Goal: Task Accomplishment & Management: Use online tool/utility

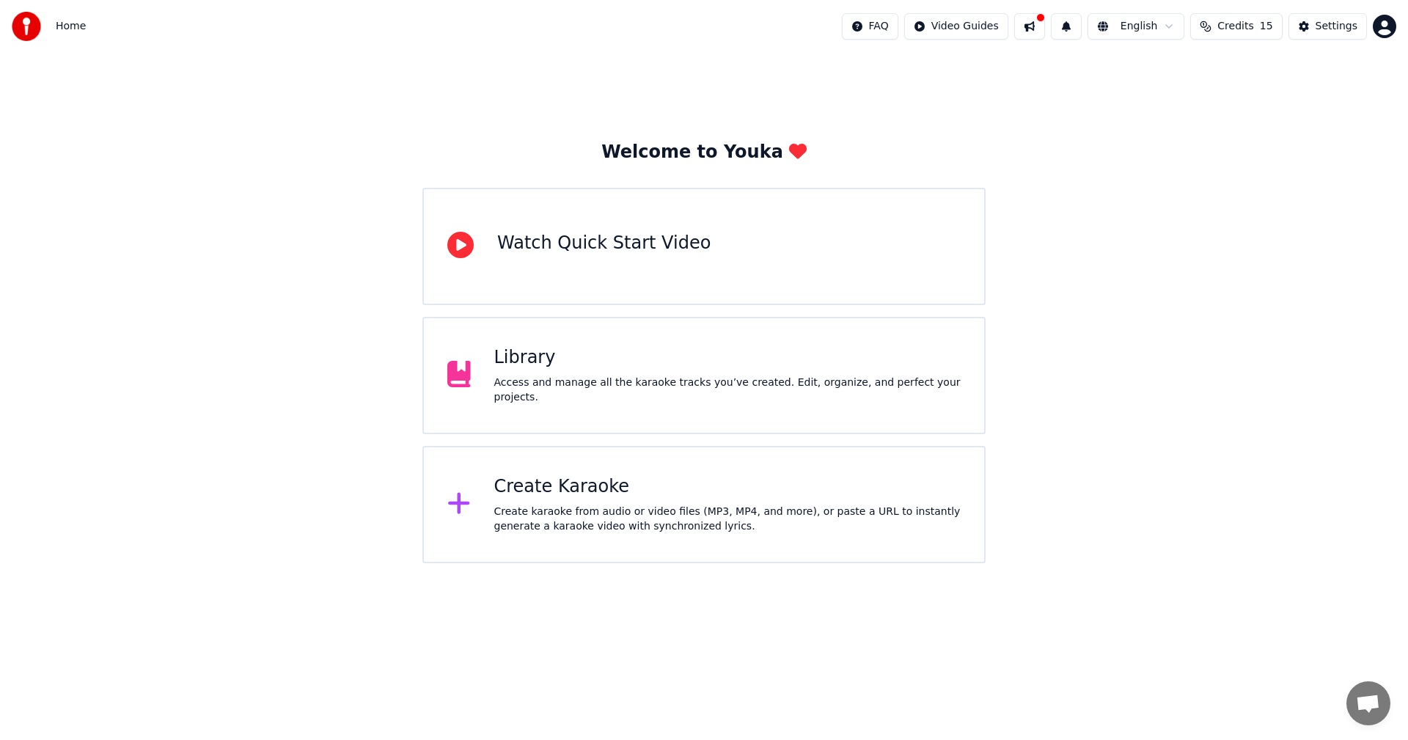
click at [622, 523] on div "Create karaoke from audio or video files (MP3, MP4, and more), or paste a URL t…" at bounding box center [727, 518] width 467 height 29
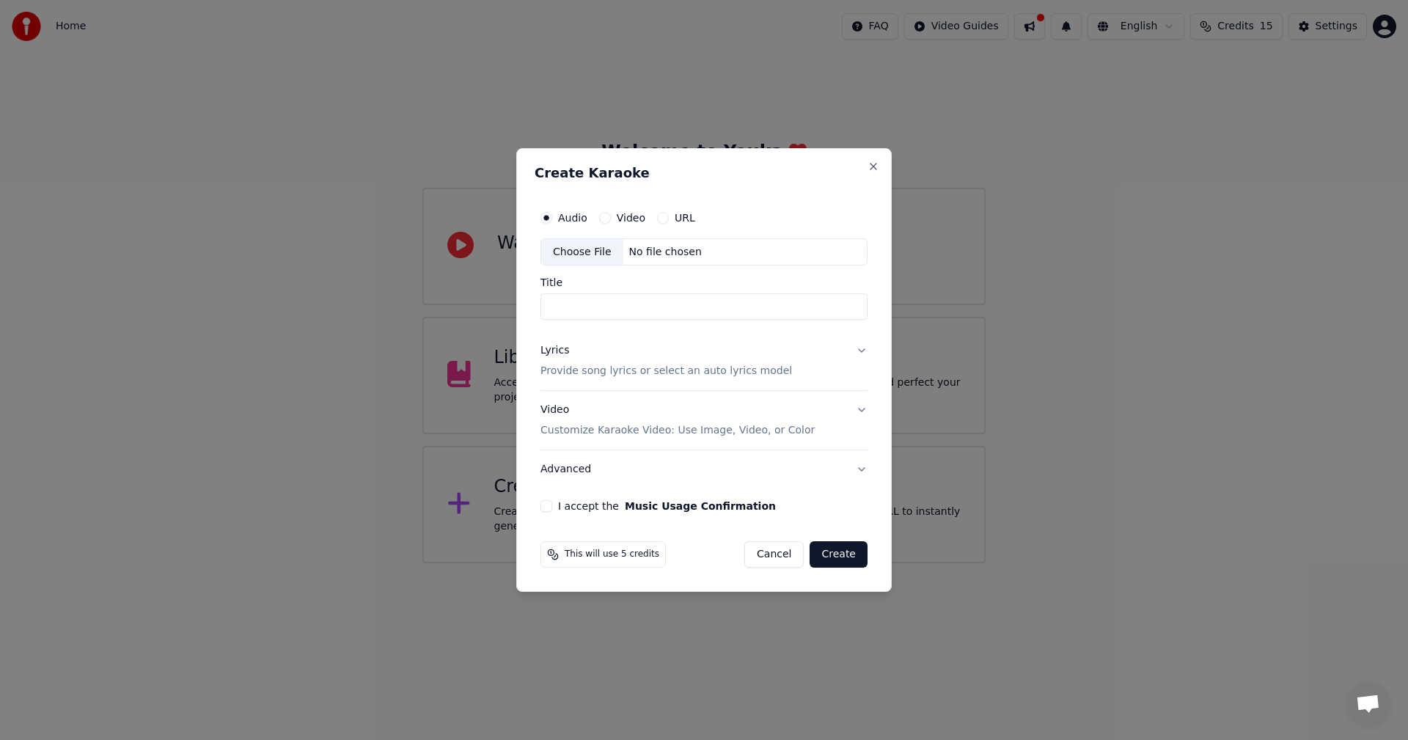
click at [584, 254] on div "Choose File" at bounding box center [582, 252] width 82 height 26
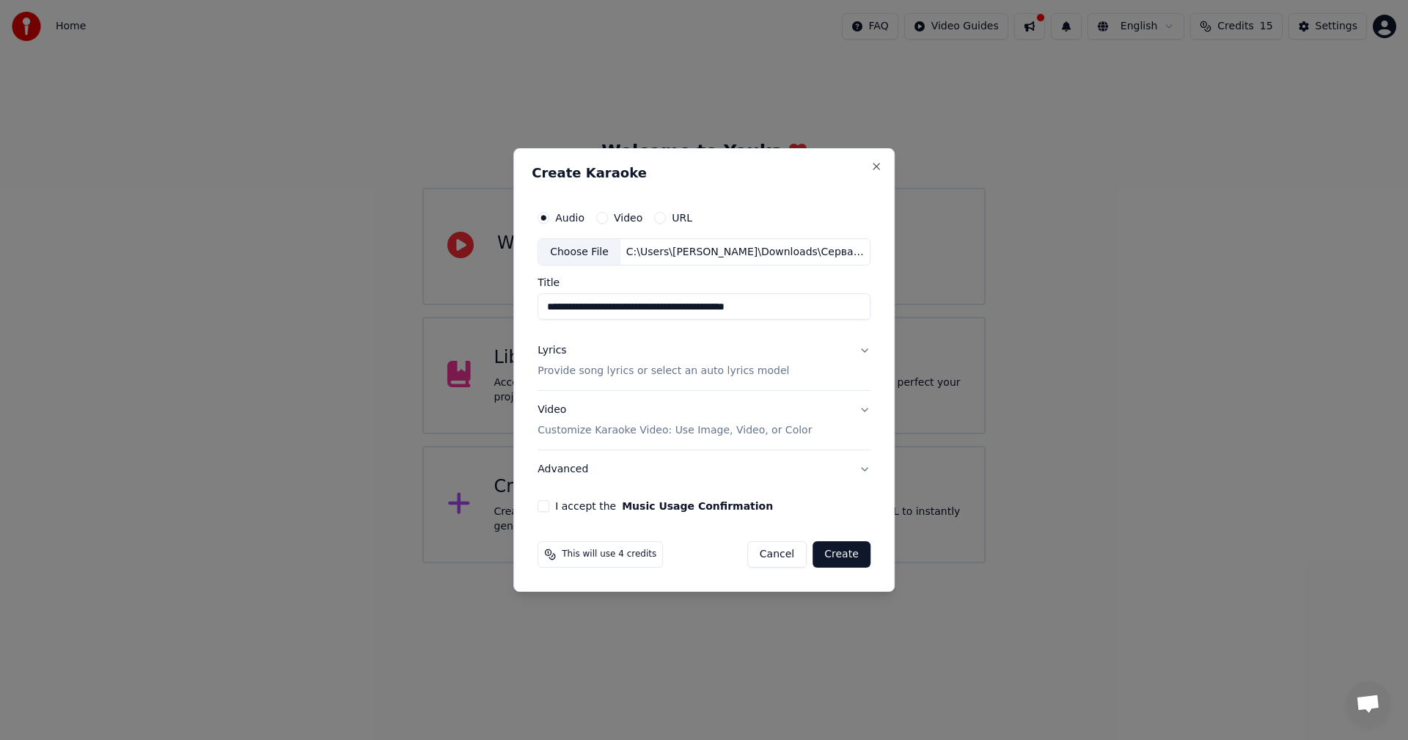
drag, startPoint x: 730, startPoint y: 306, endPoint x: 634, endPoint y: 304, distance: 96.1
click at [634, 304] on input "**********" at bounding box center [703, 307] width 333 height 26
click at [792, 309] on input "**********" at bounding box center [703, 307] width 333 height 26
drag, startPoint x: 792, startPoint y: 309, endPoint x: 653, endPoint y: 304, distance: 139.4
click at [653, 304] on input "**********" at bounding box center [703, 307] width 333 height 26
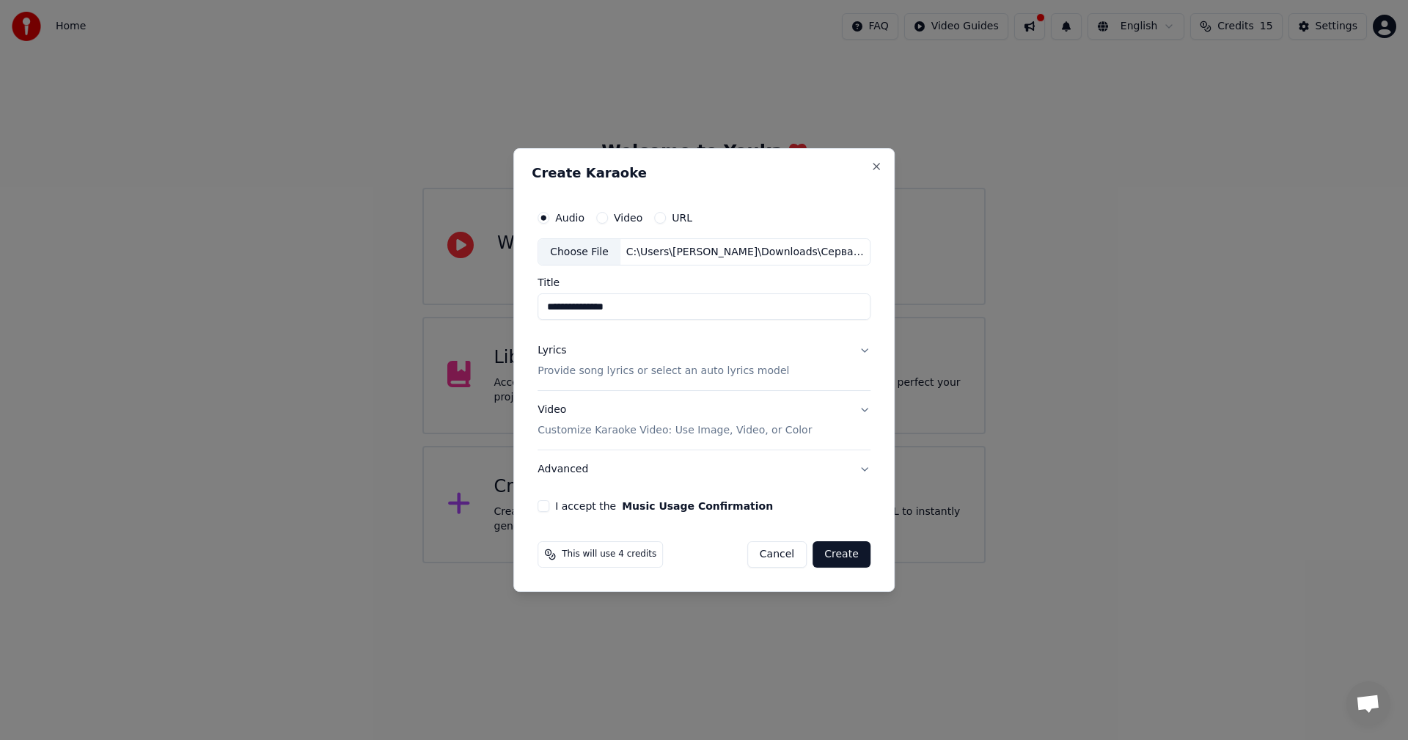
type input "**********"
click at [857, 359] on button "Lyrics Provide song lyrics or select an auto lyrics model" at bounding box center [703, 361] width 333 height 59
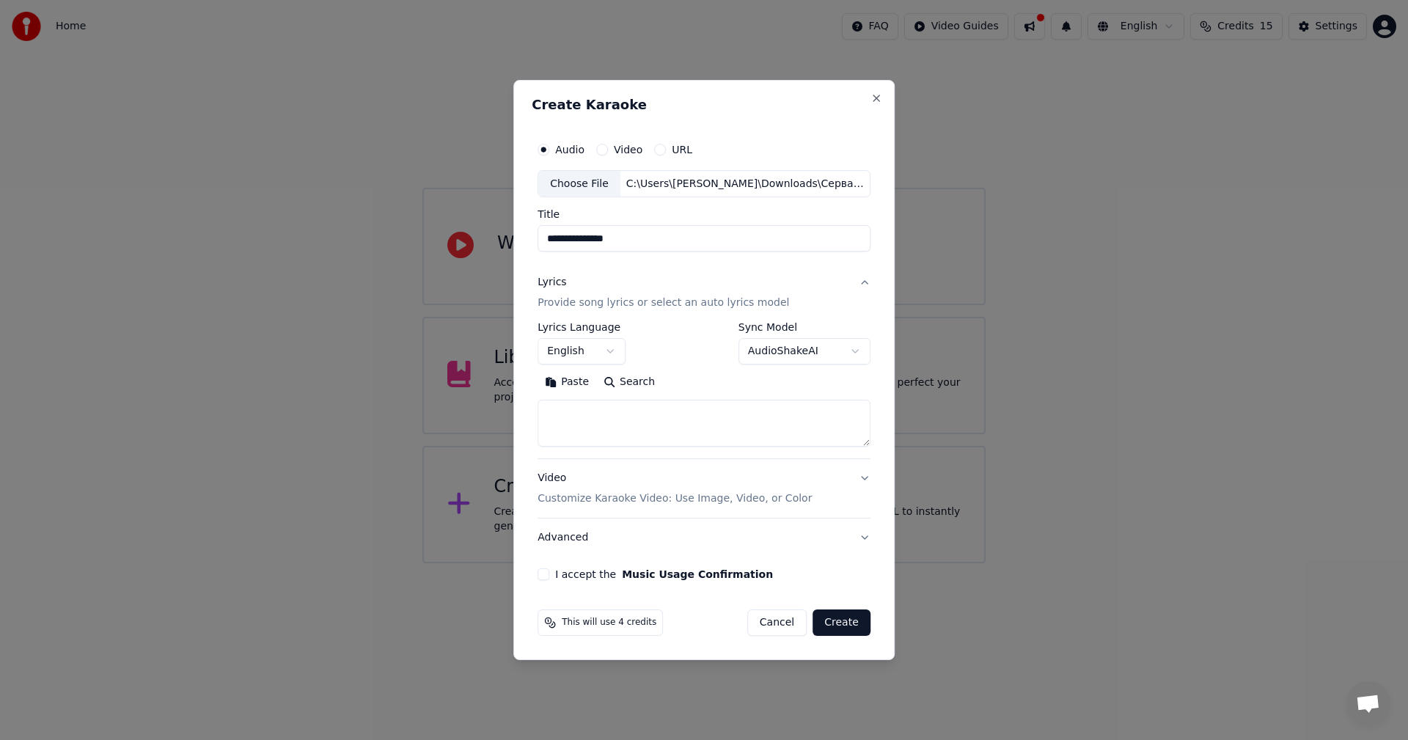
click at [604, 345] on body "**********" at bounding box center [704, 281] width 1408 height 563
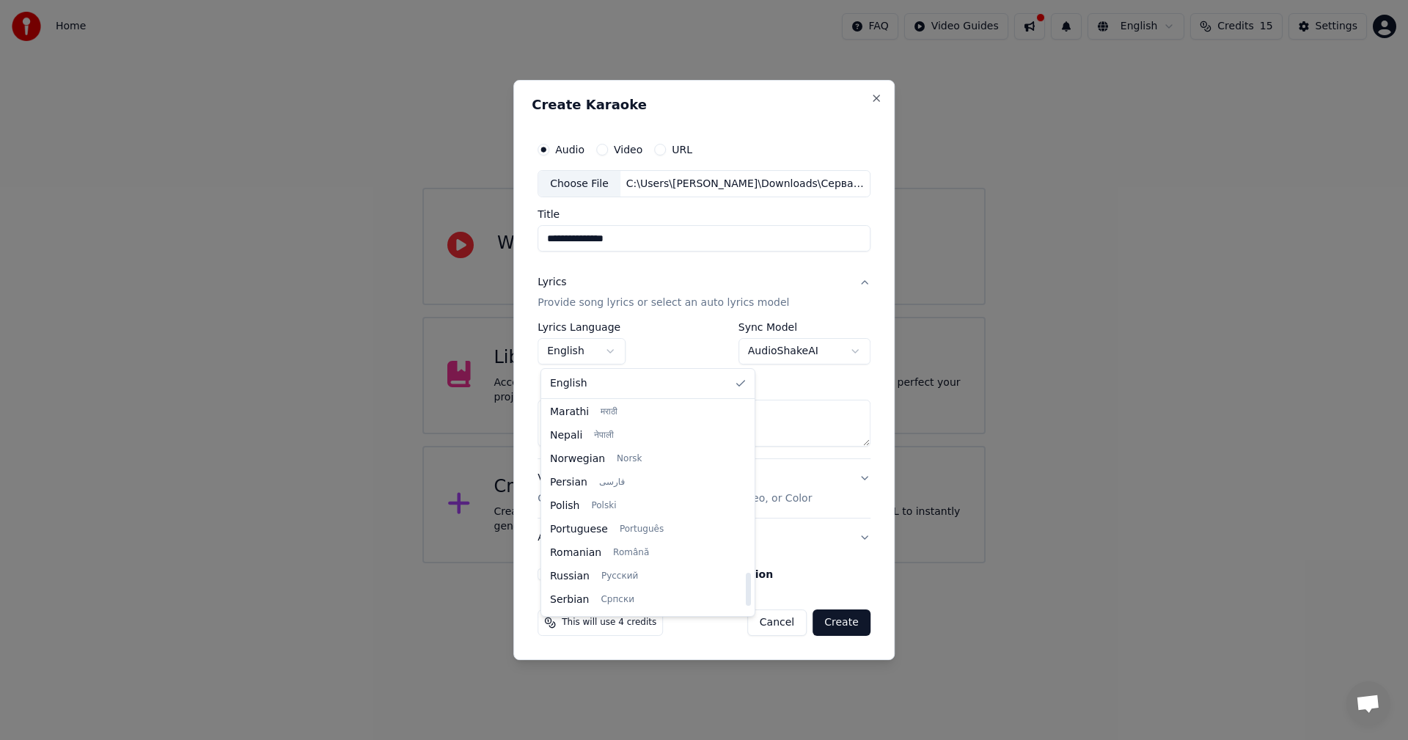
scroll to position [1126, 0]
drag, startPoint x: 707, startPoint y: 422, endPoint x: 715, endPoint y: 635, distance: 213.5
click at [746, 612] on div at bounding box center [748, 595] width 5 height 33
select select "**"
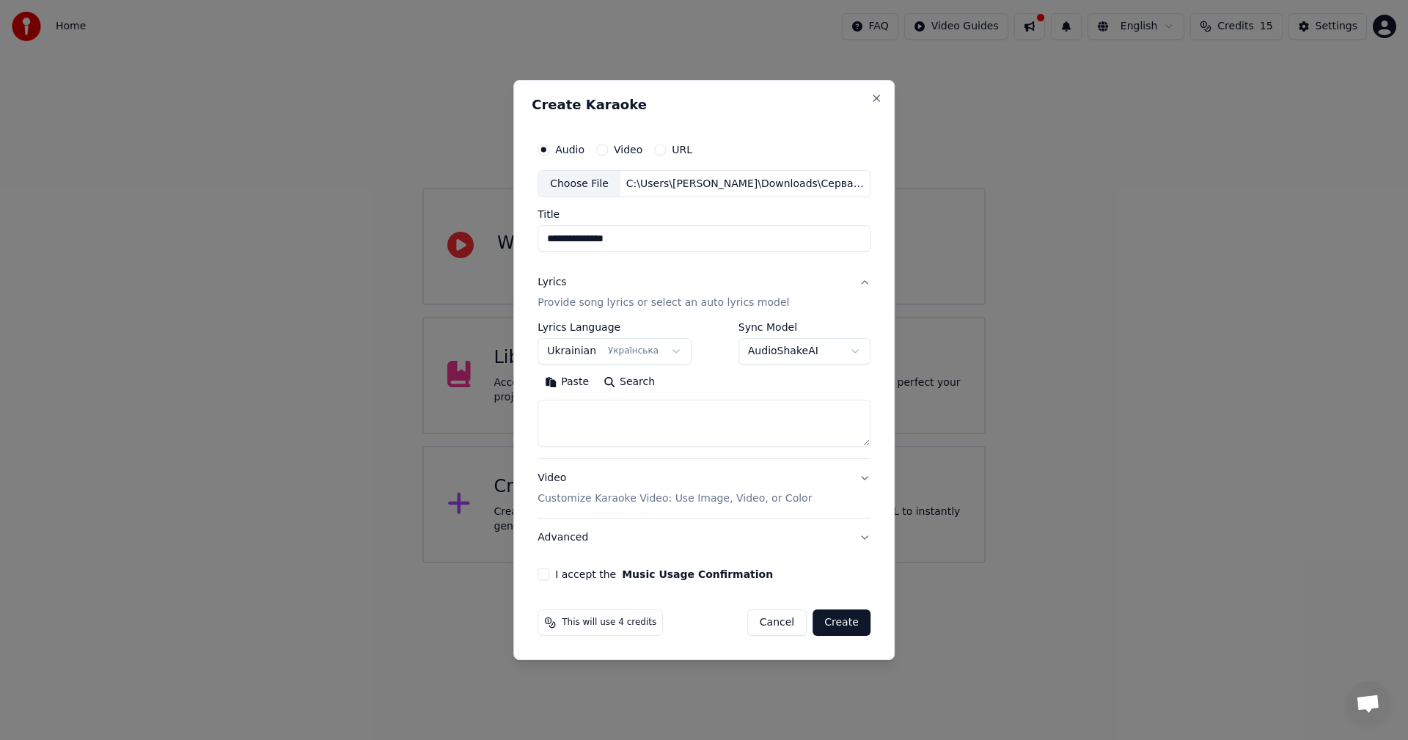
click at [654, 416] on textarea at bounding box center [703, 423] width 333 height 47
paste textarea "**********"
click at [737, 430] on textarea "**********" at bounding box center [700, 423] width 327 height 47
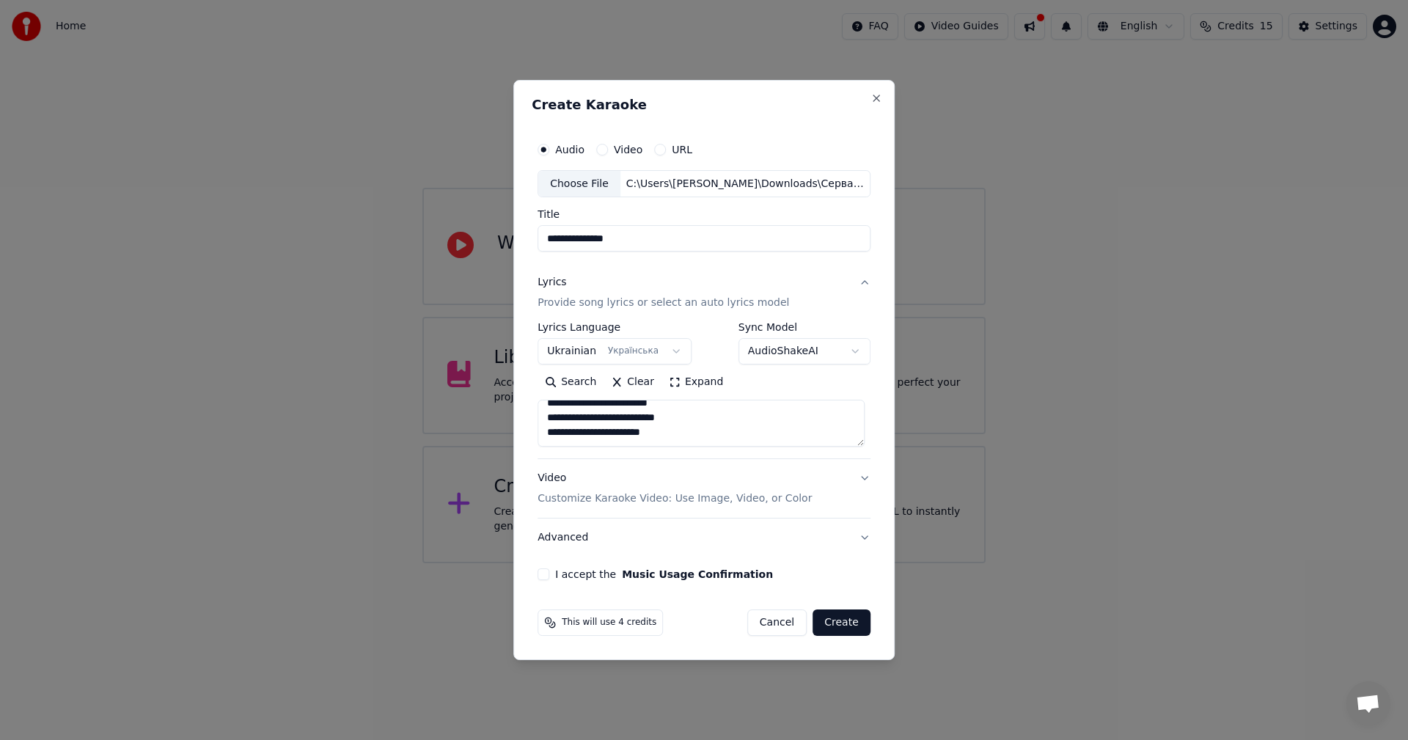
click at [716, 436] on textarea "**********" at bounding box center [700, 423] width 327 height 47
paste textarea "**********"
click at [748, 439] on textarea at bounding box center [700, 423] width 327 height 47
paste textarea "**********"
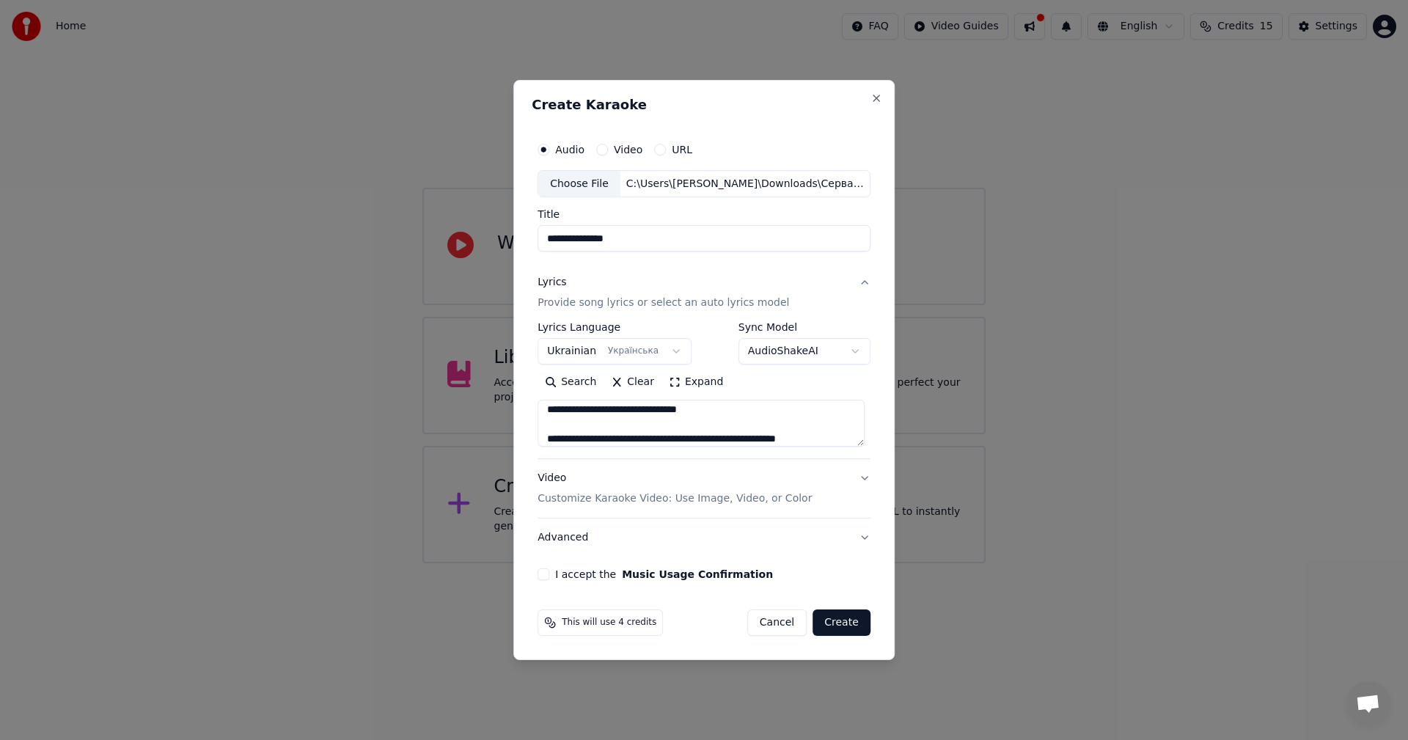
scroll to position [1074, 0]
click at [730, 442] on textarea at bounding box center [700, 423] width 327 height 47
paste textarea "**********"
drag, startPoint x: 636, startPoint y: 425, endPoint x: 548, endPoint y: 425, distance: 88.0
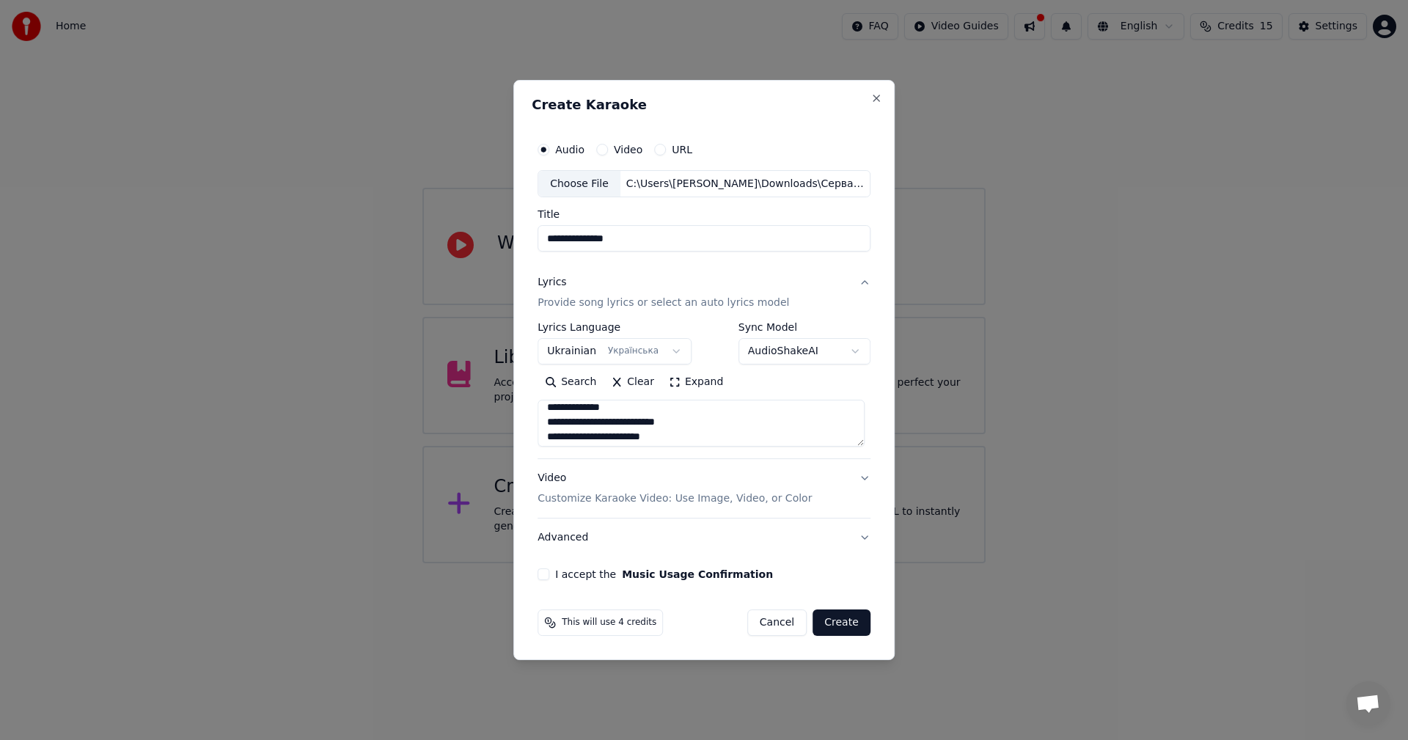
click at [548, 425] on textarea at bounding box center [700, 423] width 327 height 47
drag, startPoint x: 612, startPoint y: 422, endPoint x: 554, endPoint y: 426, distance: 58.8
click at [554, 426] on textarea at bounding box center [700, 423] width 327 height 47
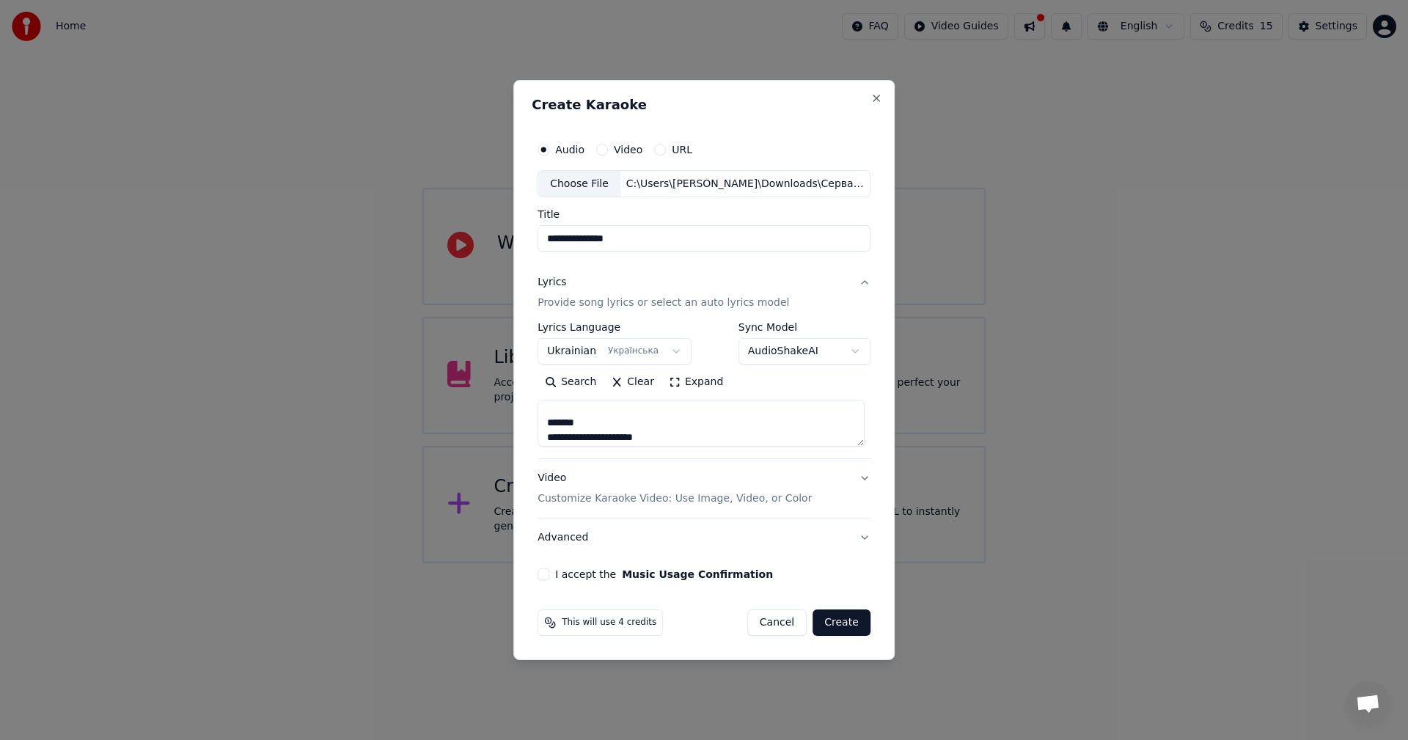
drag, startPoint x: 605, startPoint y: 425, endPoint x: 551, endPoint y: 424, distance: 53.5
click at [551, 424] on textarea at bounding box center [700, 423] width 327 height 47
drag, startPoint x: 601, startPoint y: 437, endPoint x: 588, endPoint y: 420, distance: 21.0
click at [588, 420] on textarea at bounding box center [700, 423] width 327 height 47
click at [595, 416] on textarea at bounding box center [700, 423] width 327 height 47
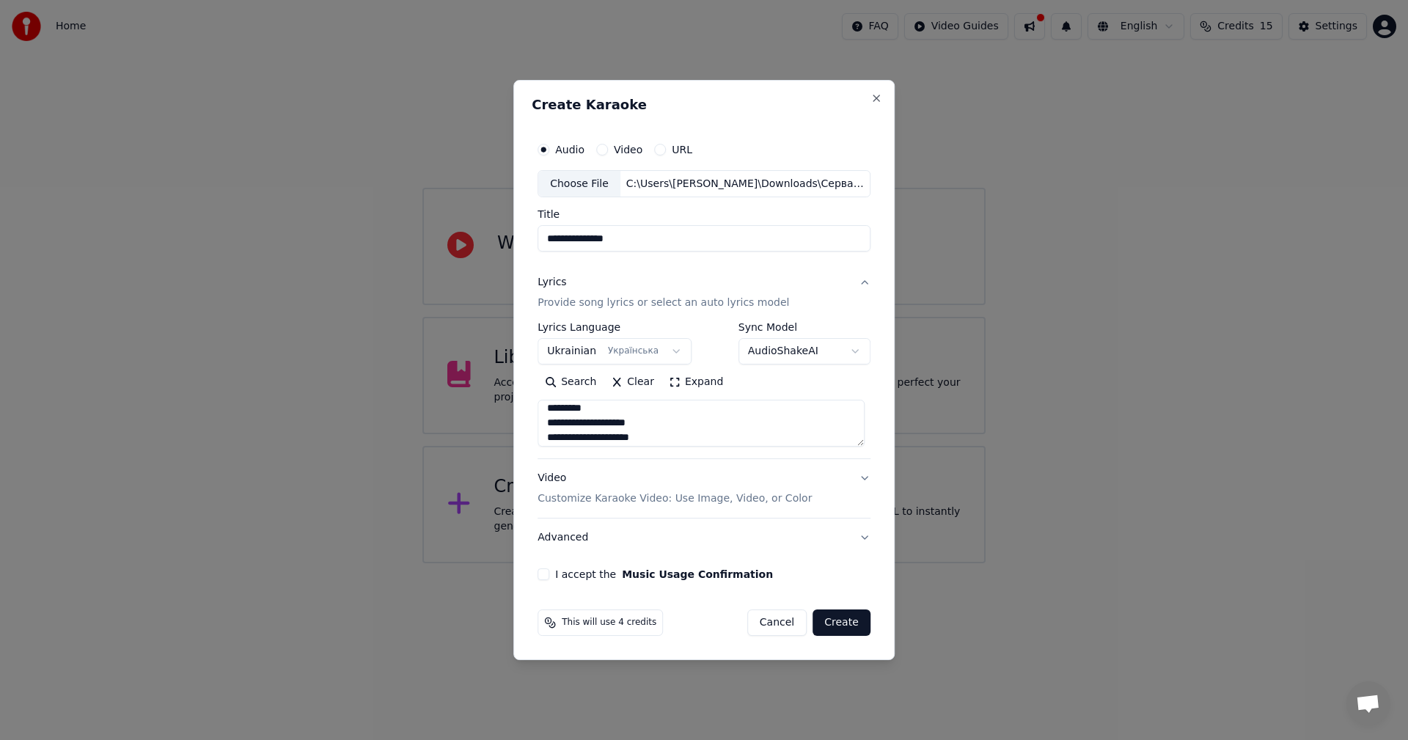
scroll to position [504, 0]
drag, startPoint x: 598, startPoint y: 416, endPoint x: 554, endPoint y: 418, distance: 44.0
click at [554, 418] on textarea at bounding box center [700, 423] width 327 height 47
drag, startPoint x: 623, startPoint y: 425, endPoint x: 551, endPoint y: 418, distance: 72.2
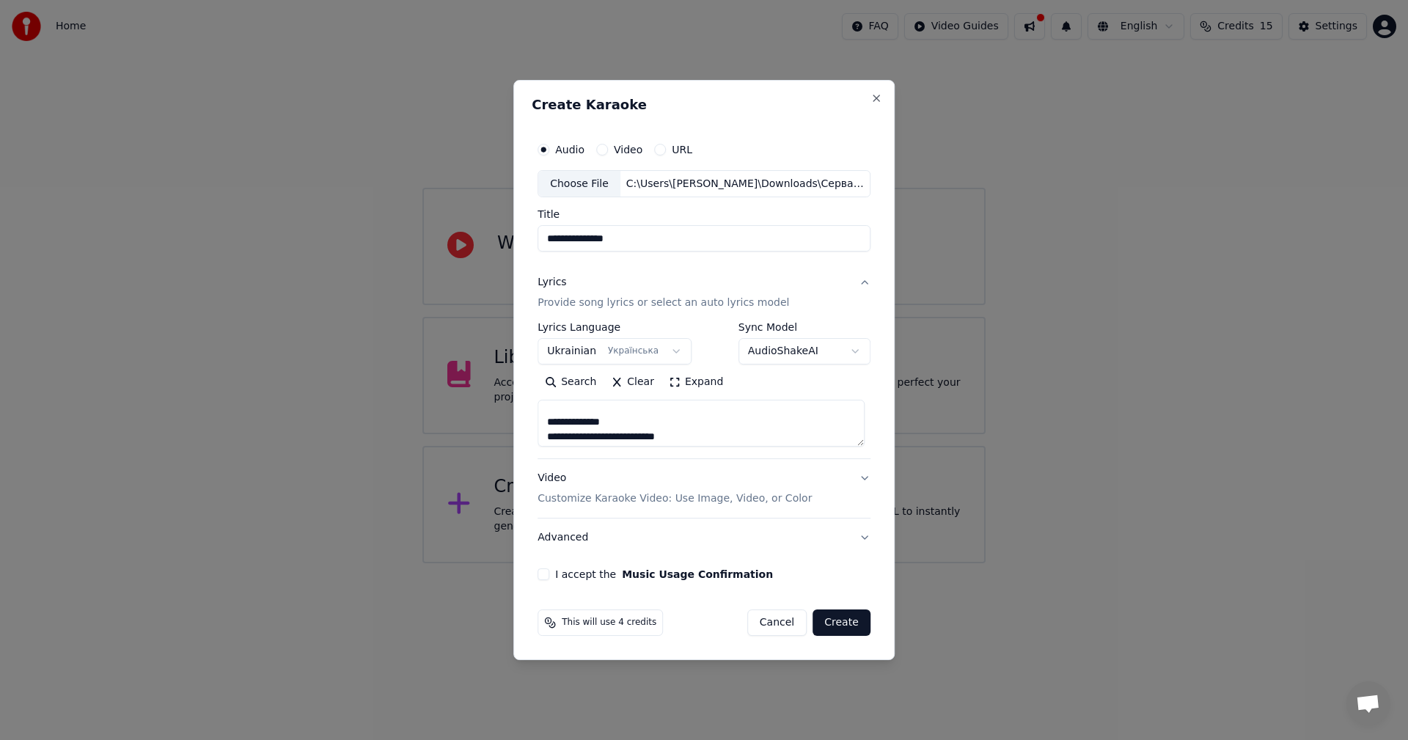
click at [551, 418] on textarea at bounding box center [700, 423] width 327 height 47
drag, startPoint x: 614, startPoint y: 430, endPoint x: 597, endPoint y: 426, distance: 17.3
click at [597, 426] on textarea at bounding box center [700, 423] width 327 height 47
click at [606, 414] on textarea at bounding box center [700, 423] width 327 height 47
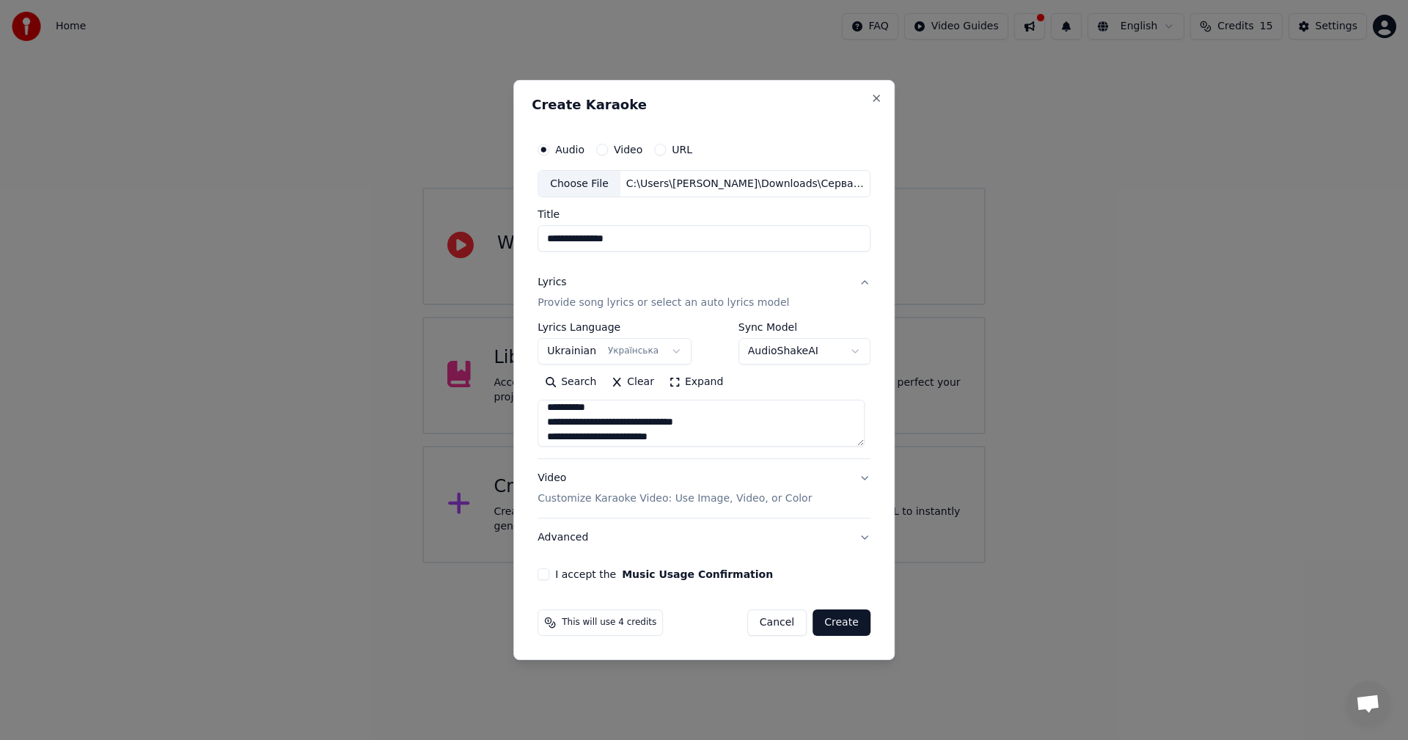
scroll to position [255, 0]
drag, startPoint x: 608, startPoint y: 425, endPoint x: 559, endPoint y: 421, distance: 48.6
click at [559, 421] on textarea at bounding box center [700, 423] width 327 height 47
drag, startPoint x: 615, startPoint y: 435, endPoint x: 557, endPoint y: 432, distance: 58.7
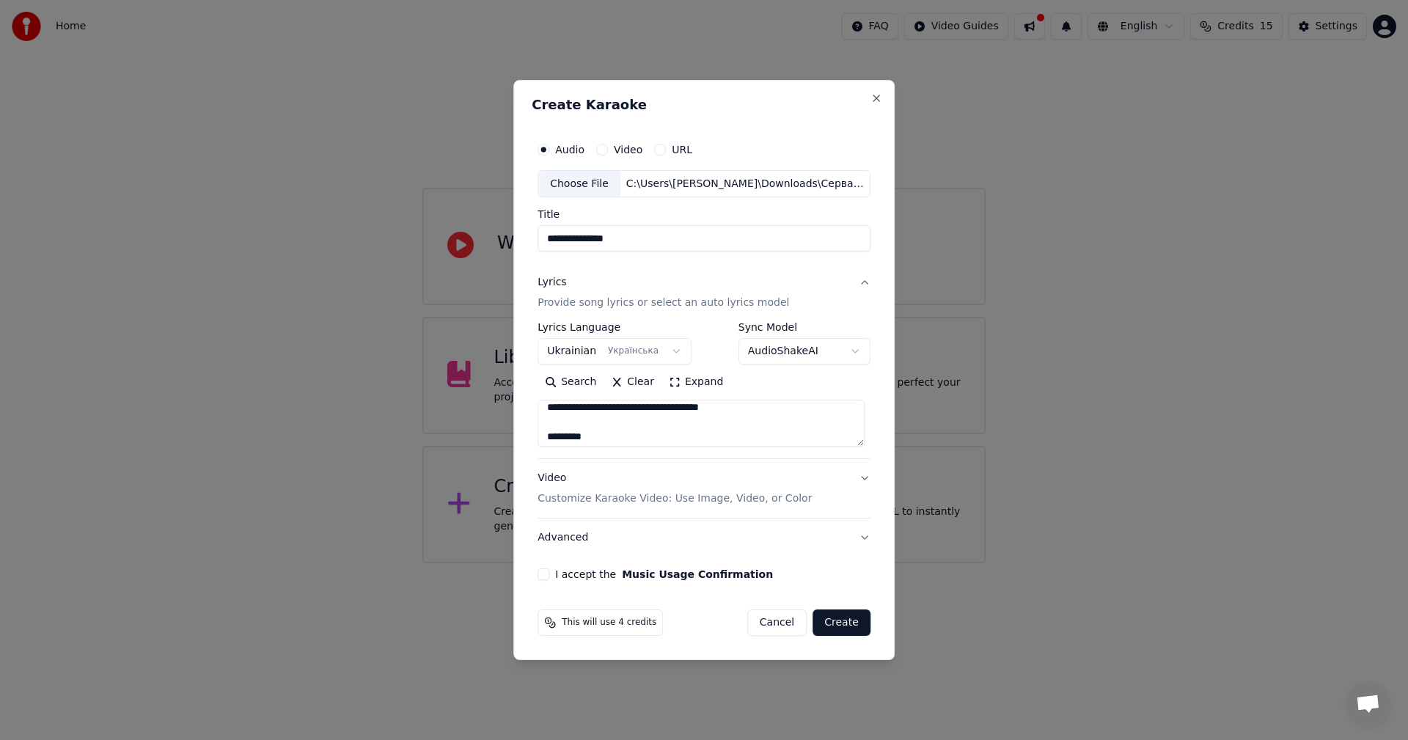
click at [557, 432] on textarea at bounding box center [700, 423] width 327 height 47
type textarea "**********"
click at [857, 482] on button "Video Customize Karaoke Video: Use Image, Video, or Color" at bounding box center [703, 489] width 333 height 59
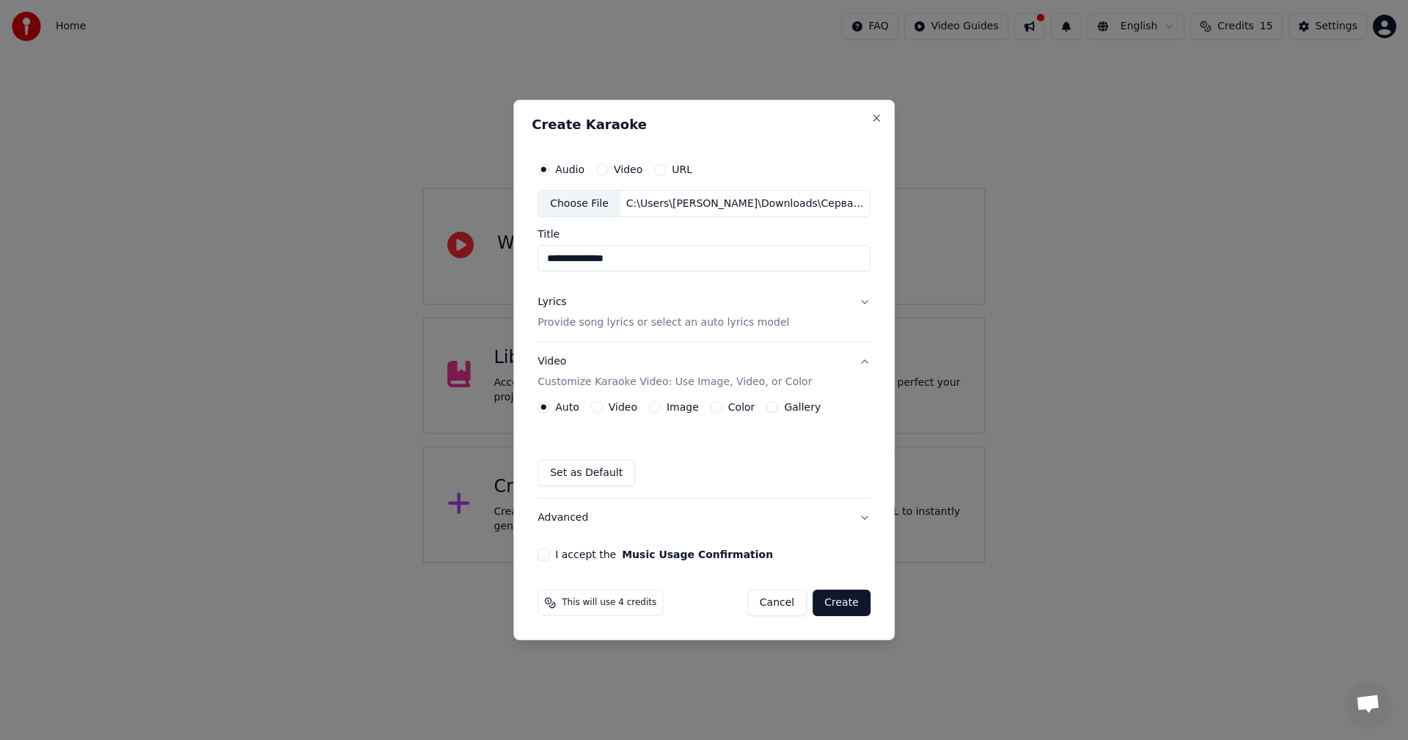
click at [659, 409] on button "Image" at bounding box center [655, 407] width 12 height 12
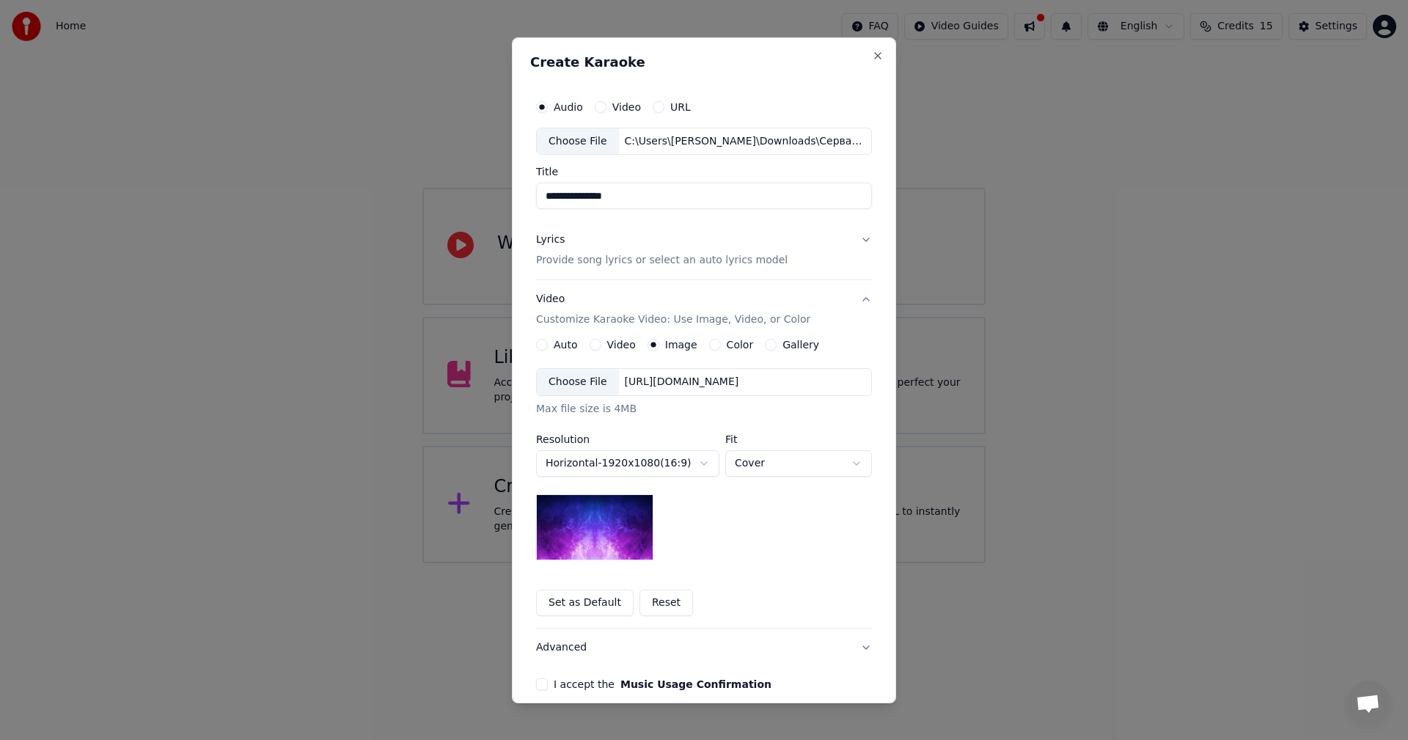
click at [591, 345] on button "Video" at bounding box center [596, 345] width 12 height 12
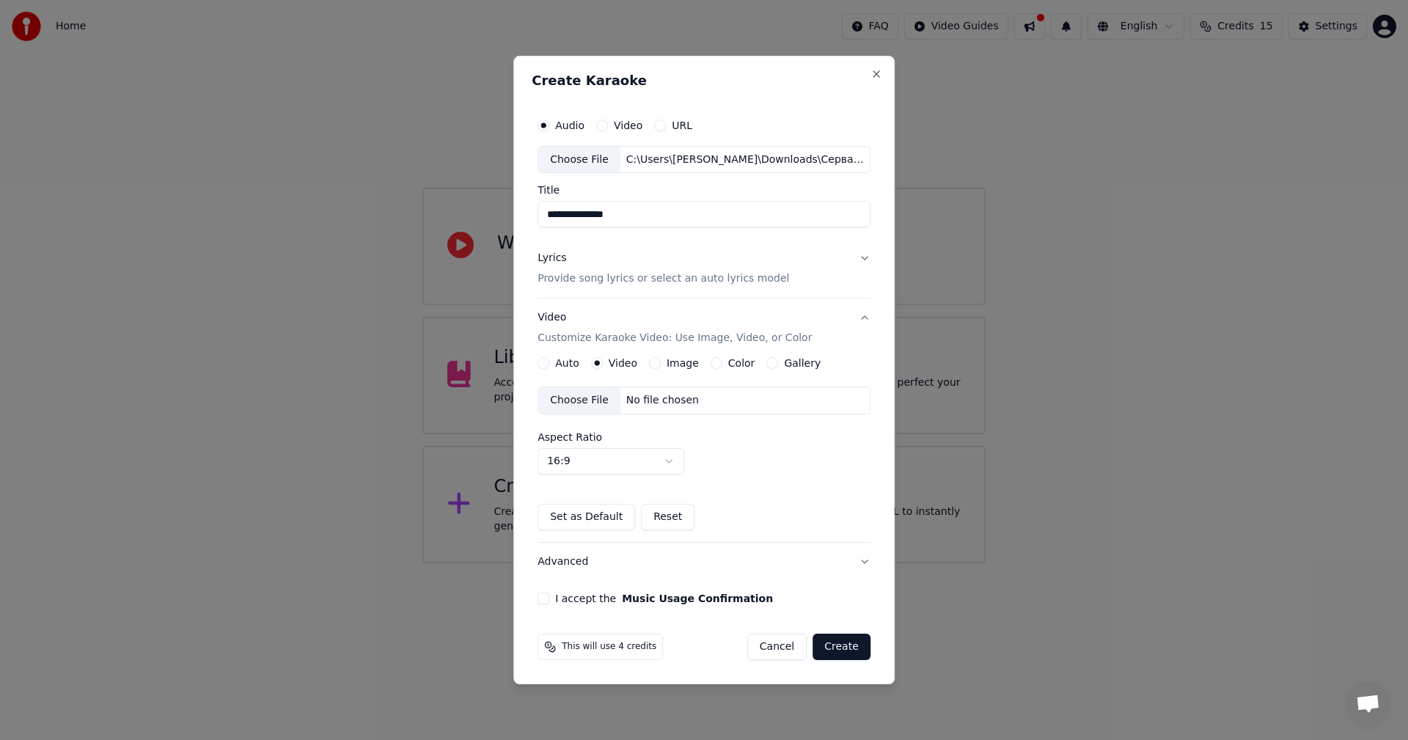
click at [675, 364] on label "Image" at bounding box center [683, 363] width 32 height 10
click at [661, 364] on button "Image" at bounding box center [655, 363] width 12 height 12
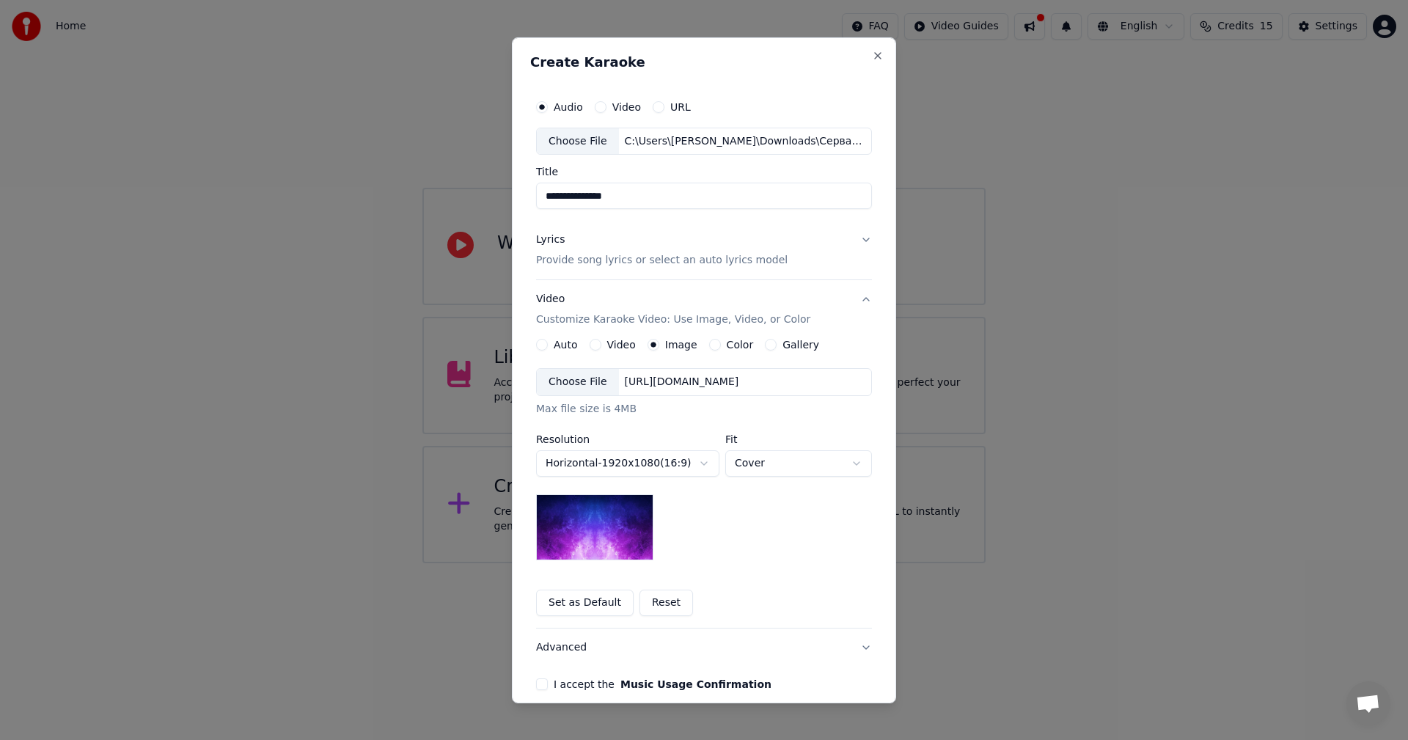
click at [727, 348] on label "Color" at bounding box center [740, 344] width 27 height 10
click at [718, 348] on button "Color" at bounding box center [715, 345] width 12 height 12
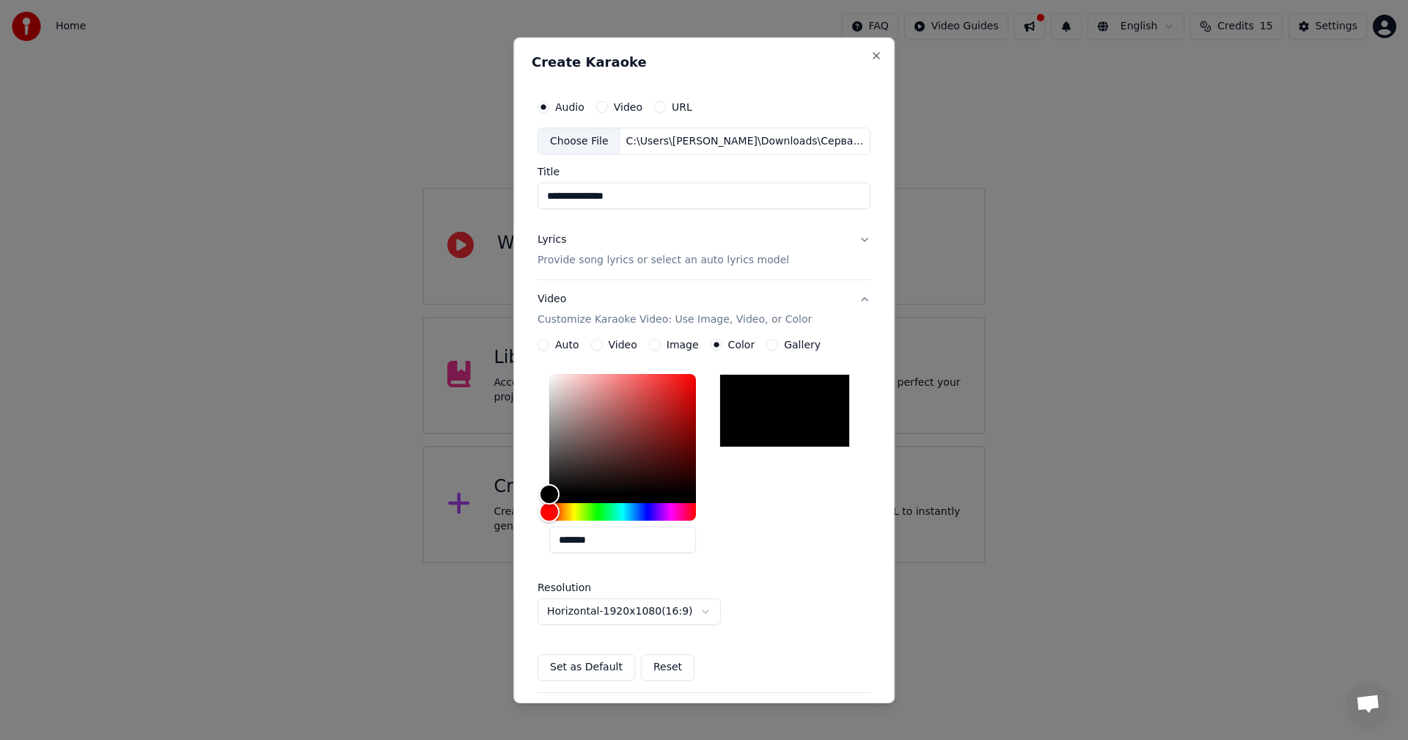
click at [784, 345] on label "Gallery" at bounding box center [802, 344] width 37 height 10
click at [773, 345] on button "Gallery" at bounding box center [772, 345] width 12 height 12
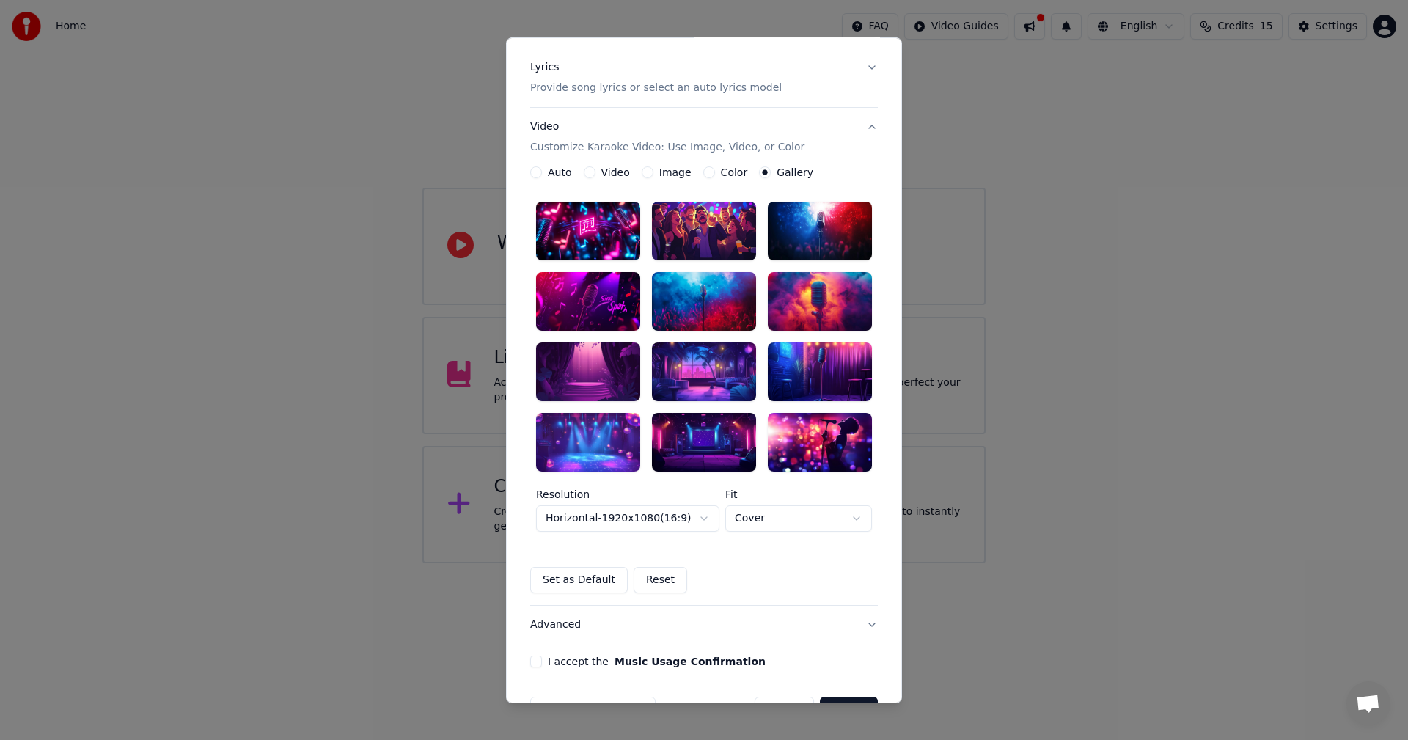
scroll to position [73, 0]
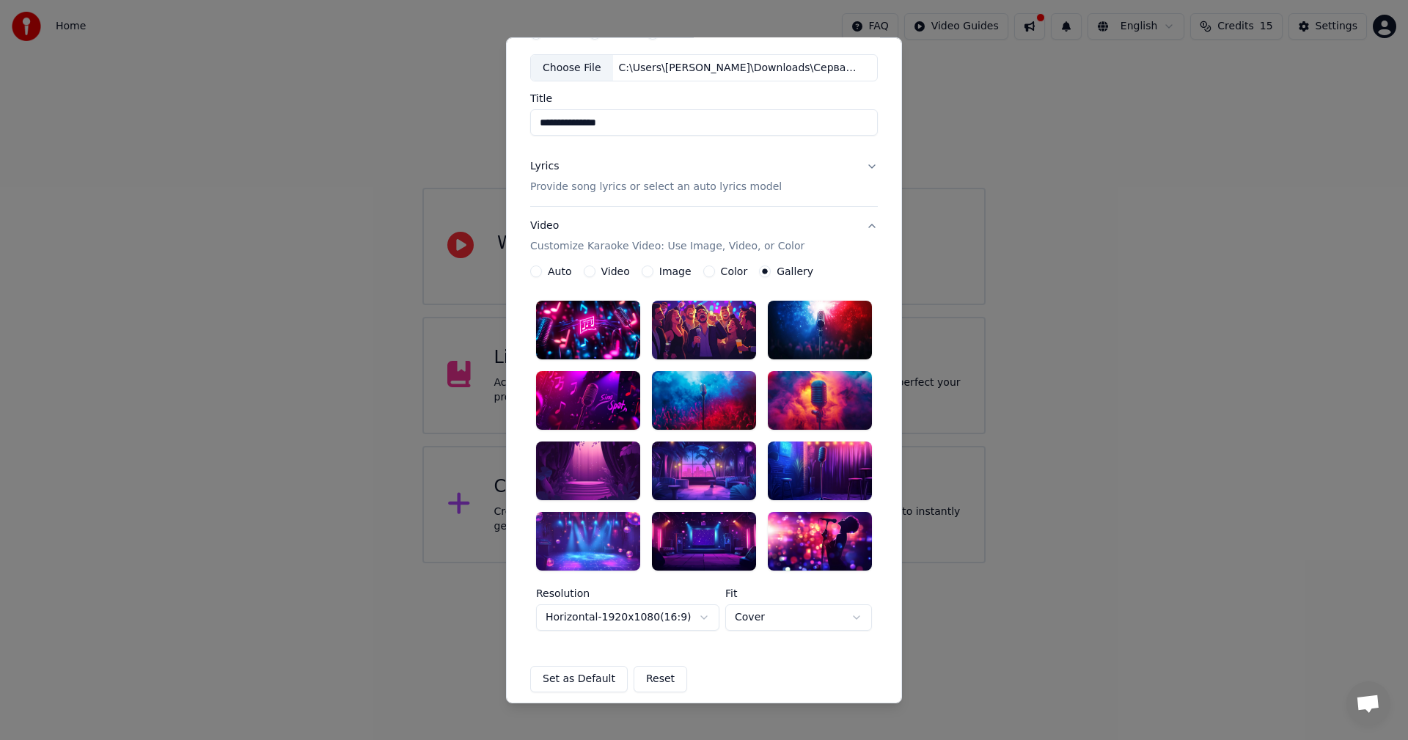
click at [601, 265] on button "Video Customize Karaoke Video: Use Image, Video, or Color" at bounding box center [704, 236] width 348 height 59
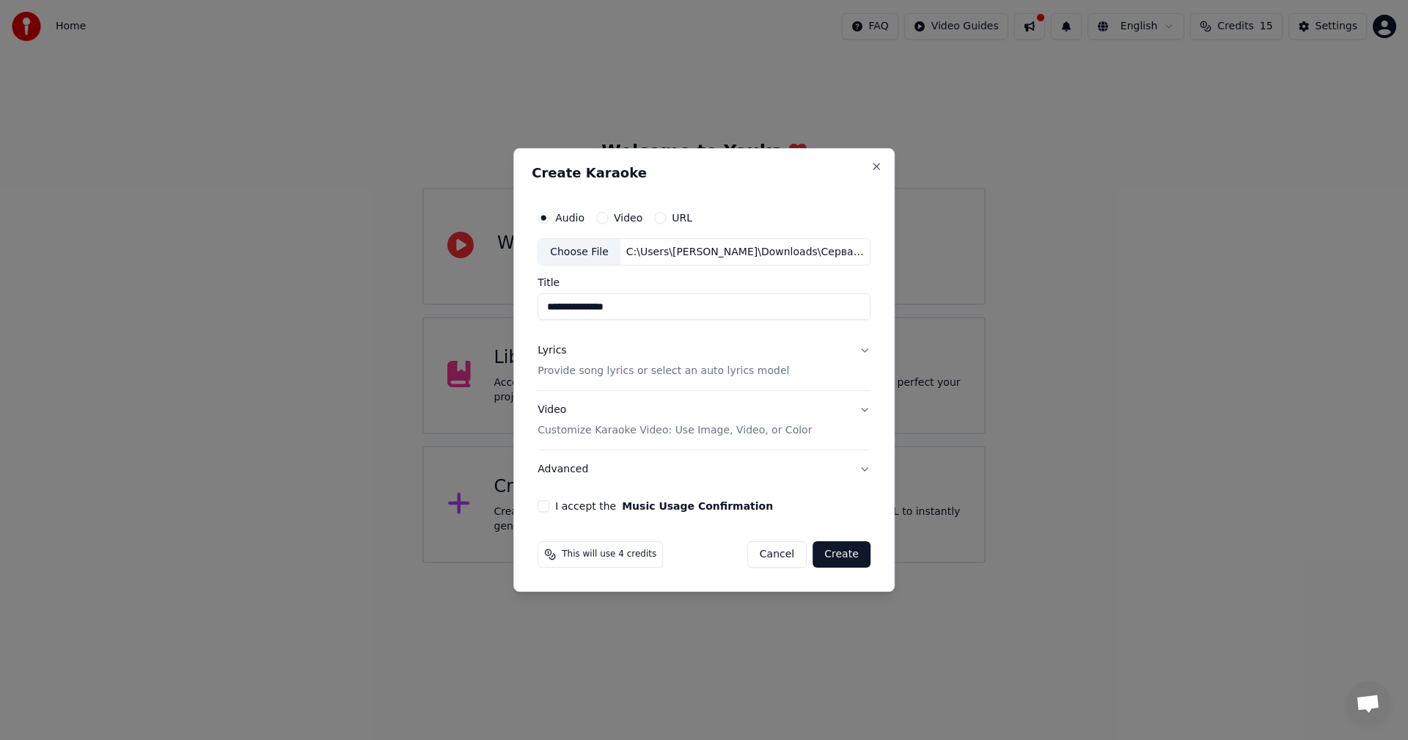
click at [859, 360] on button "Lyrics Provide song lyrics or select an auto lyrics model" at bounding box center [703, 361] width 333 height 59
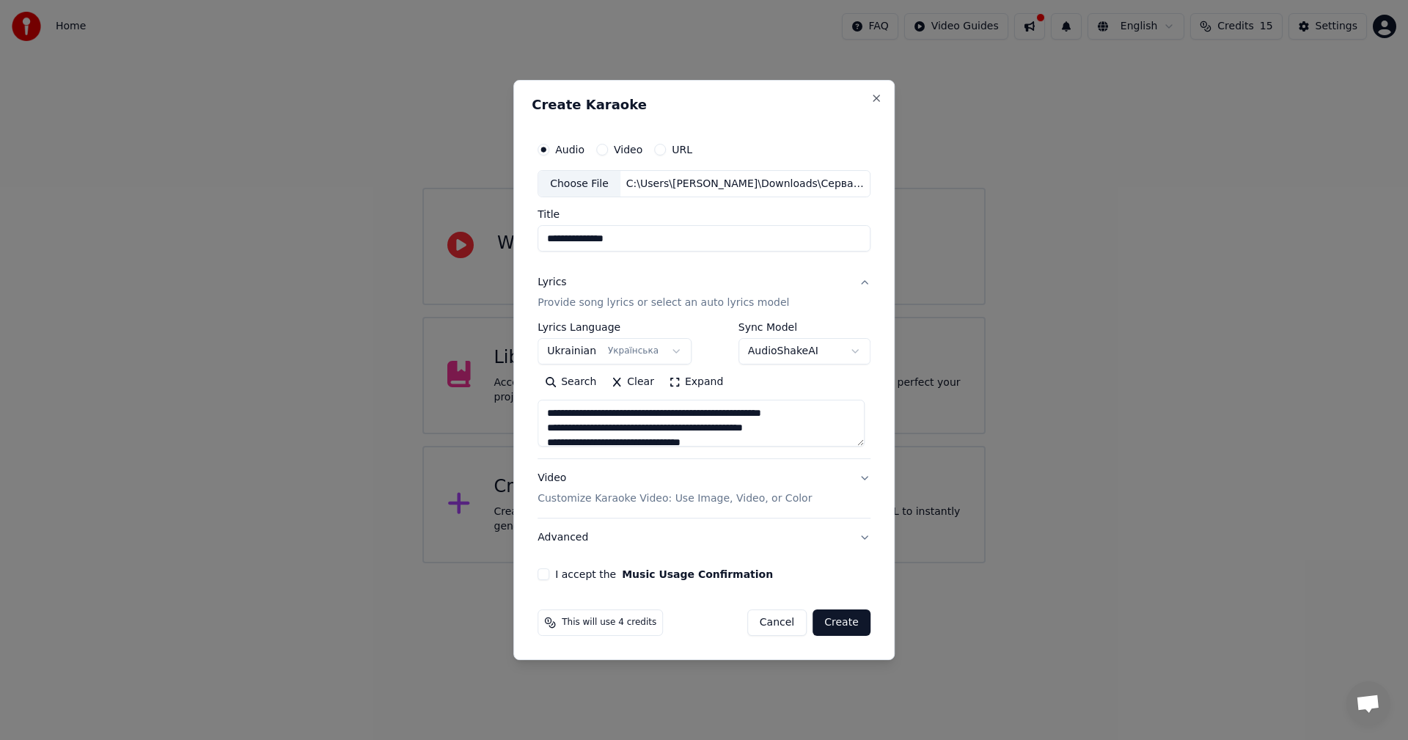
click at [854, 474] on button "Video Customize Karaoke Video: Use Image, Video, or Color" at bounding box center [703, 489] width 333 height 59
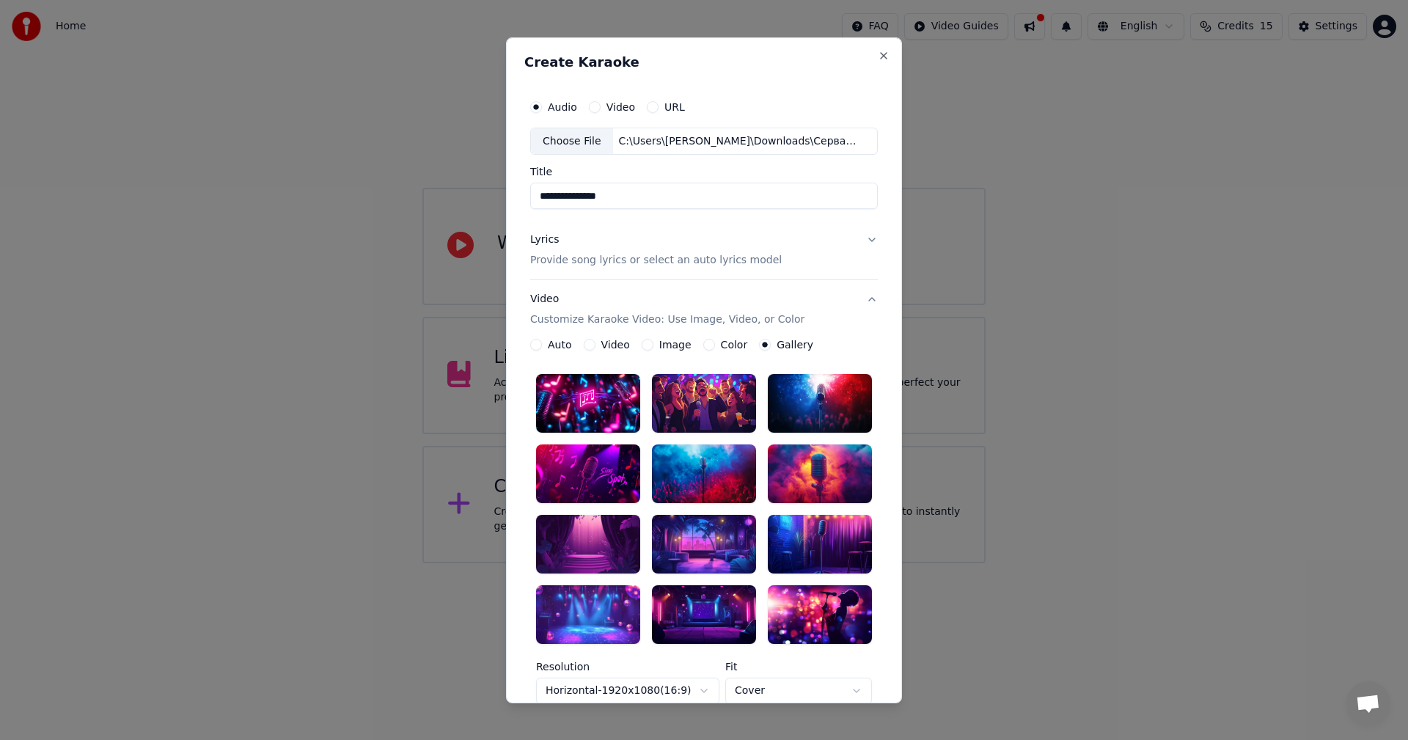
click at [642, 343] on button "Image" at bounding box center [648, 345] width 12 height 12
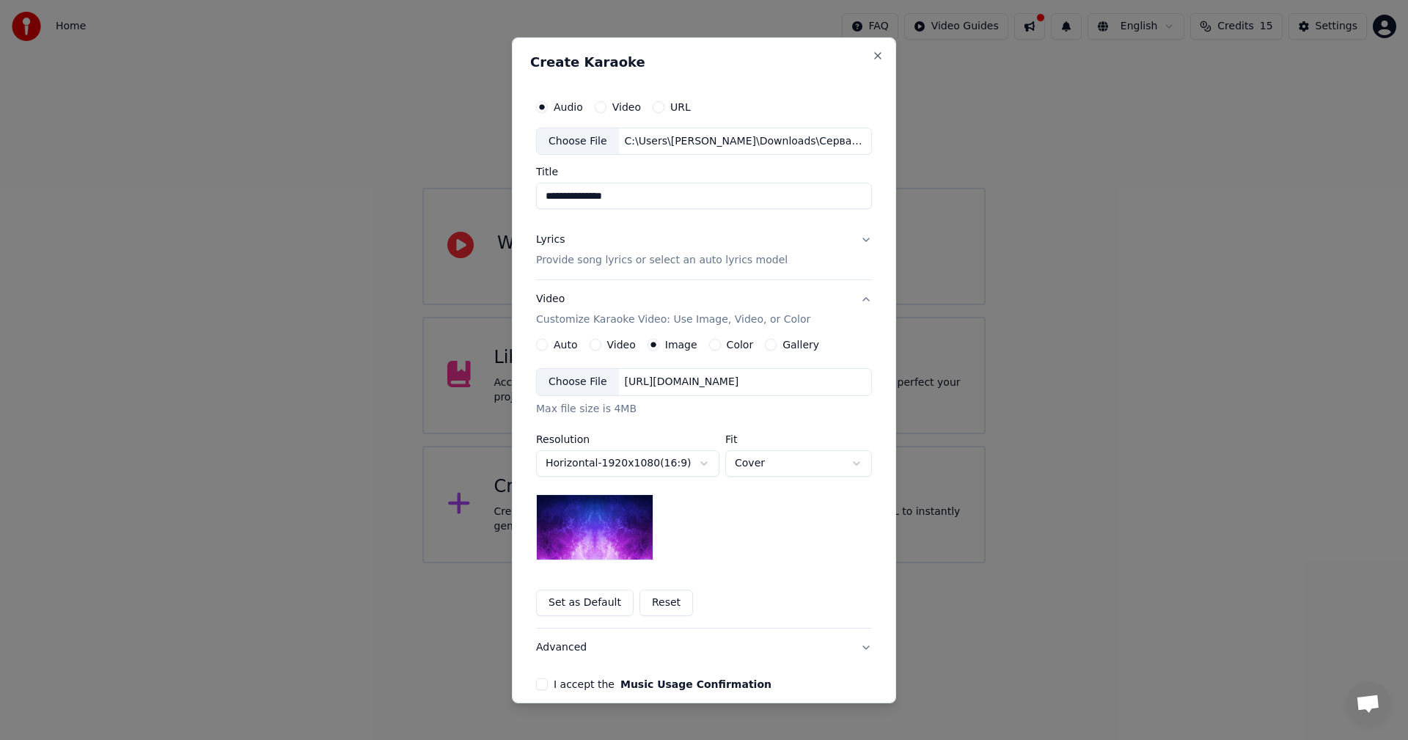
click at [568, 380] on div "Choose File" at bounding box center [578, 382] width 82 height 26
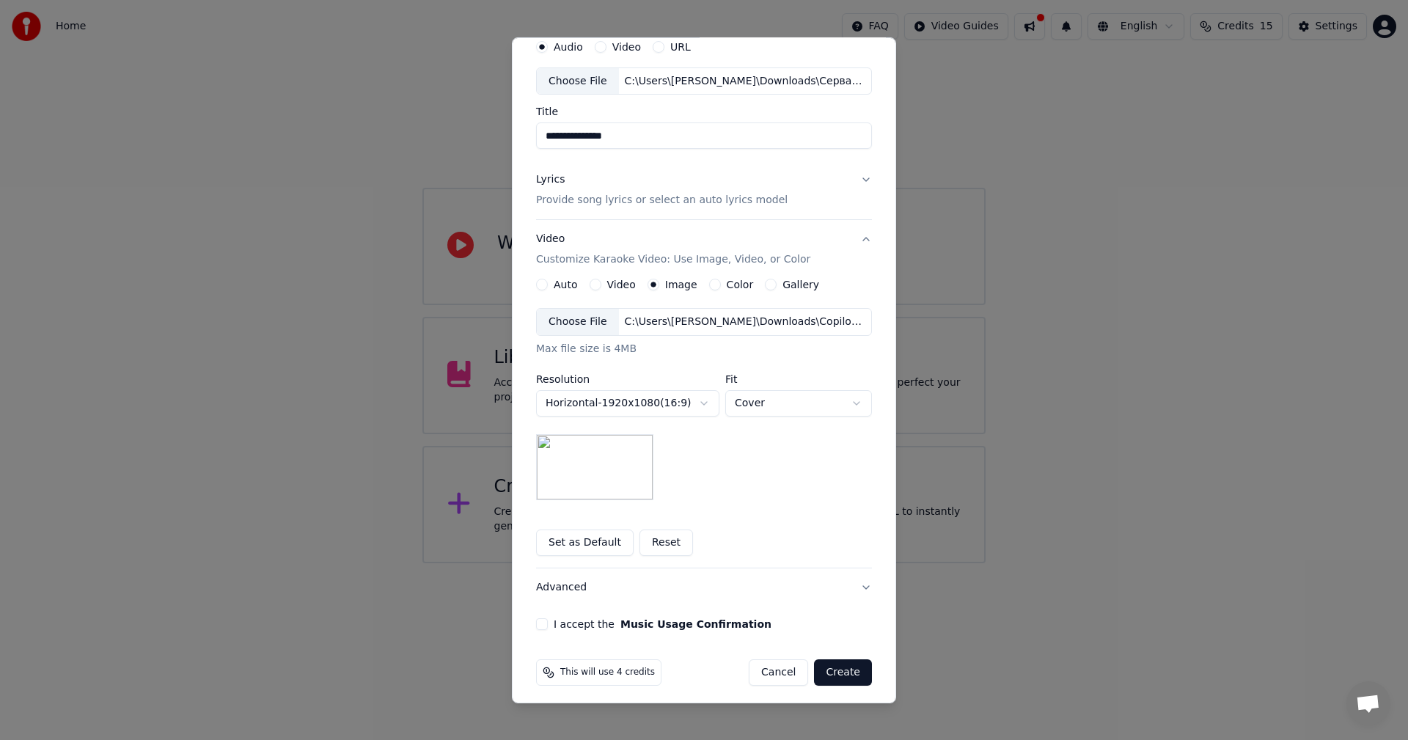
scroll to position [67, 0]
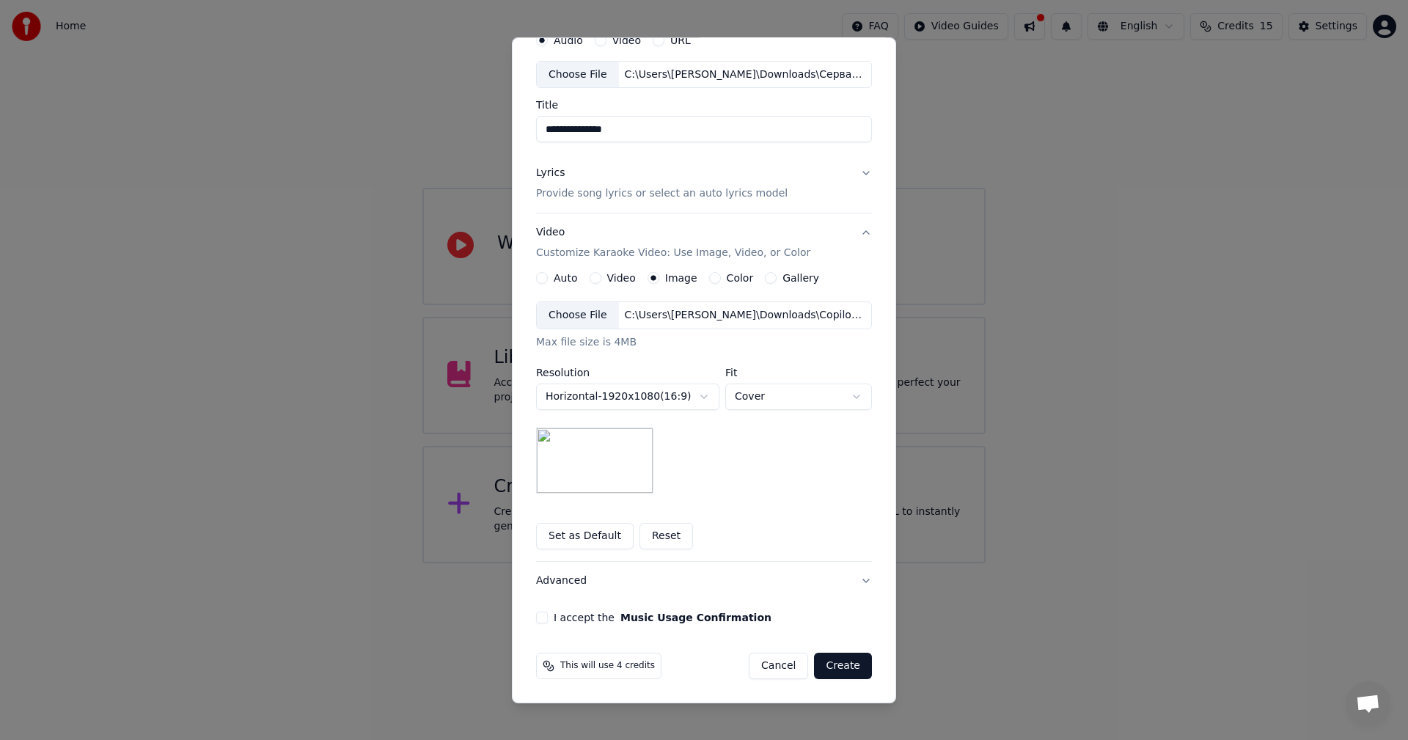
click at [554, 616] on label "I accept the Music Usage Confirmation" at bounding box center [663, 617] width 218 height 10
click at [548, 616] on button "I accept the Music Usage Confirmation" at bounding box center [542, 618] width 12 height 12
click at [832, 665] on button "Create" at bounding box center [843, 666] width 58 height 26
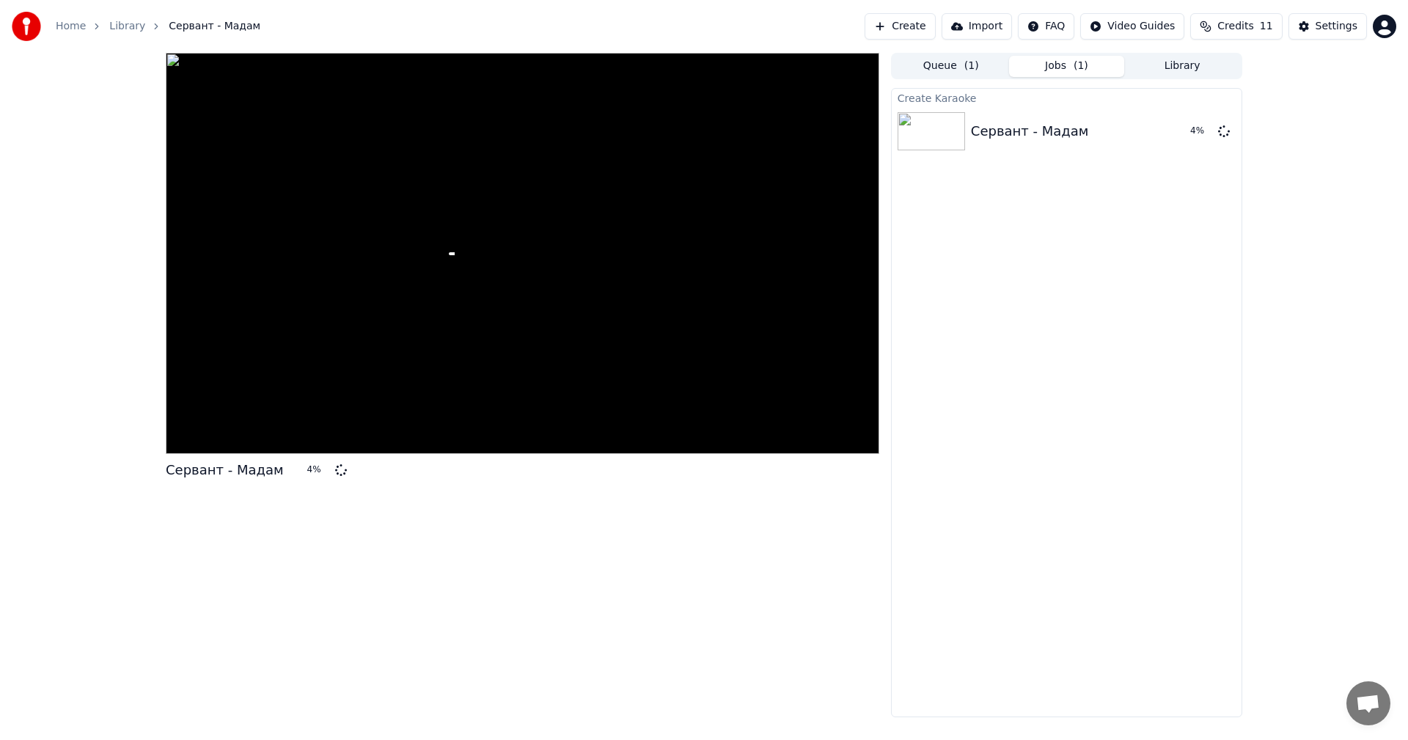
click at [1334, 356] on div "Сервант - Мадам 4 % Queue ( 1 ) Jobs ( 1 ) Library Create Karaoke Сервант - Мад…" at bounding box center [704, 385] width 1408 height 664
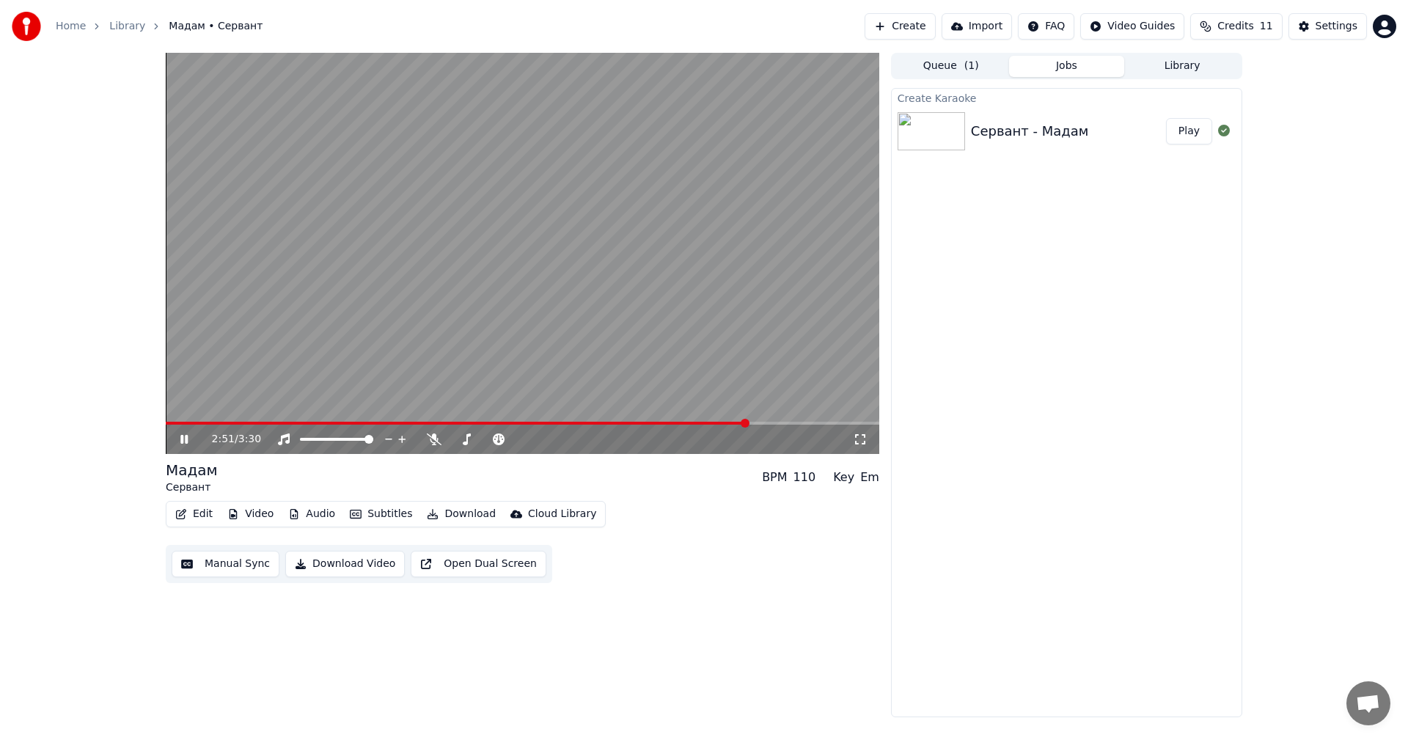
click at [816, 423] on span at bounding box center [522, 423] width 713 height 3
drag, startPoint x: 507, startPoint y: 211, endPoint x: 499, endPoint y: 239, distance: 29.2
click at [507, 210] on video at bounding box center [522, 253] width 713 height 401
click at [345, 558] on button "Download Video" at bounding box center [345, 564] width 120 height 26
click at [1177, 139] on button "Show" at bounding box center [1185, 131] width 53 height 26
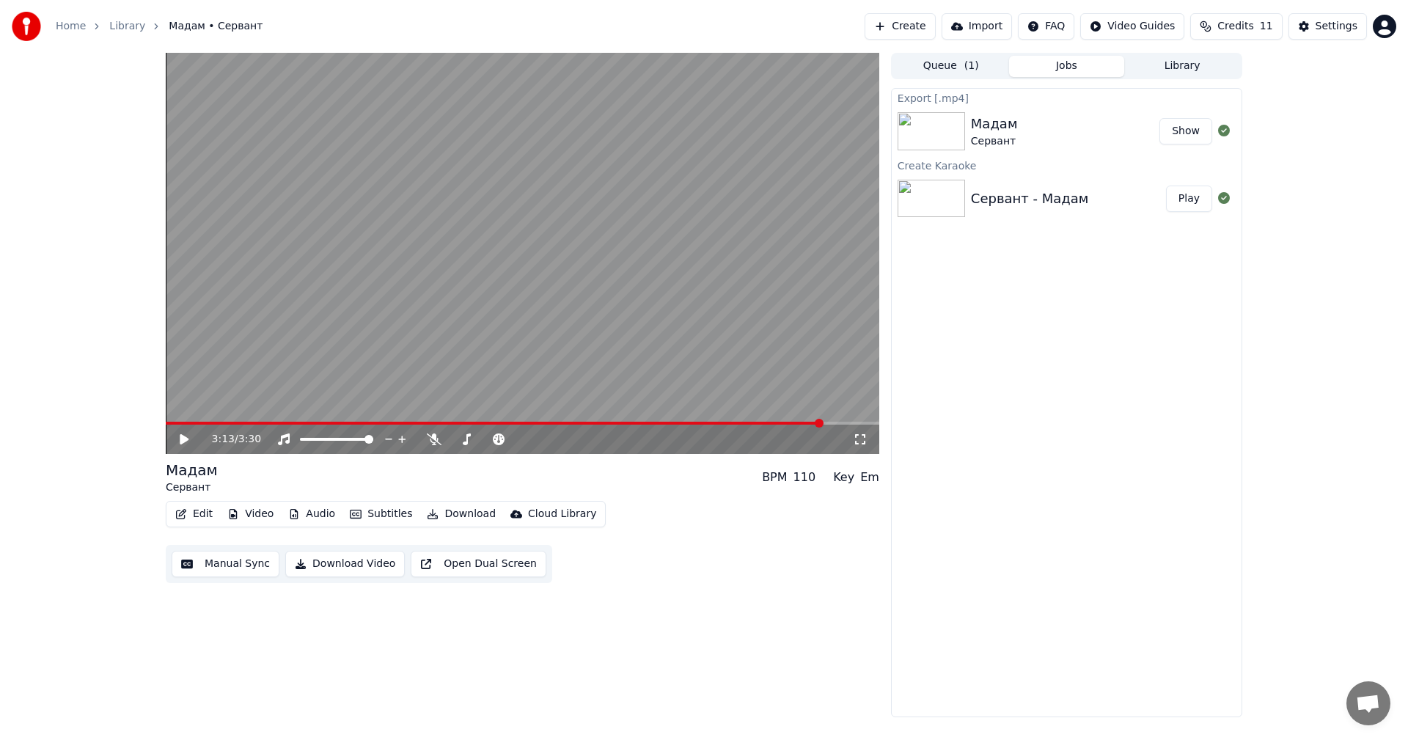
click at [926, 29] on button "Create" at bounding box center [899, 26] width 71 height 26
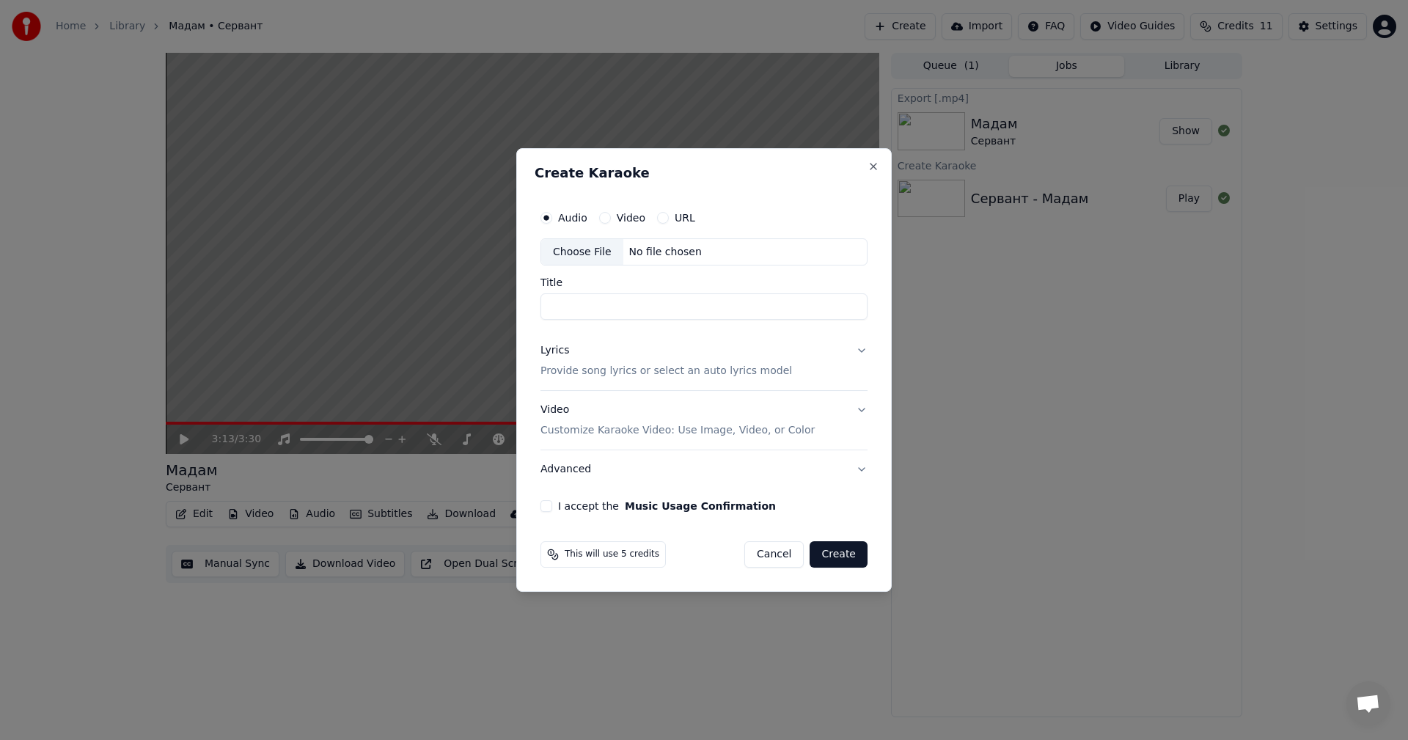
click at [612, 257] on div "Choose File" at bounding box center [582, 252] width 82 height 26
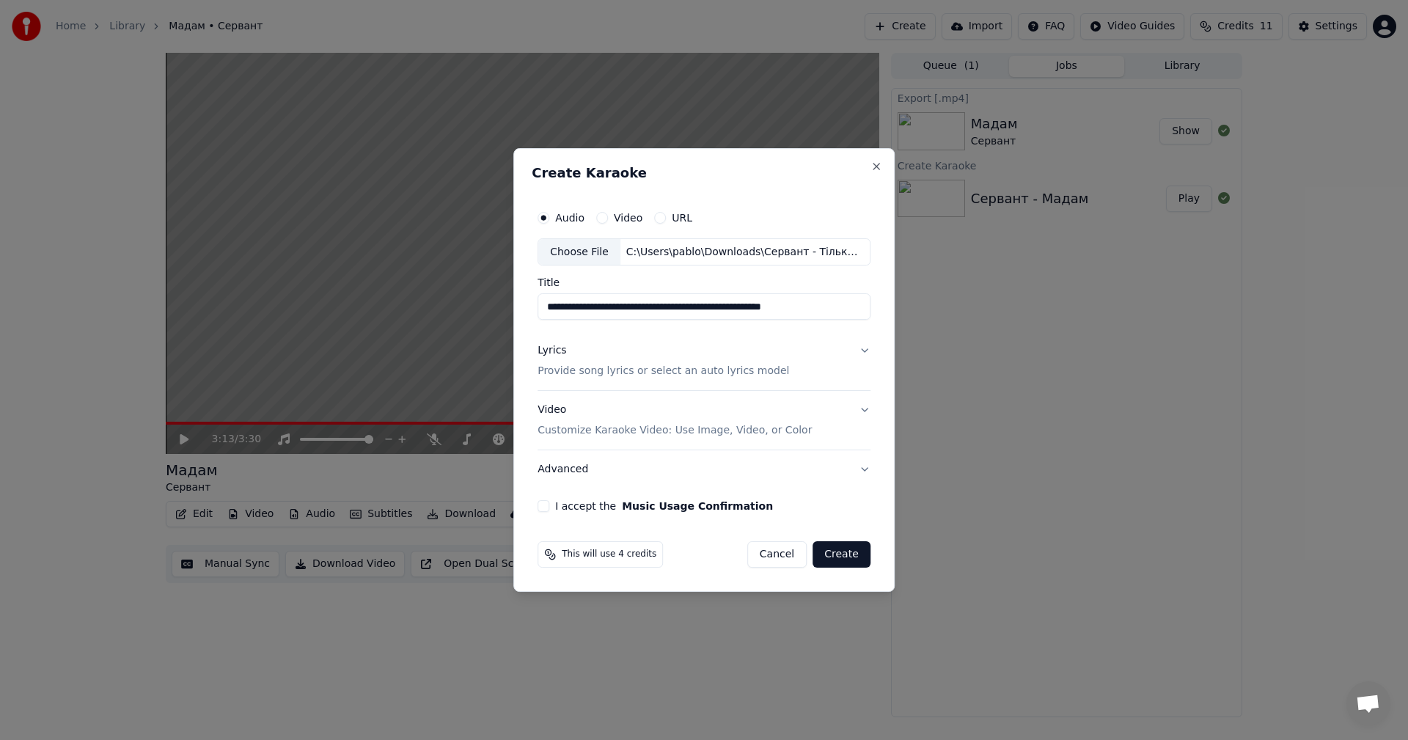
drag, startPoint x: 820, startPoint y: 312, endPoint x: 680, endPoint y: 306, distance: 140.9
click at [680, 306] on input "**********" at bounding box center [703, 307] width 333 height 26
type input "**********"
click at [859, 352] on button "Lyrics Provide song lyrics or select an auto lyrics model" at bounding box center [703, 361] width 333 height 59
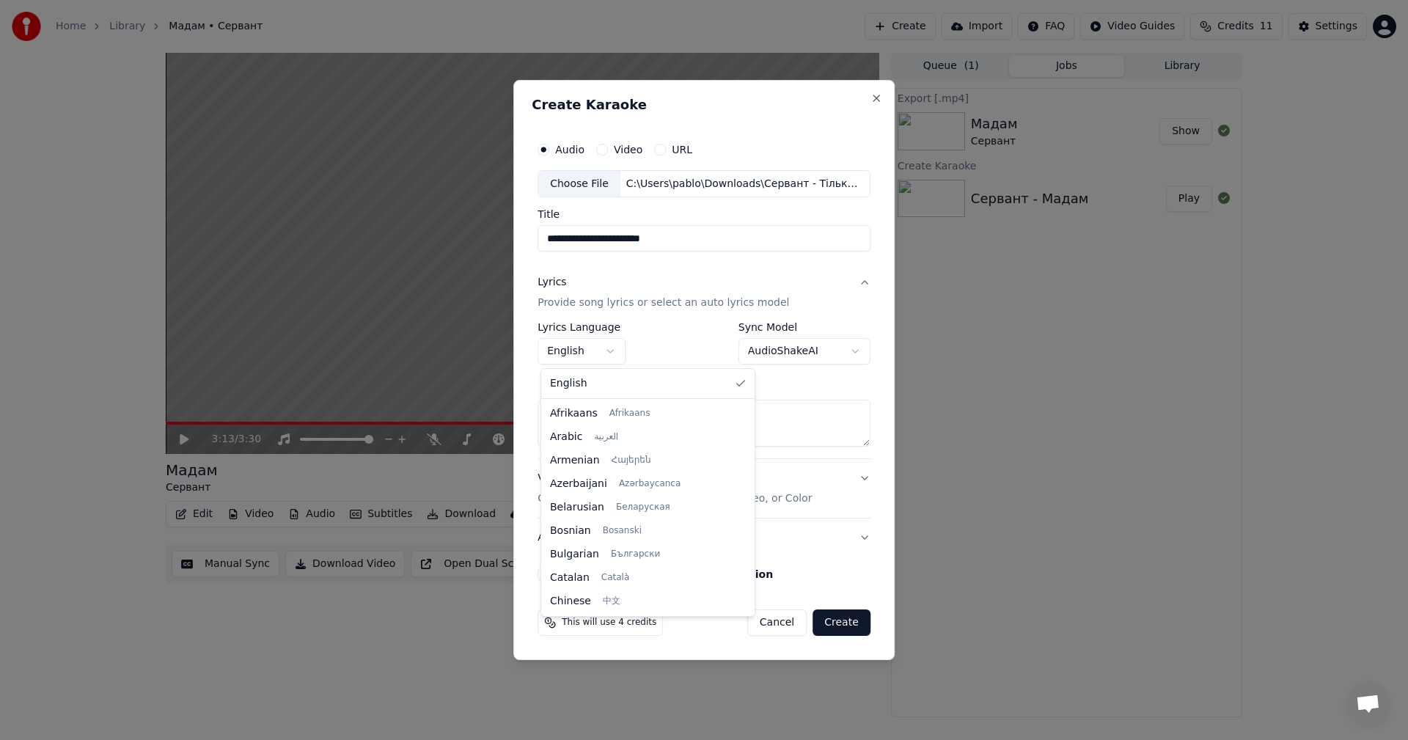
click at [606, 350] on body "**********" at bounding box center [704, 370] width 1408 height 740
drag, startPoint x: 704, startPoint y: 427, endPoint x: 700, endPoint y: 615, distance: 188.5
click at [746, 612] on div at bounding box center [748, 595] width 5 height 33
select select "**"
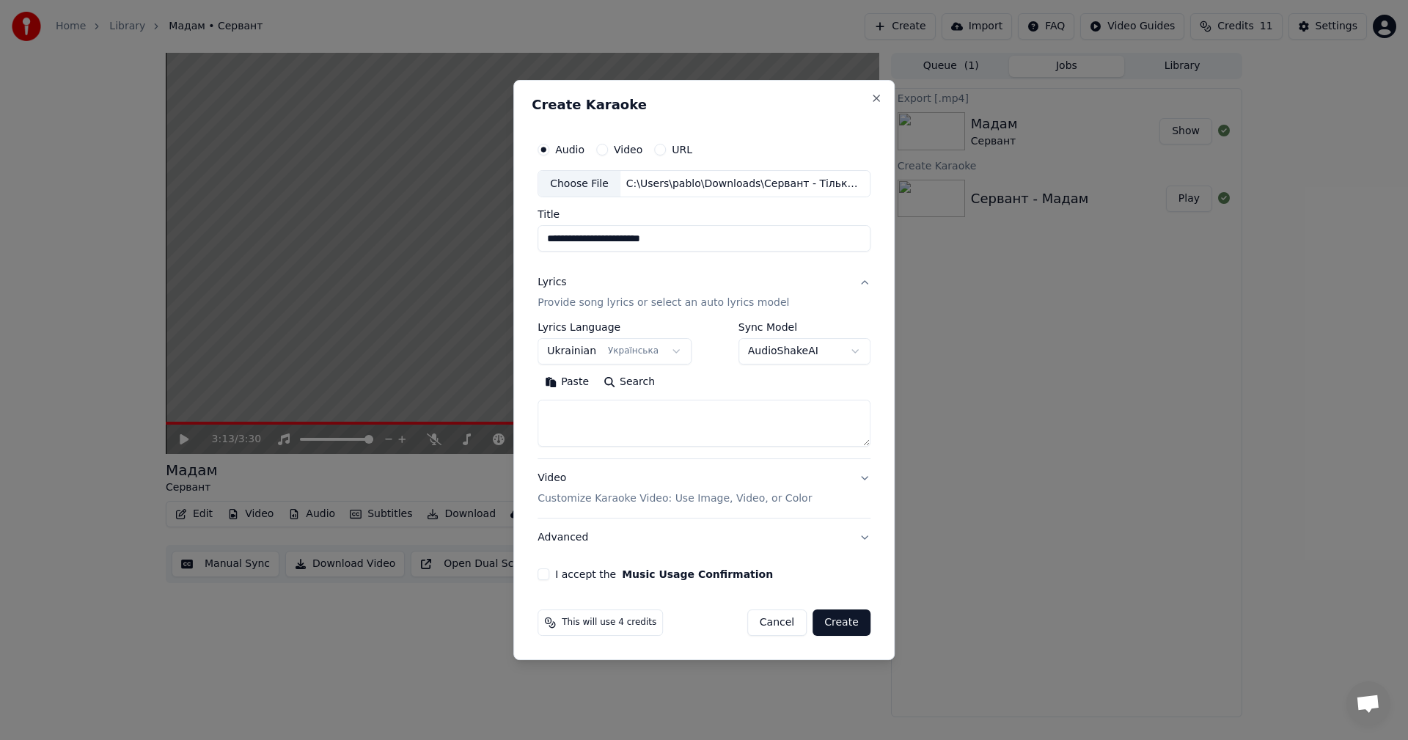
click at [733, 415] on textarea at bounding box center [703, 423] width 333 height 47
click at [667, 403] on textarea at bounding box center [703, 423] width 333 height 47
paste textarea "**********"
drag, startPoint x: 565, startPoint y: 424, endPoint x: 554, endPoint y: 422, distance: 11.9
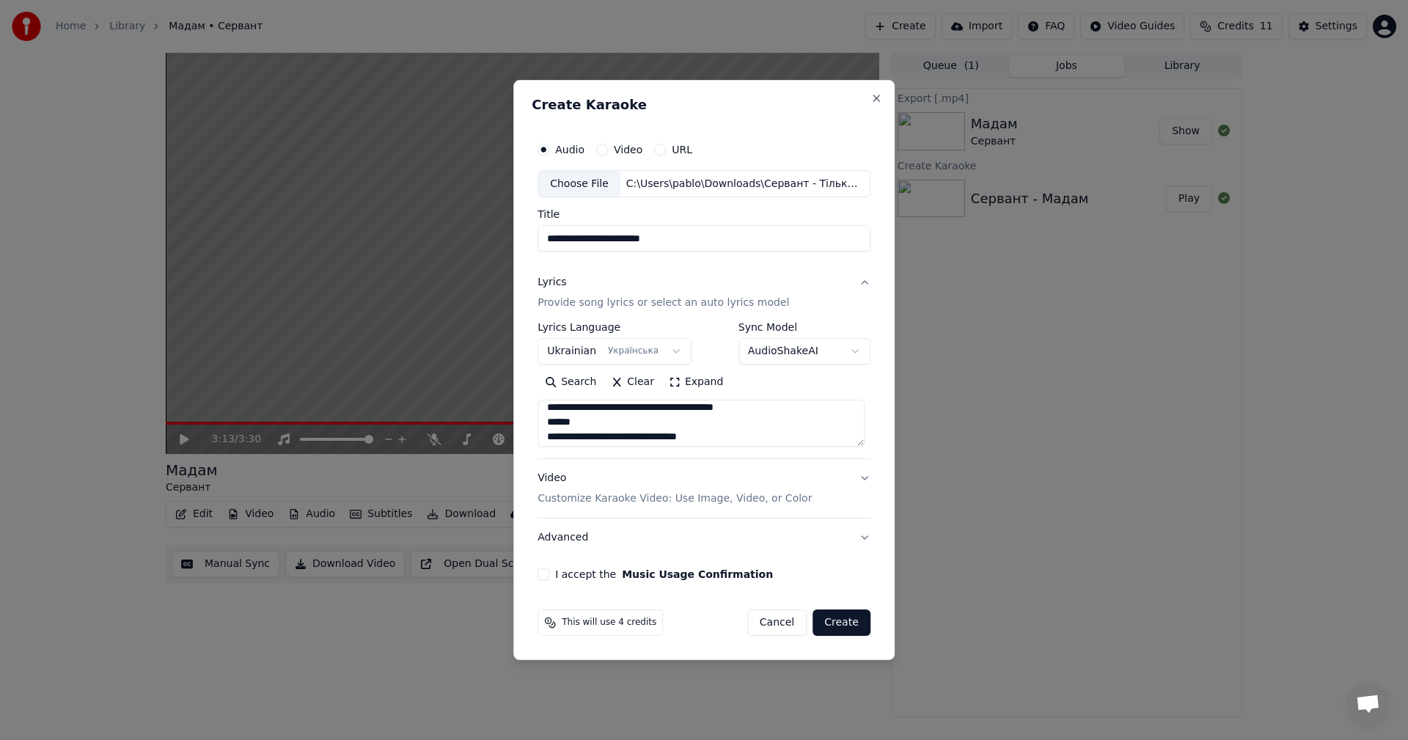
click at [554, 422] on textarea at bounding box center [700, 423] width 327 height 47
drag, startPoint x: 590, startPoint y: 428, endPoint x: 546, endPoint y: 425, distance: 44.1
click at [546, 425] on textarea at bounding box center [700, 423] width 327 height 47
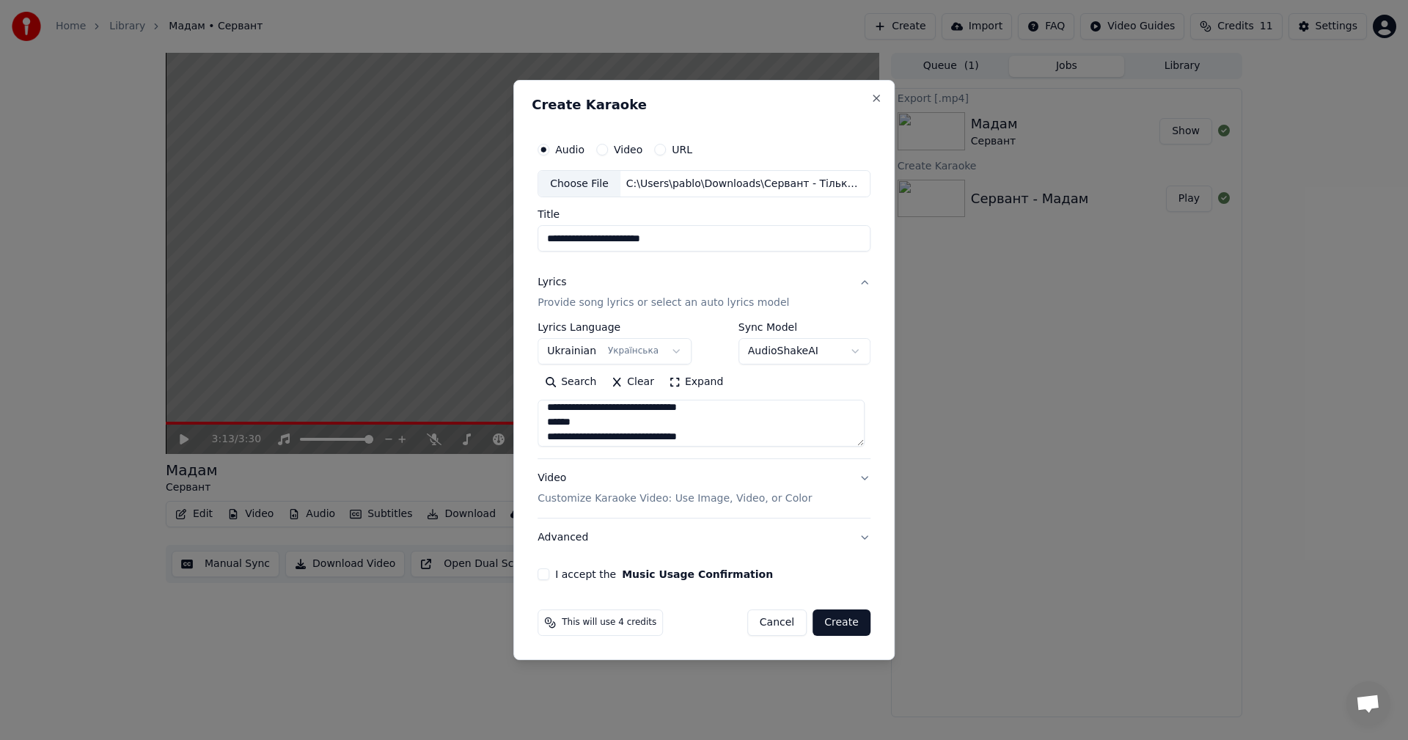
drag, startPoint x: 583, startPoint y: 426, endPoint x: 558, endPoint y: 426, distance: 24.9
click at [558, 426] on textarea at bounding box center [700, 423] width 327 height 47
drag, startPoint x: 575, startPoint y: 422, endPoint x: 552, endPoint y: 421, distance: 22.8
click at [552, 421] on textarea at bounding box center [700, 423] width 327 height 47
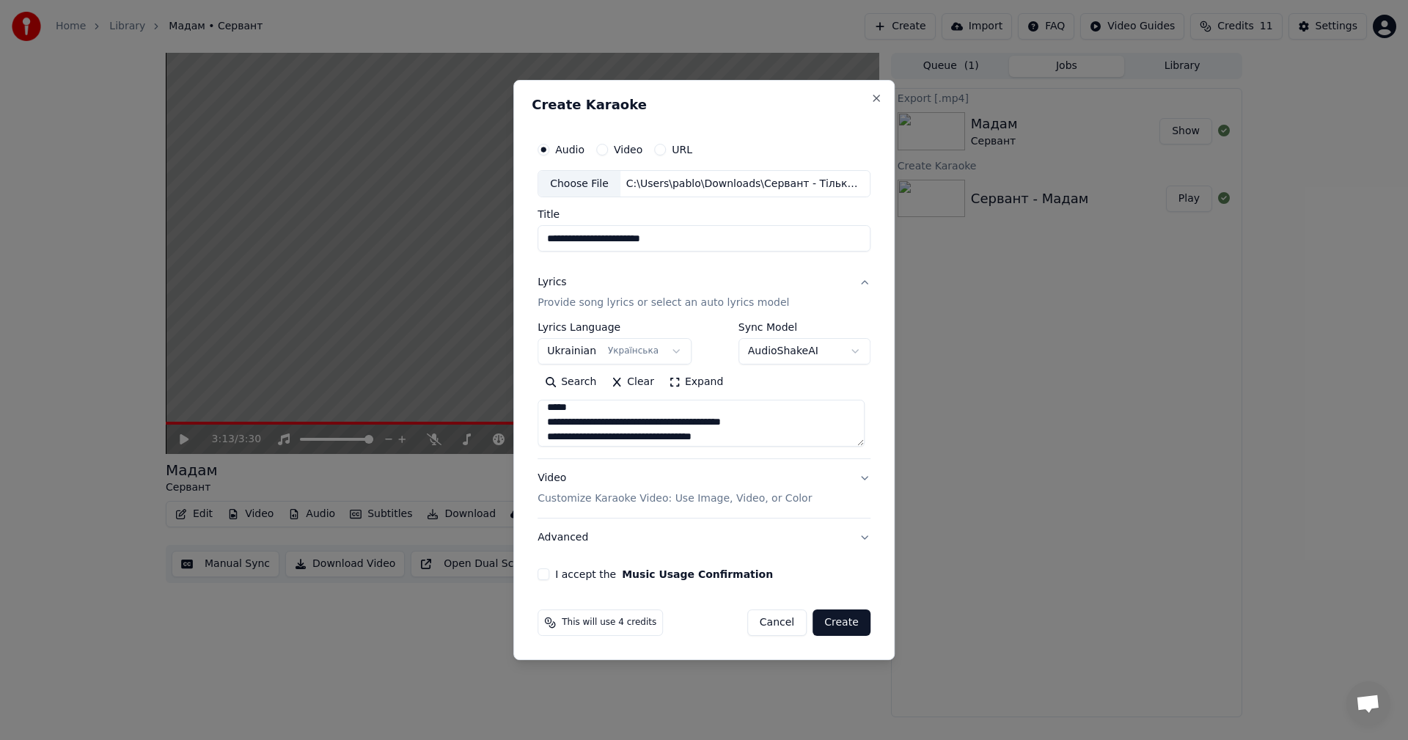
scroll to position [197, 0]
drag, startPoint x: 584, startPoint y: 419, endPoint x: 549, endPoint y: 422, distance: 34.7
click at [549, 422] on textarea at bounding box center [700, 423] width 327 height 47
drag, startPoint x: 592, startPoint y: 422, endPoint x: 554, endPoint y: 421, distance: 38.2
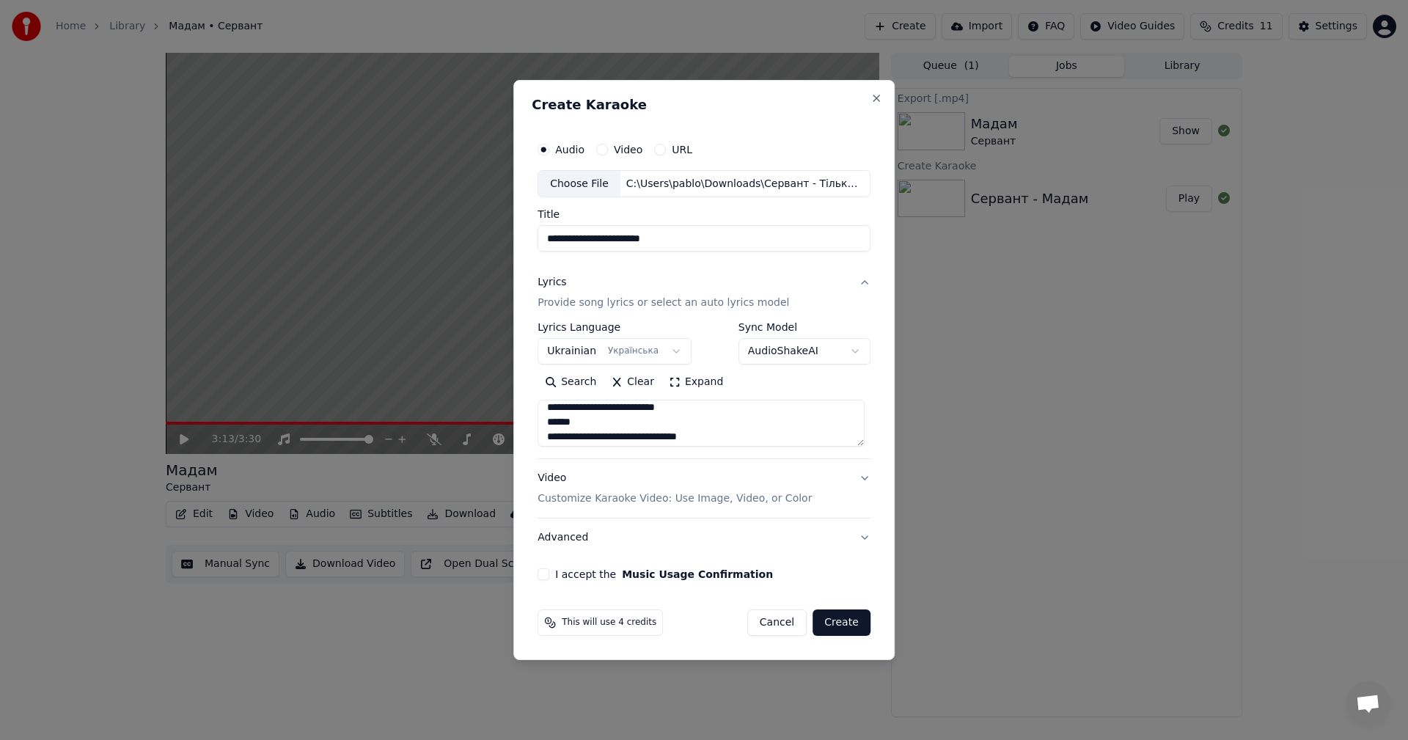
click at [554, 421] on textarea at bounding box center [700, 423] width 327 height 47
drag, startPoint x: 577, startPoint y: 422, endPoint x: 554, endPoint y: 421, distance: 22.7
click at [554, 421] on textarea at bounding box center [700, 423] width 327 height 47
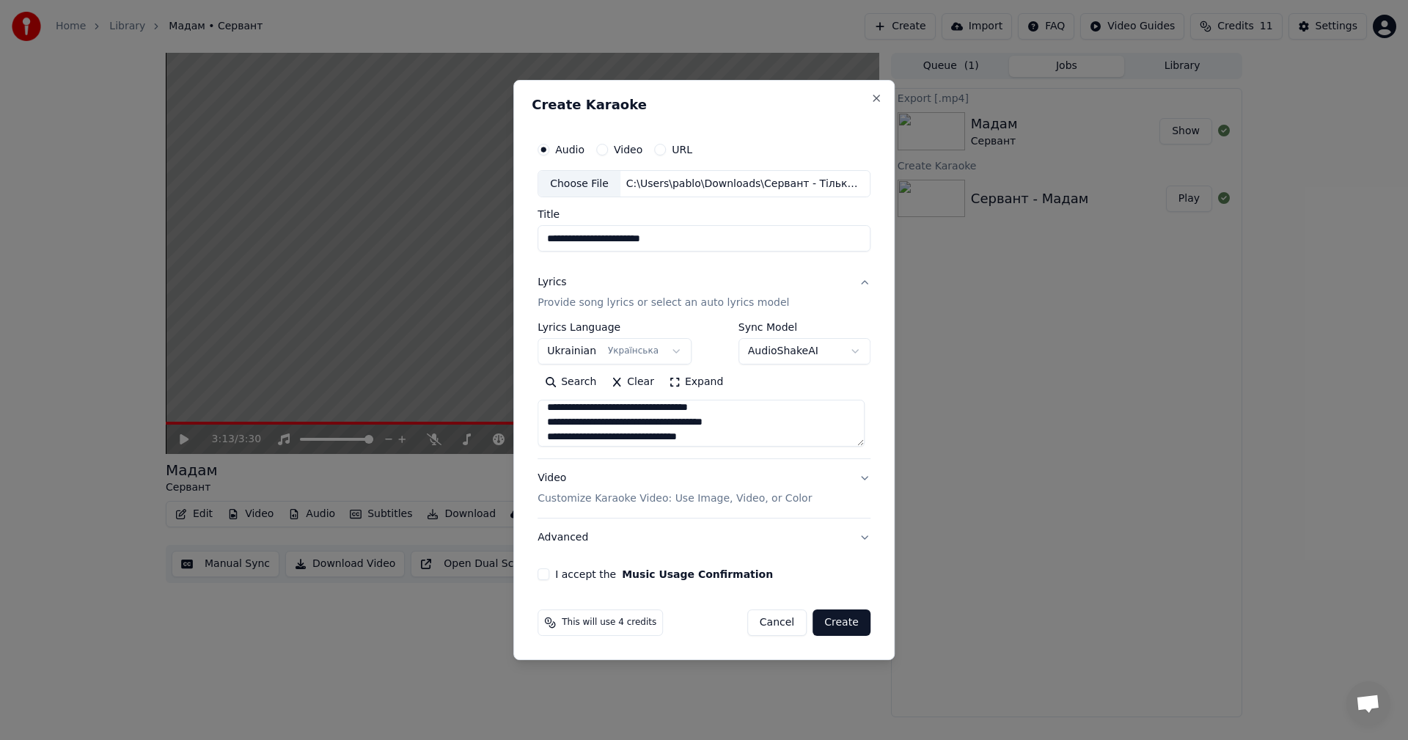
type textarea "**********"
click at [859, 477] on button "Video Customize Karaoke Video: Use Image, Video, or Color" at bounding box center [703, 489] width 333 height 59
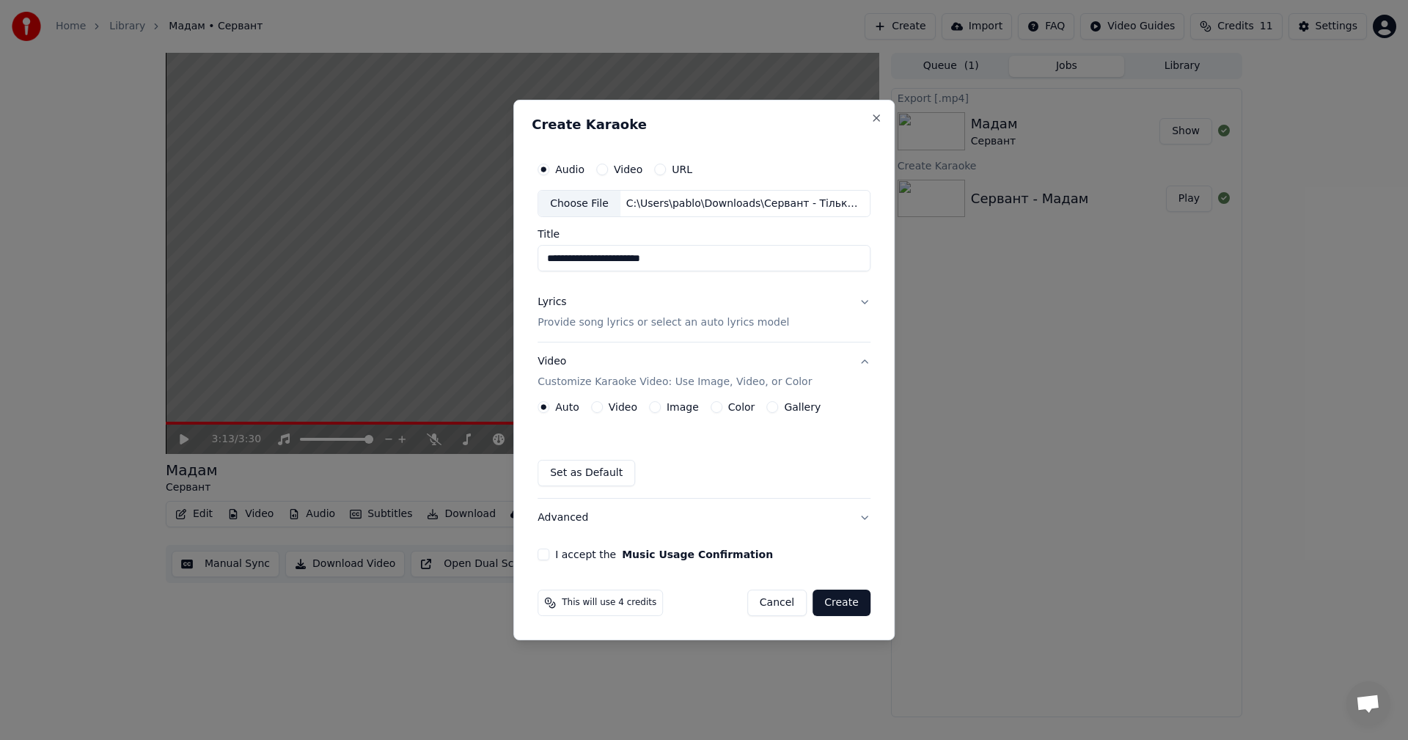
click at [656, 406] on button "Image" at bounding box center [655, 407] width 12 height 12
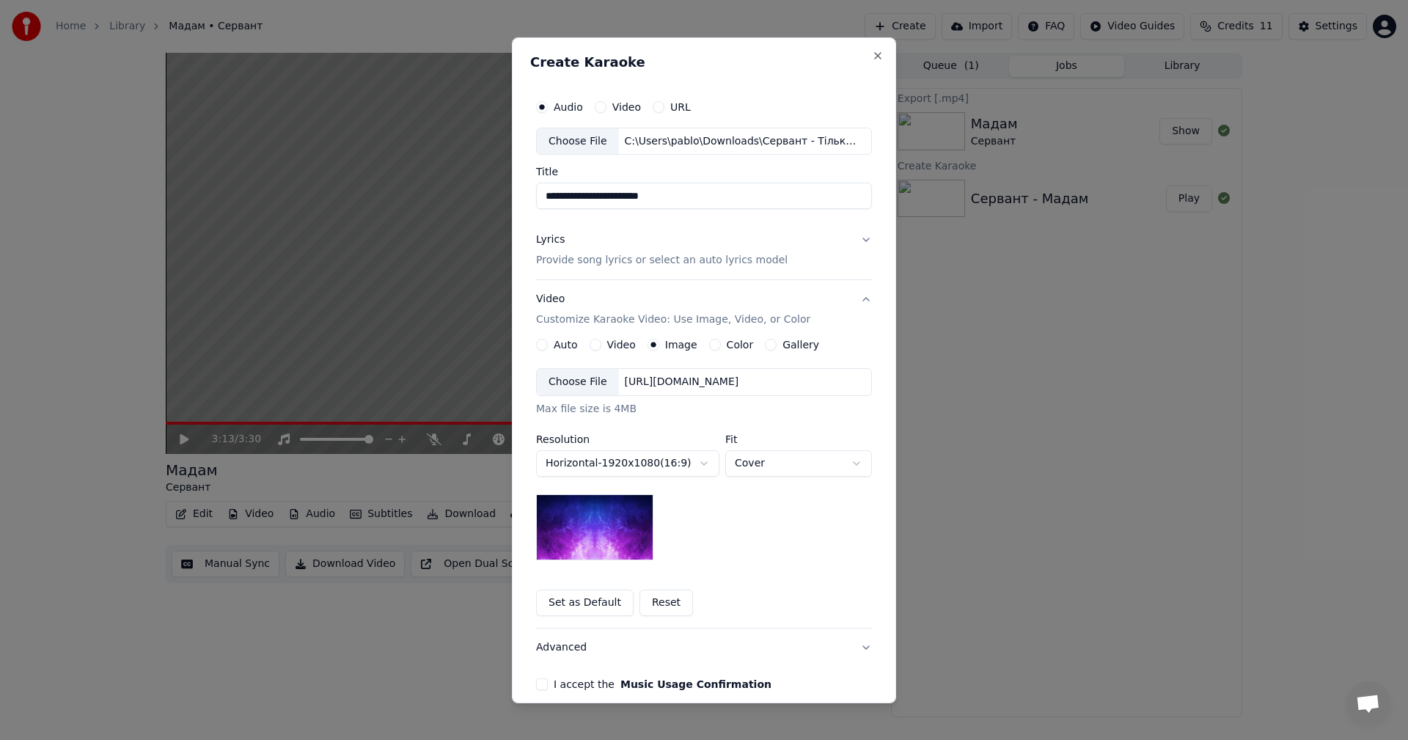
click at [565, 388] on div "Choose File" at bounding box center [578, 382] width 82 height 26
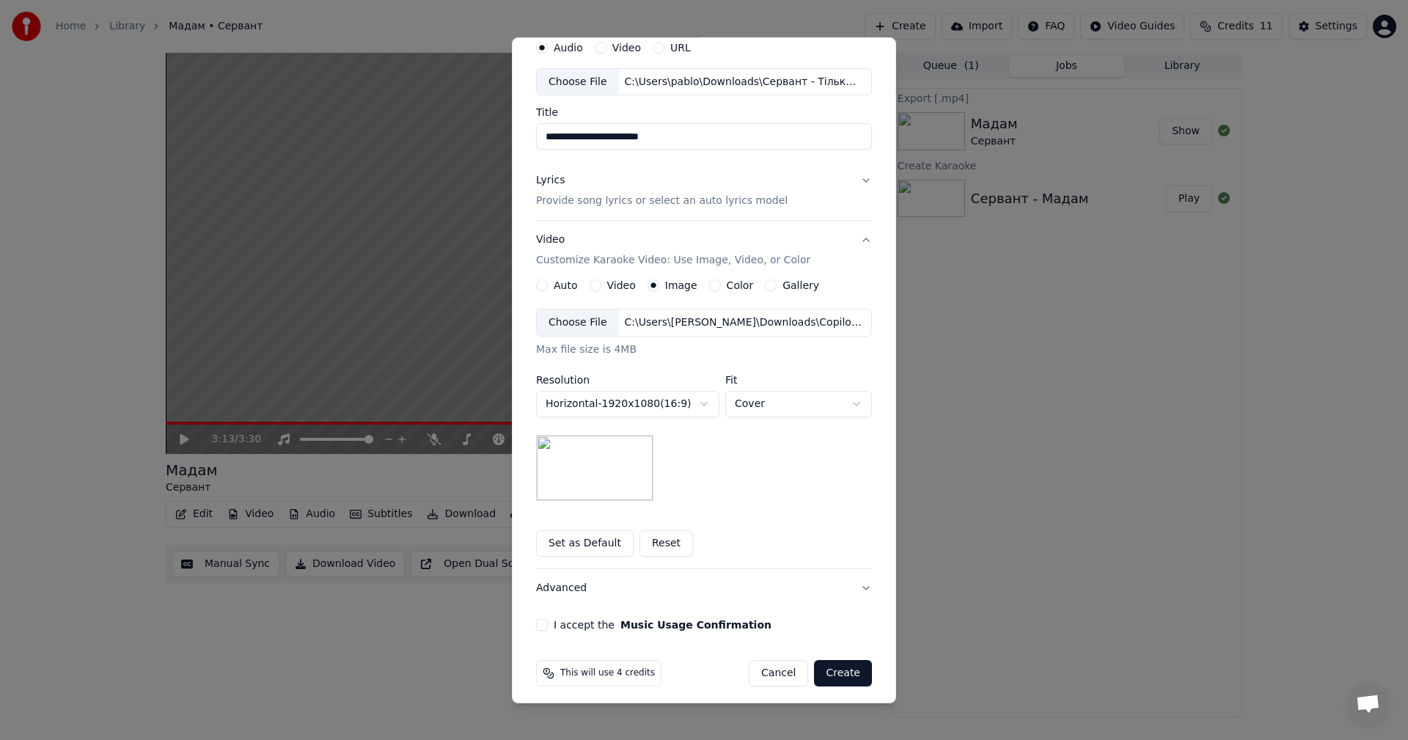
scroll to position [67, 0]
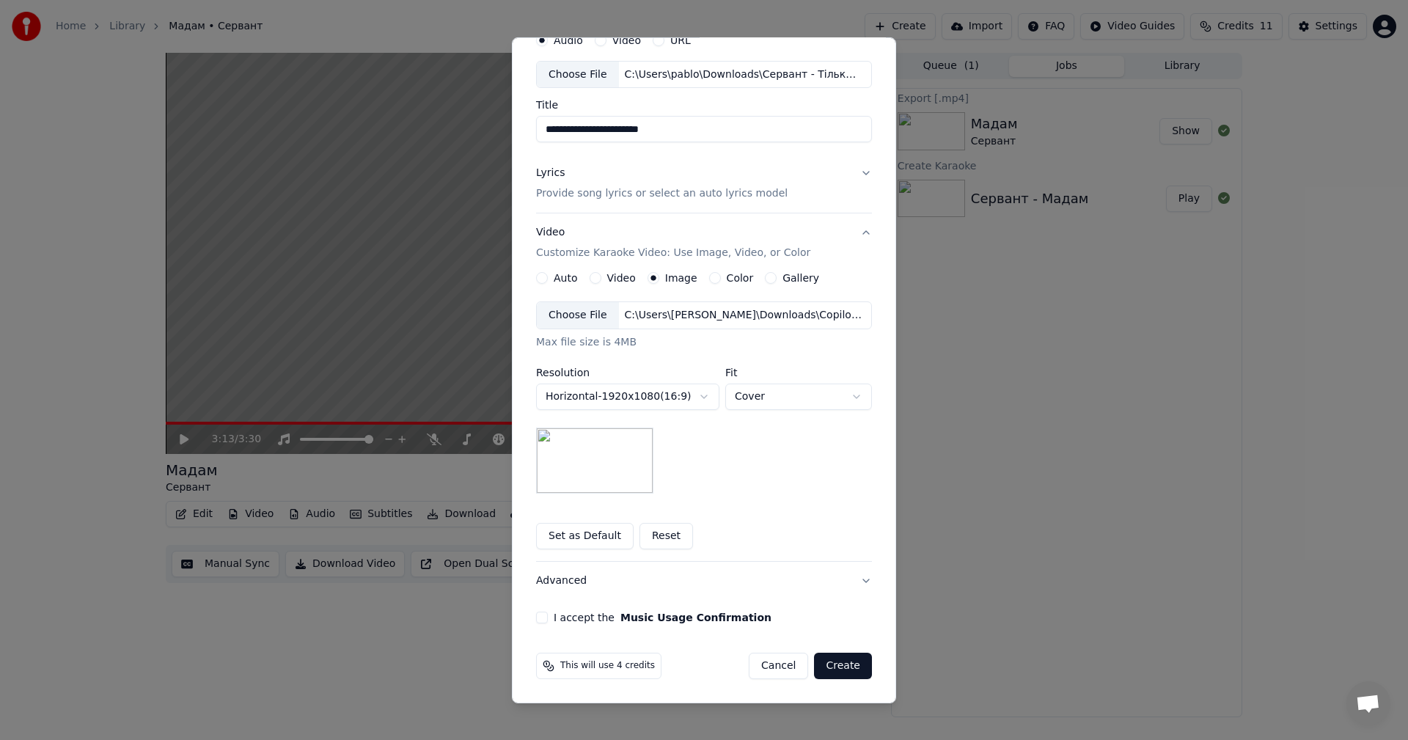
click at [540, 615] on button "I accept the Music Usage Confirmation" at bounding box center [542, 618] width 12 height 12
click at [826, 663] on button "Create" at bounding box center [843, 666] width 58 height 26
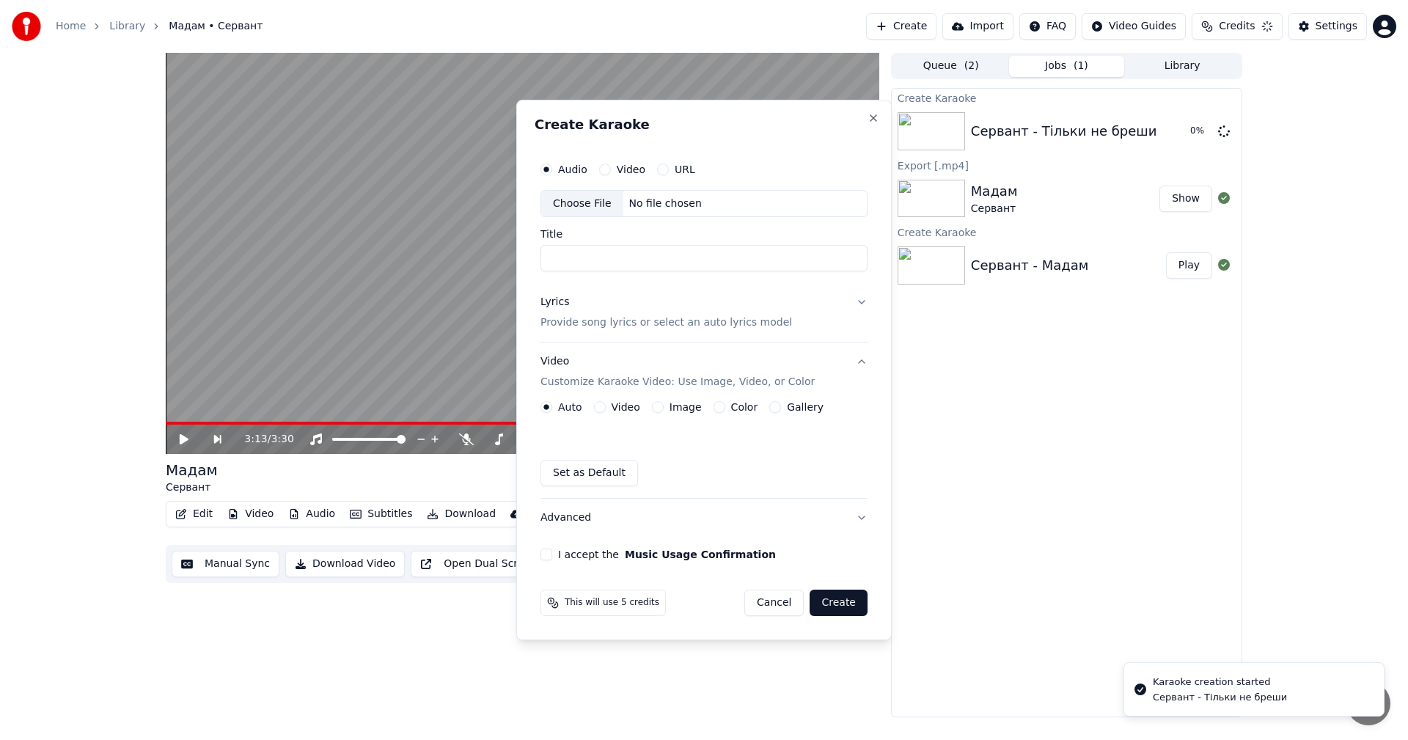
scroll to position [0, 0]
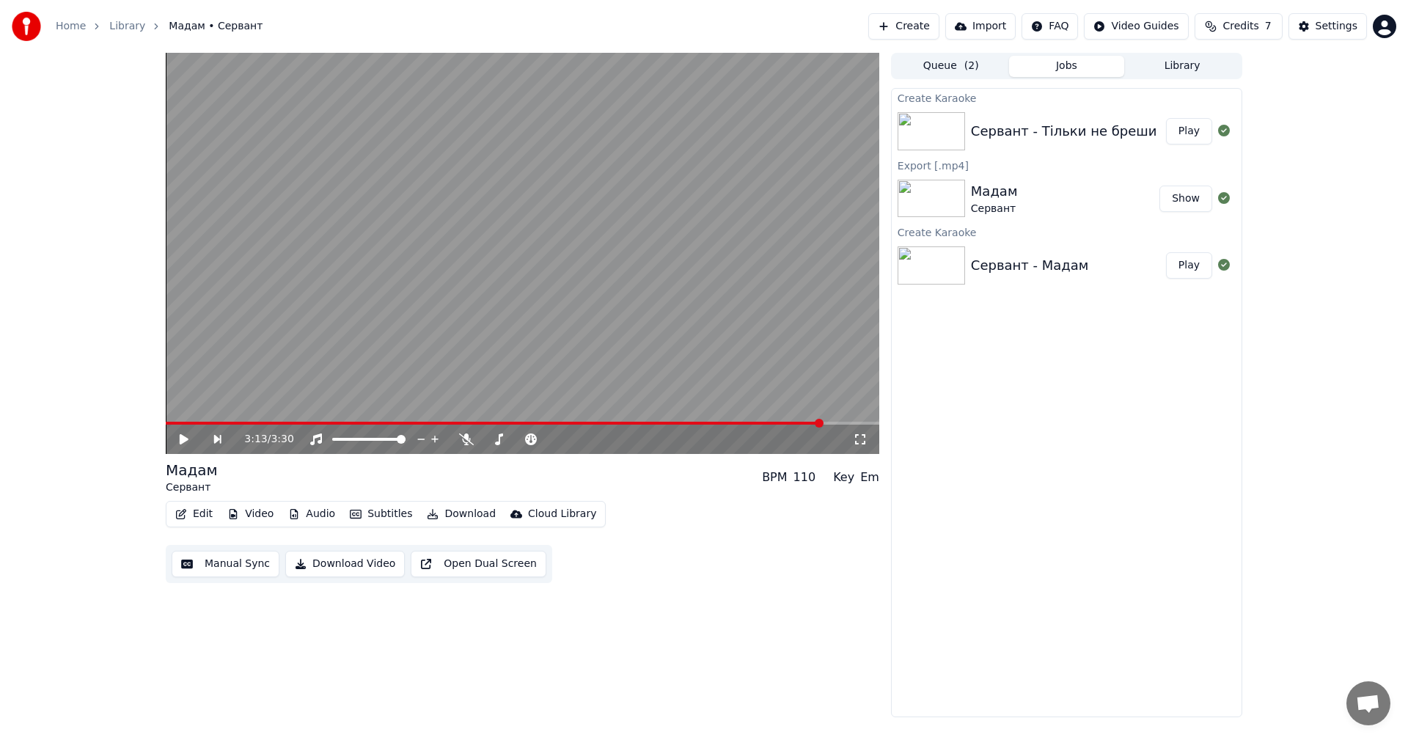
click at [949, 126] on img at bounding box center [930, 131] width 67 height 38
click at [1186, 134] on button "Play" at bounding box center [1189, 131] width 46 height 26
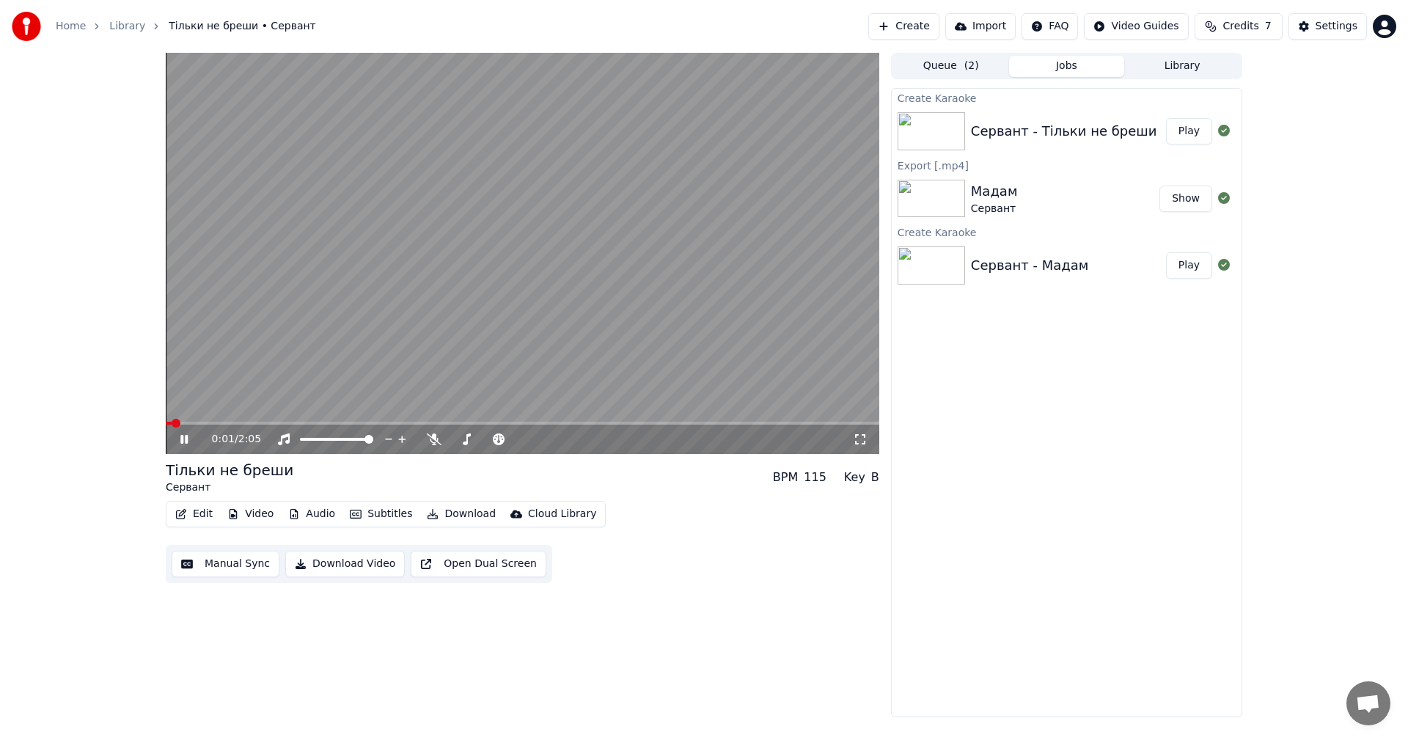
click at [172, 419] on span at bounding box center [176, 423] width 9 height 9
click at [762, 360] on video at bounding box center [522, 253] width 713 height 401
click at [459, 515] on button "Download" at bounding box center [461, 514] width 81 height 21
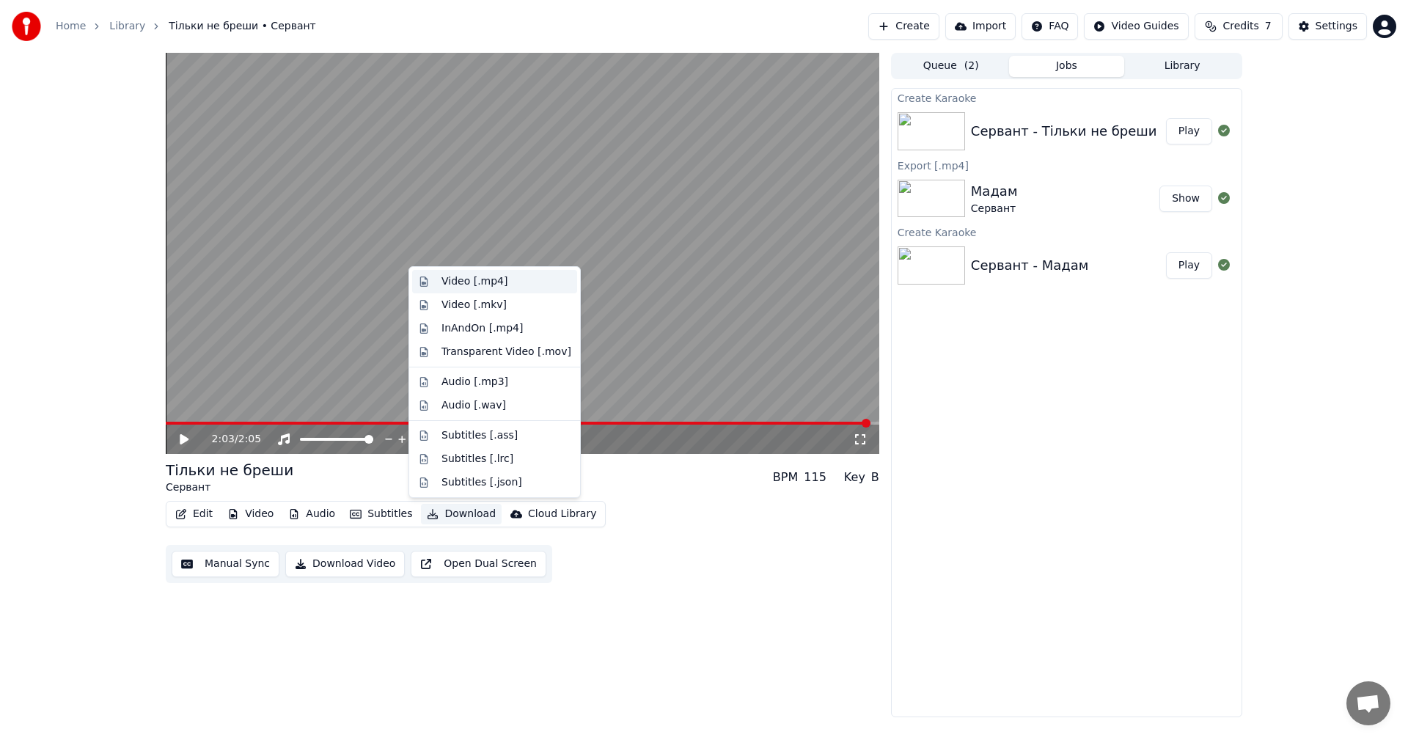
click at [456, 281] on div "Video [.mp4]" at bounding box center [474, 281] width 66 height 15
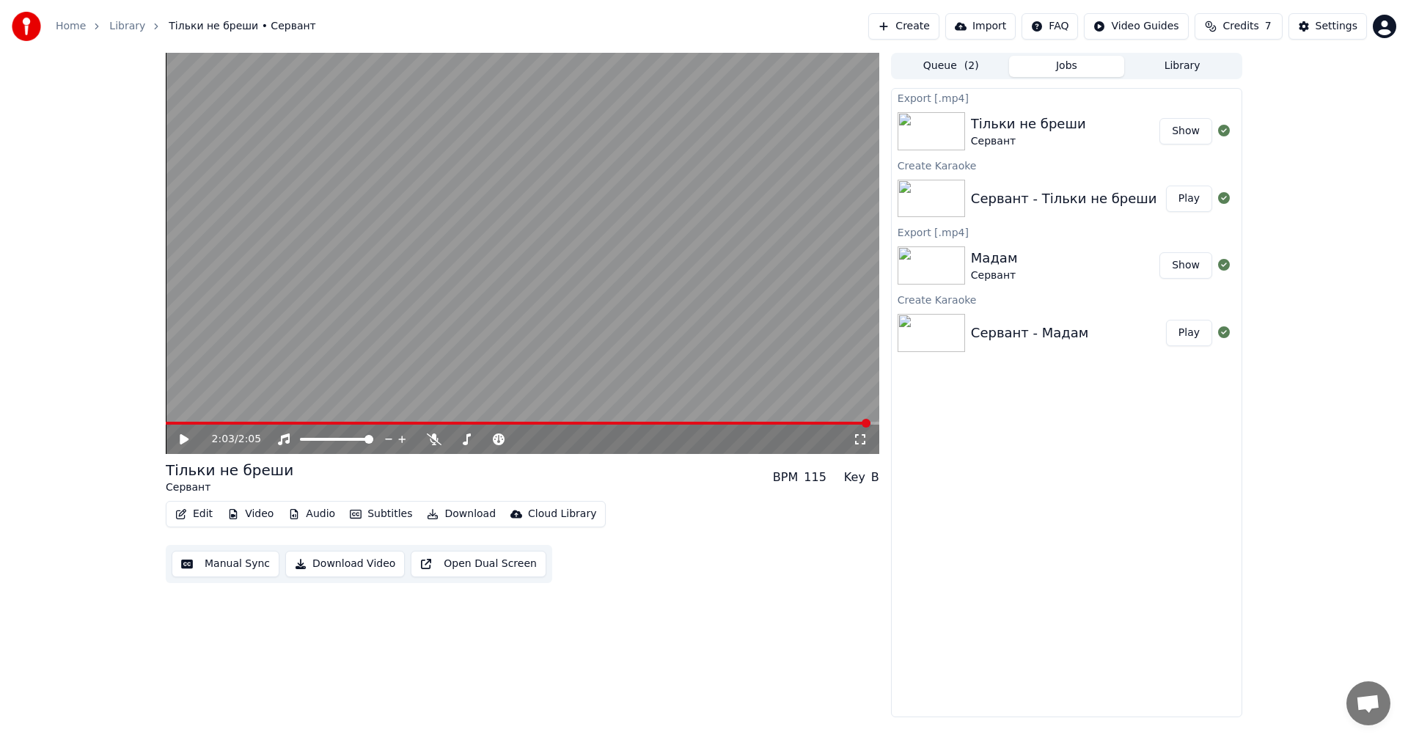
click at [937, 28] on button "Create" at bounding box center [903, 26] width 71 height 26
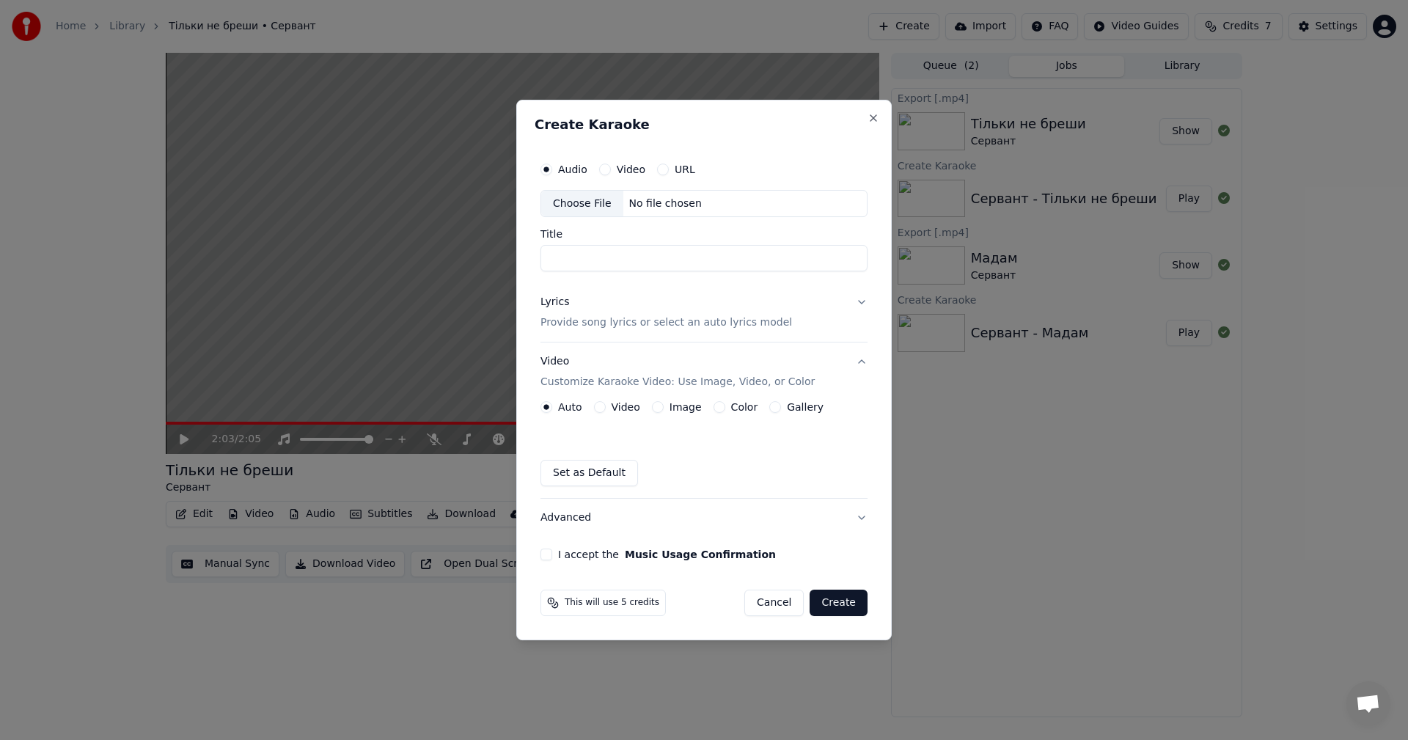
click at [592, 205] on div "Choose File" at bounding box center [582, 204] width 82 height 26
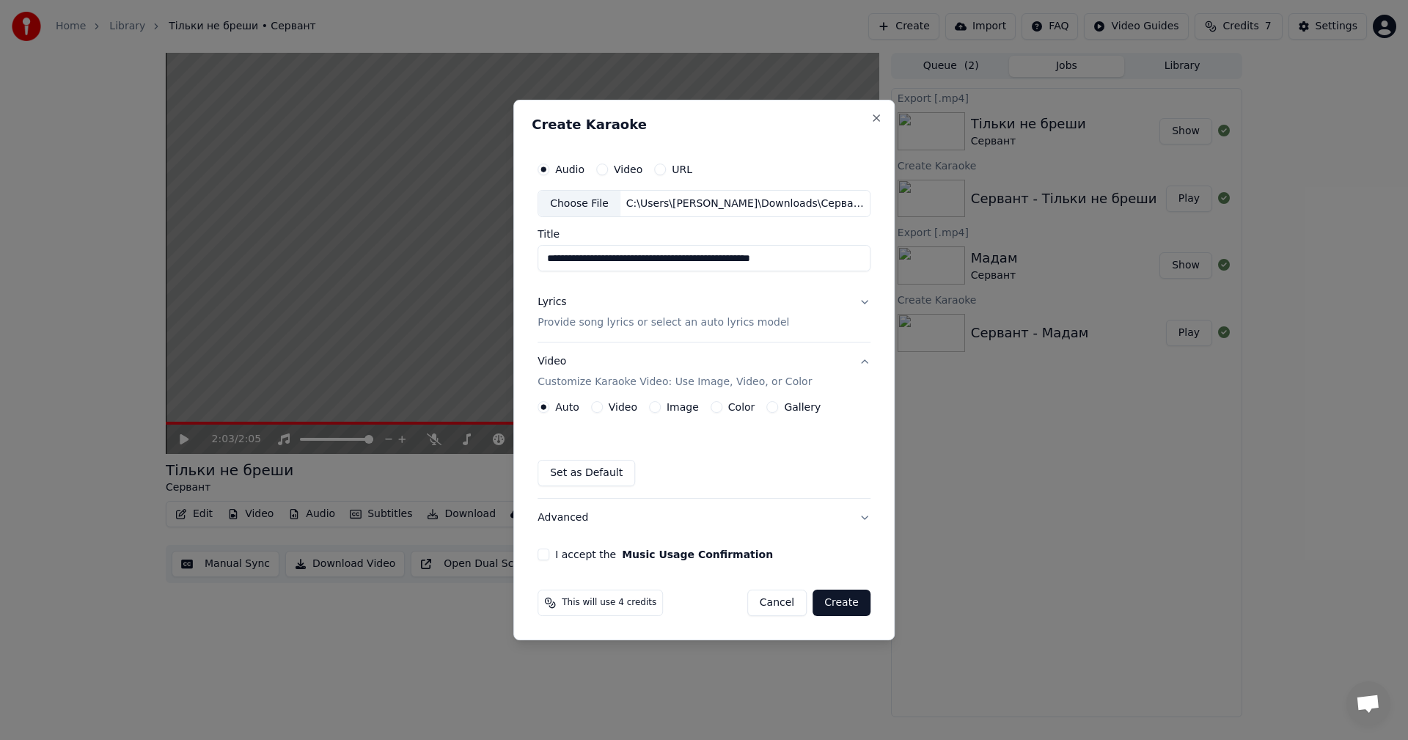
drag, startPoint x: 814, startPoint y: 263, endPoint x: 656, endPoint y: 267, distance: 158.4
click at [656, 267] on input "**********" at bounding box center [703, 259] width 333 height 26
type input "**********"
click at [848, 304] on button "Lyrics Provide song lyrics or select an auto lyrics model" at bounding box center [703, 313] width 333 height 59
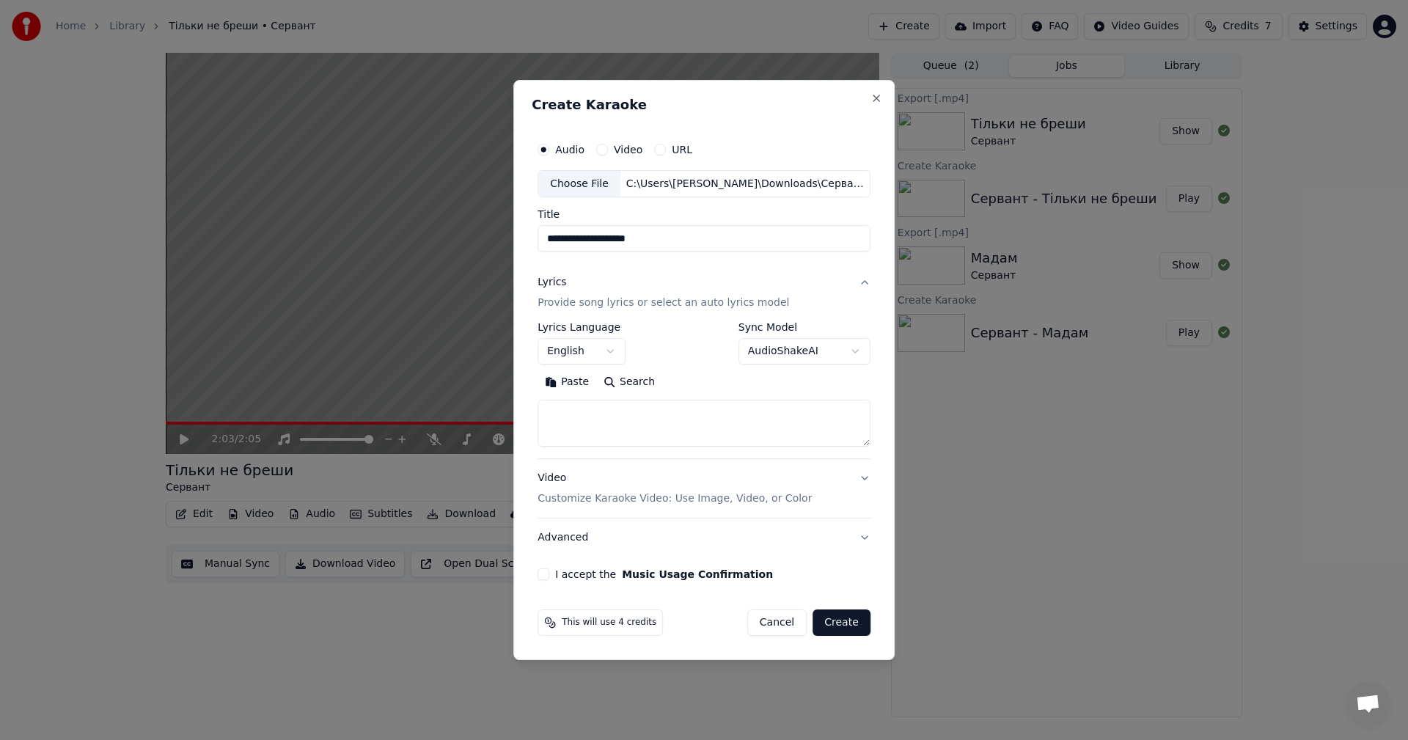
click at [616, 350] on body "**********" at bounding box center [704, 370] width 1408 height 740
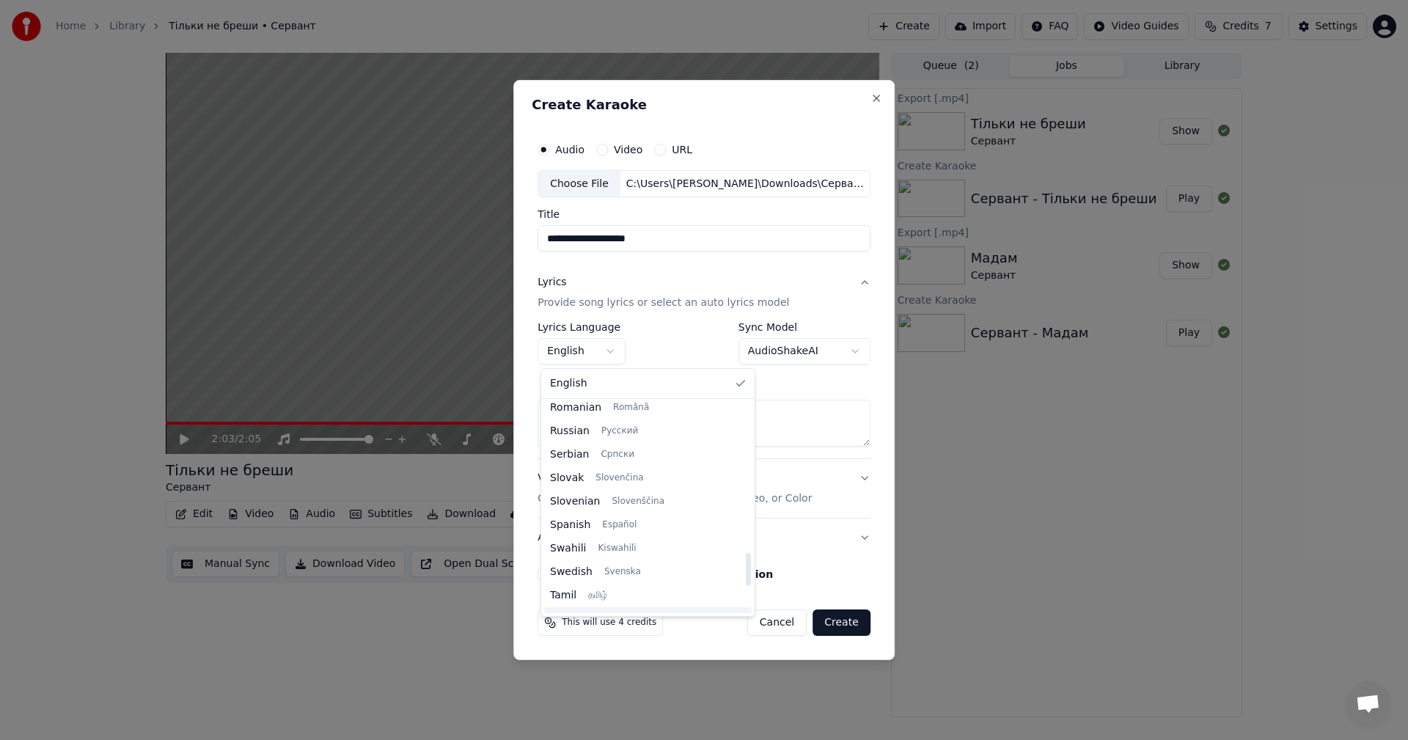
scroll to position [1126, 0]
select select "**"
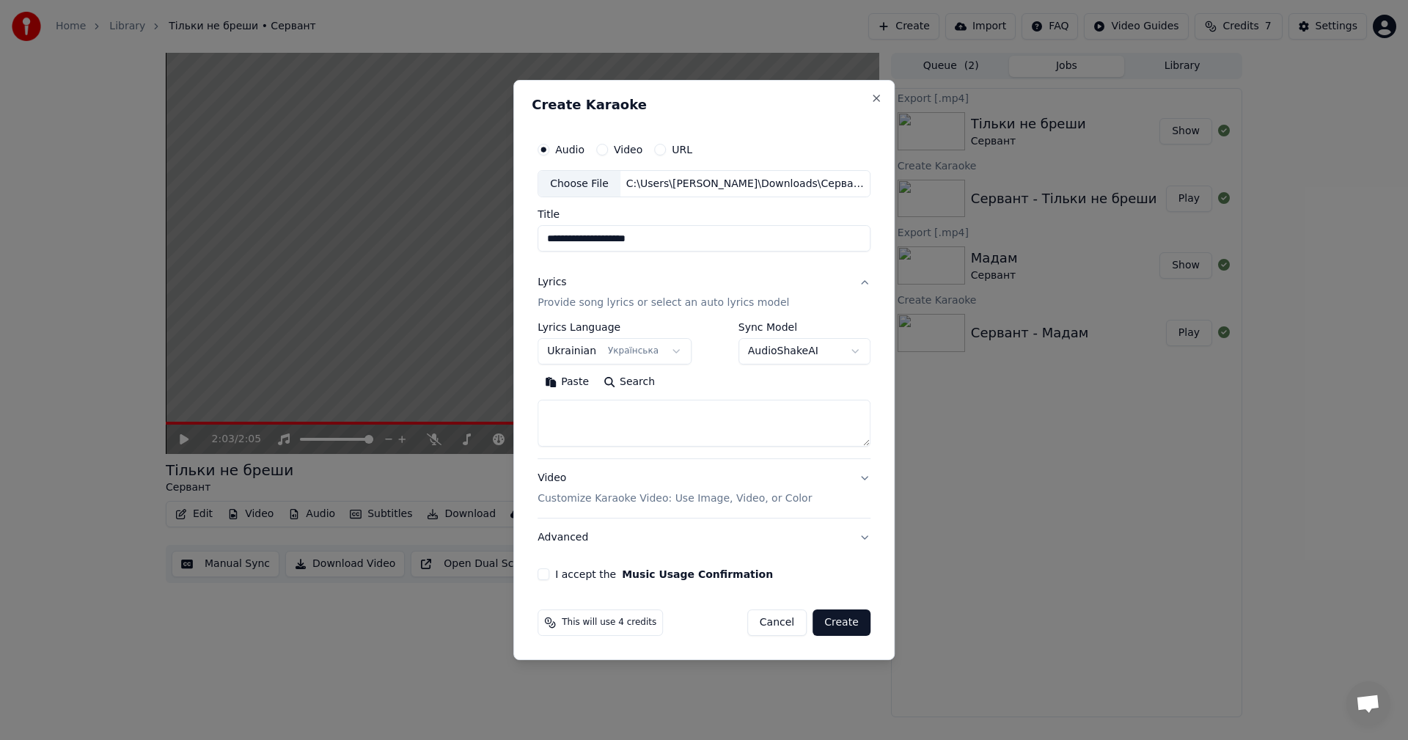
click at [766, 407] on textarea at bounding box center [703, 423] width 333 height 47
click at [640, 430] on textarea at bounding box center [703, 423] width 333 height 47
paste textarea "**********"
type textarea "**********"
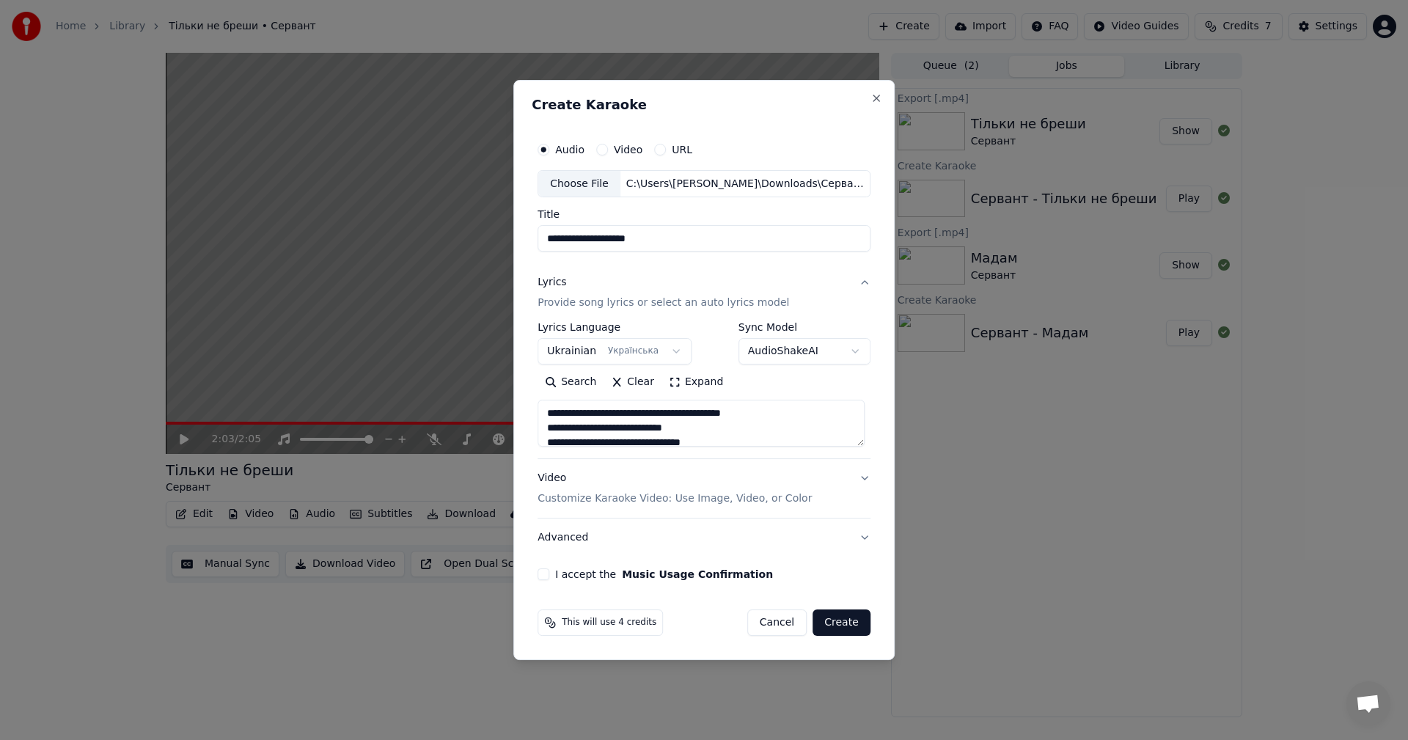
click at [856, 477] on button "Video Customize Karaoke Video: Use Image, Video, or Color" at bounding box center [703, 489] width 333 height 59
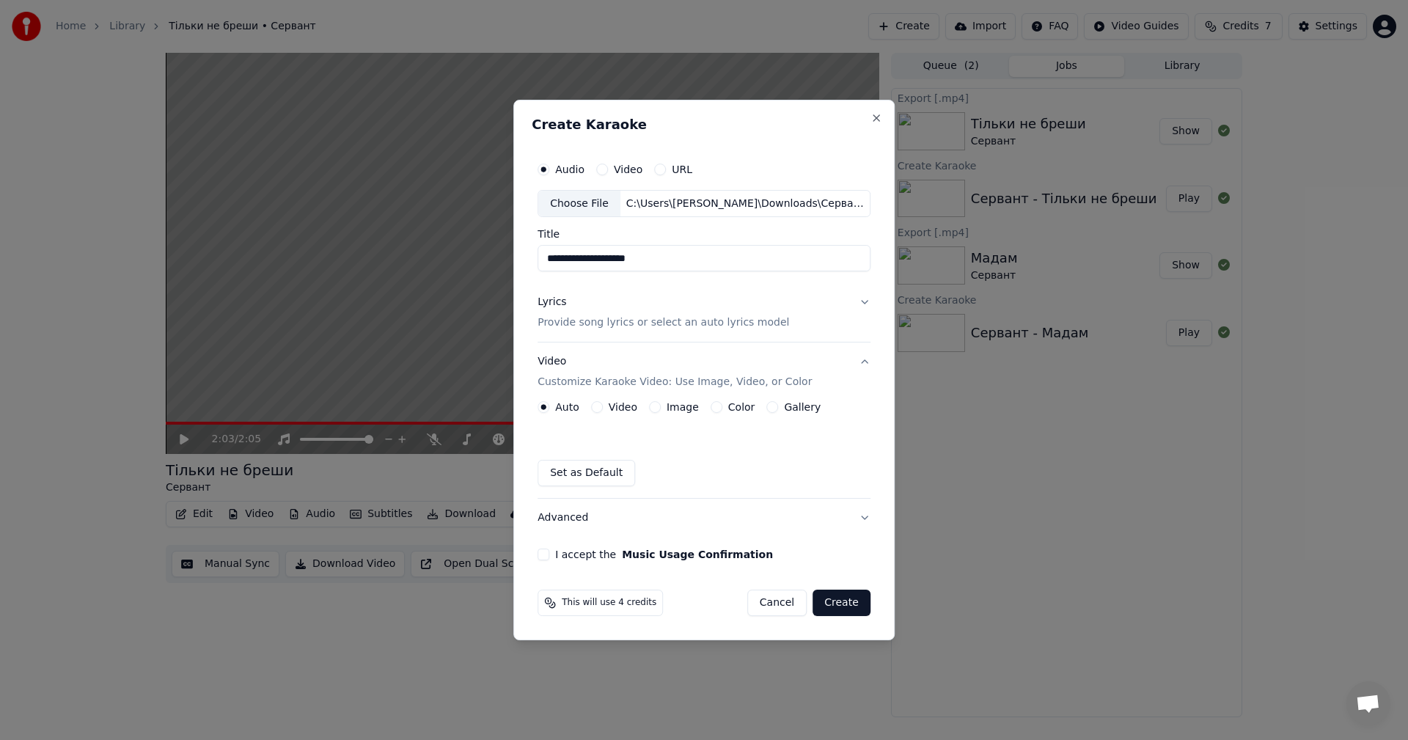
click at [652, 408] on button "Image" at bounding box center [655, 407] width 12 height 12
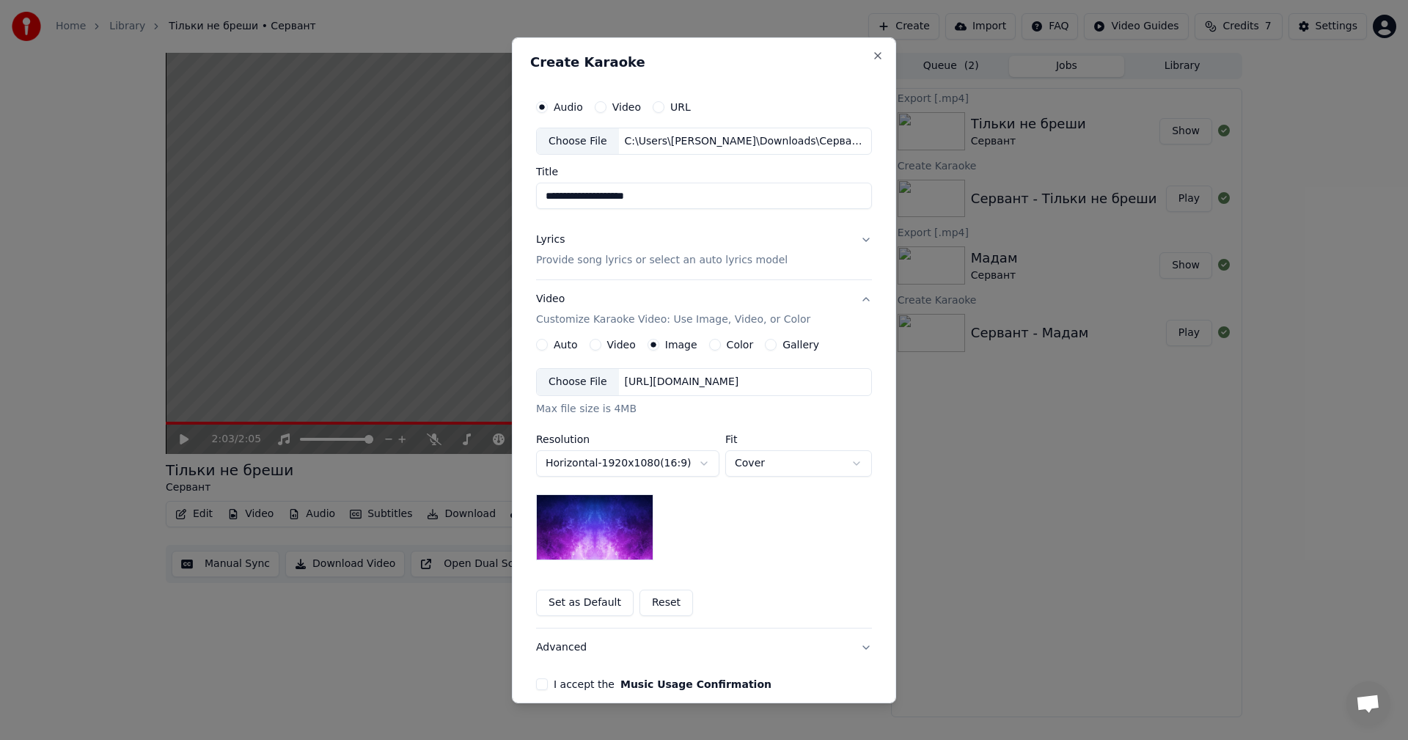
click at [863, 240] on button "Lyrics Provide song lyrics or select an auto lyrics model" at bounding box center [704, 250] width 336 height 59
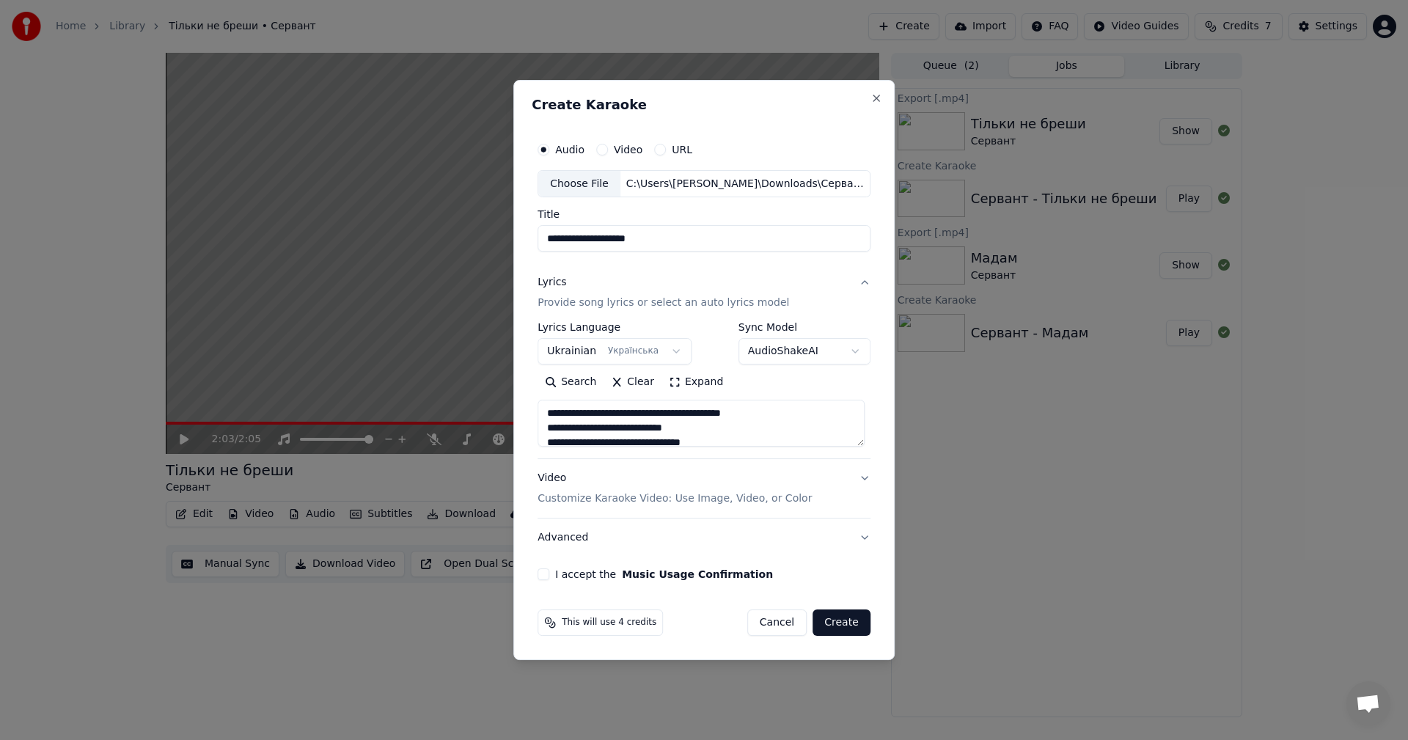
click at [666, 424] on textarea at bounding box center [700, 423] width 327 height 47
click at [752, 414] on textarea at bounding box center [700, 423] width 327 height 47
type textarea "**********"
click at [864, 480] on button "Video Customize Karaoke Video: Use Image, Video, or Color" at bounding box center [703, 489] width 333 height 59
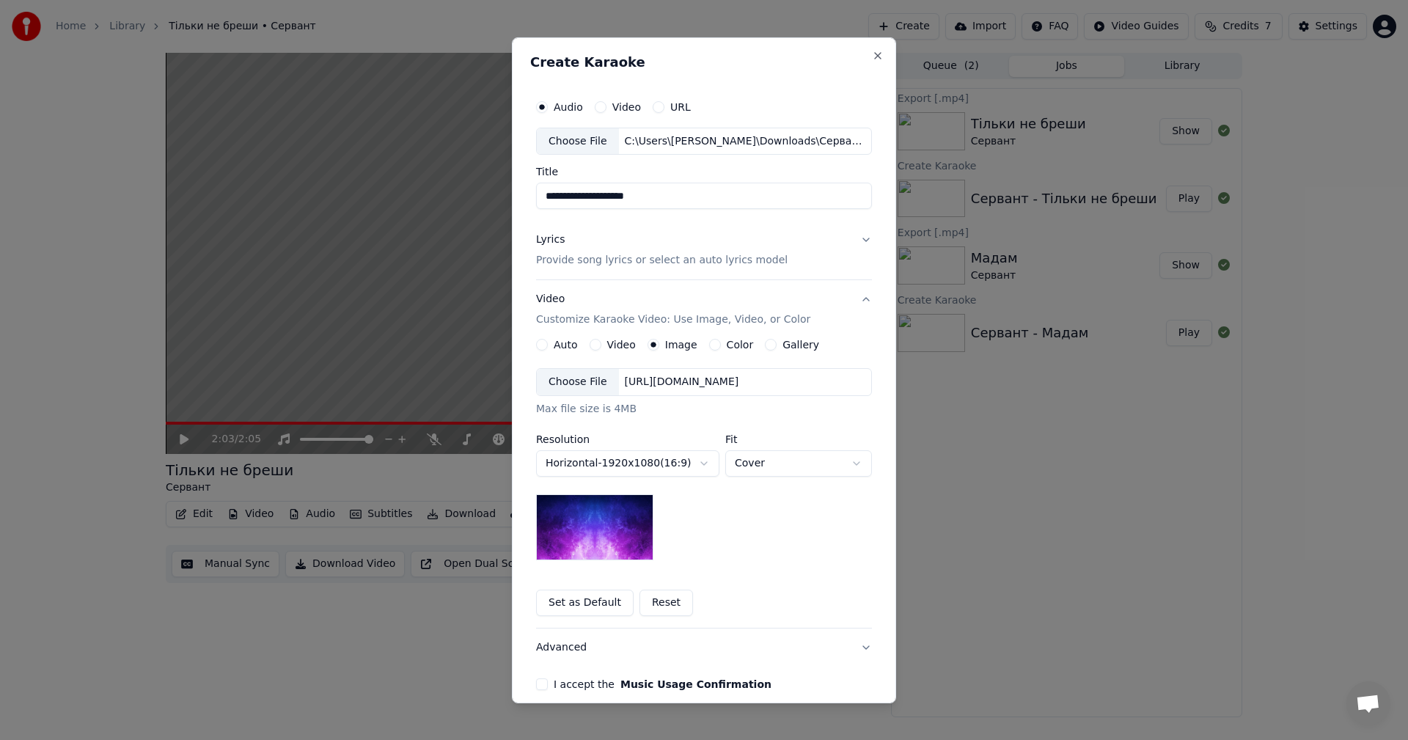
click at [570, 388] on div "Choose File" at bounding box center [578, 382] width 82 height 26
click at [558, 387] on div "Choose File" at bounding box center [578, 382] width 82 height 26
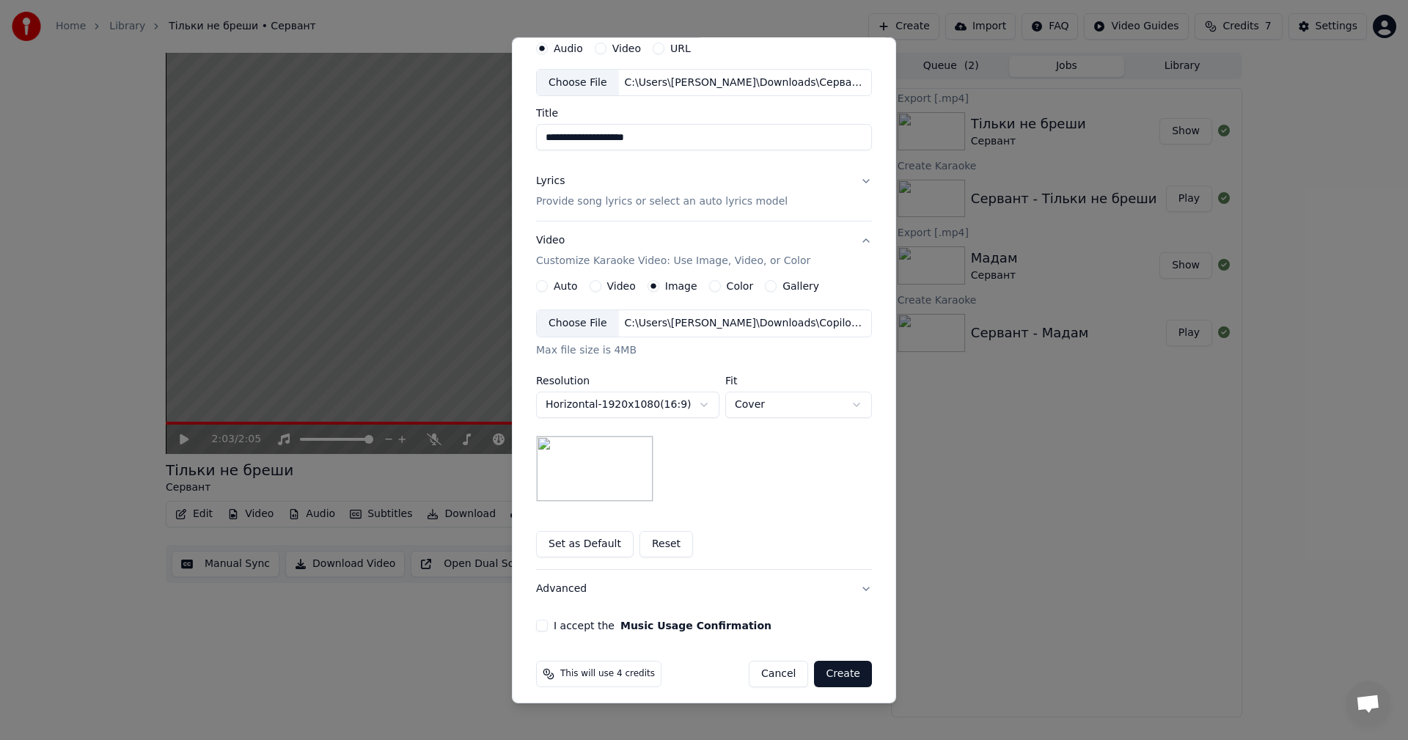
scroll to position [67, 0]
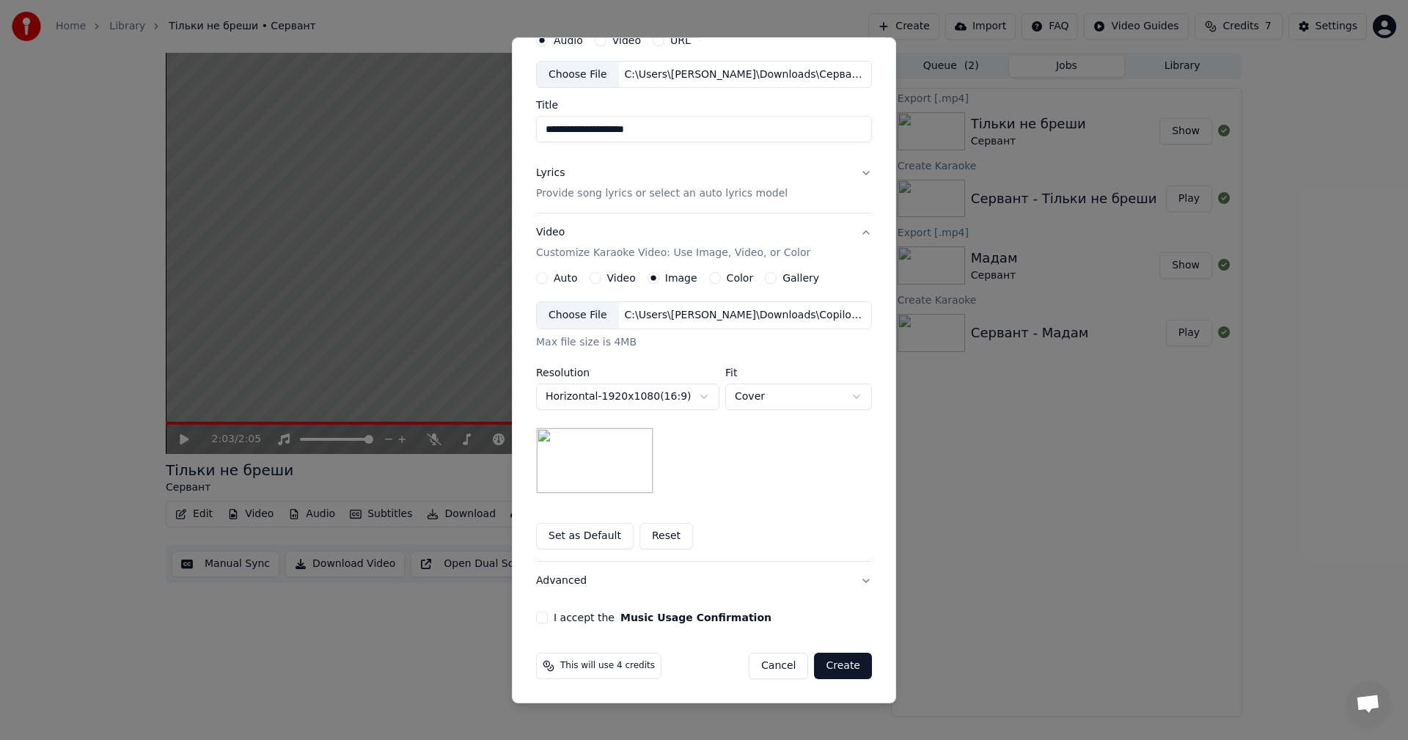
click at [537, 617] on button "I accept the Music Usage Confirmation" at bounding box center [542, 618] width 12 height 12
click at [849, 662] on button "Create" at bounding box center [843, 666] width 58 height 26
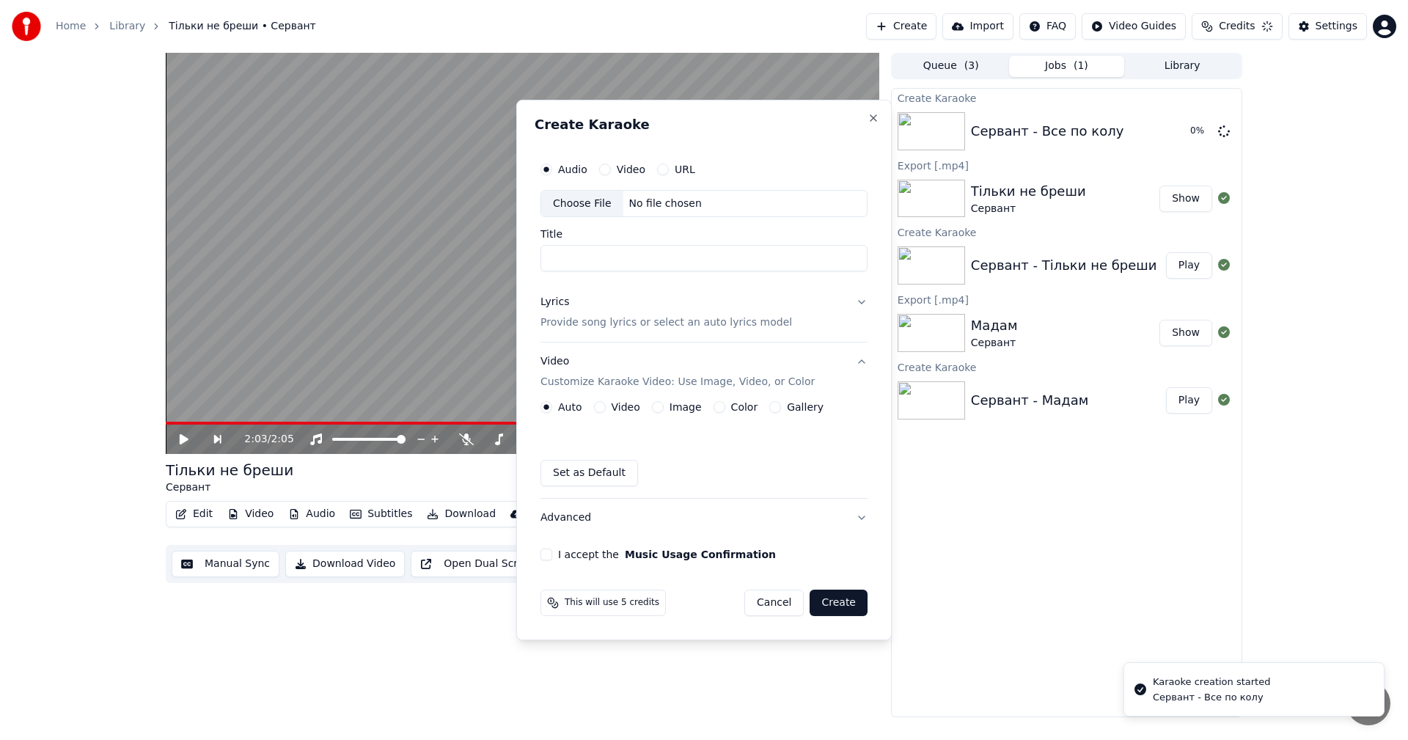
scroll to position [0, 0]
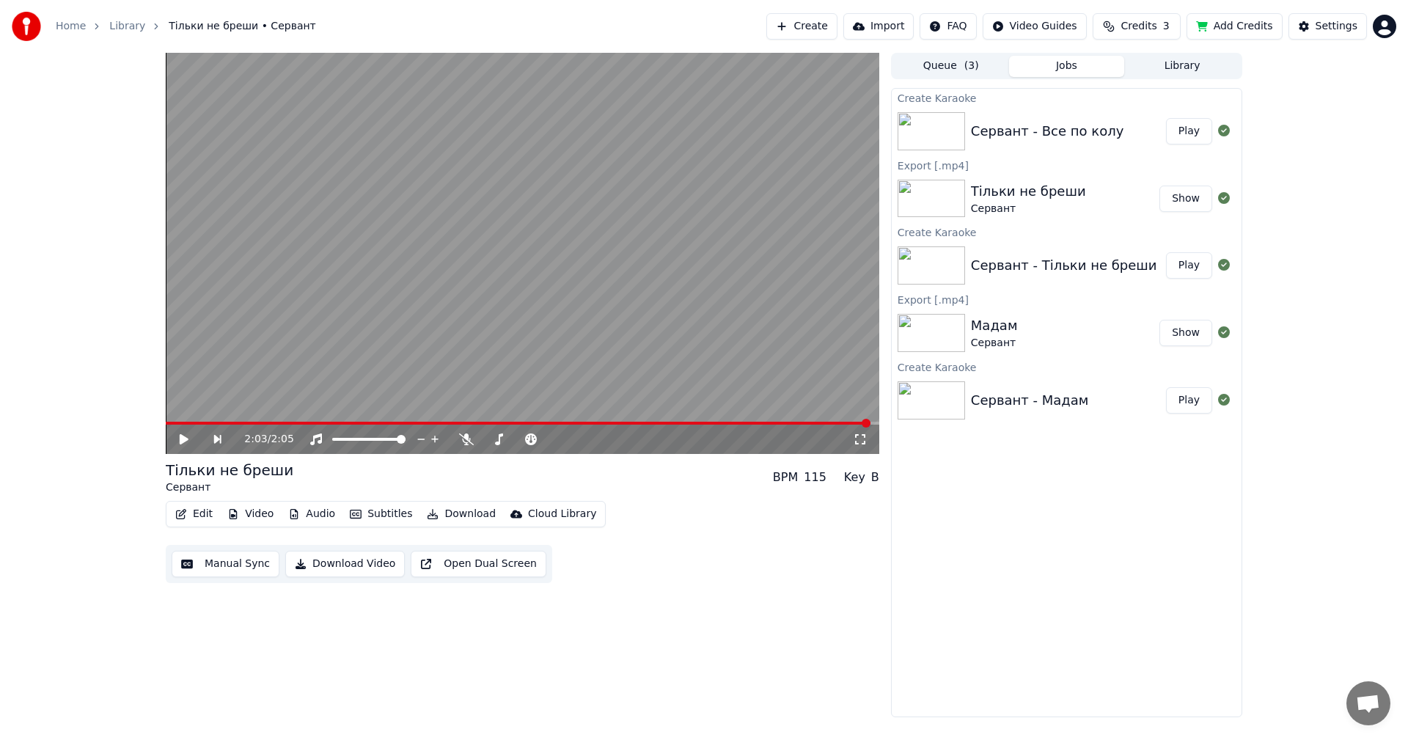
click at [1057, 139] on div "Сервант - Все по колу" at bounding box center [1047, 131] width 153 height 21
click at [1186, 133] on button "Play" at bounding box center [1189, 131] width 46 height 26
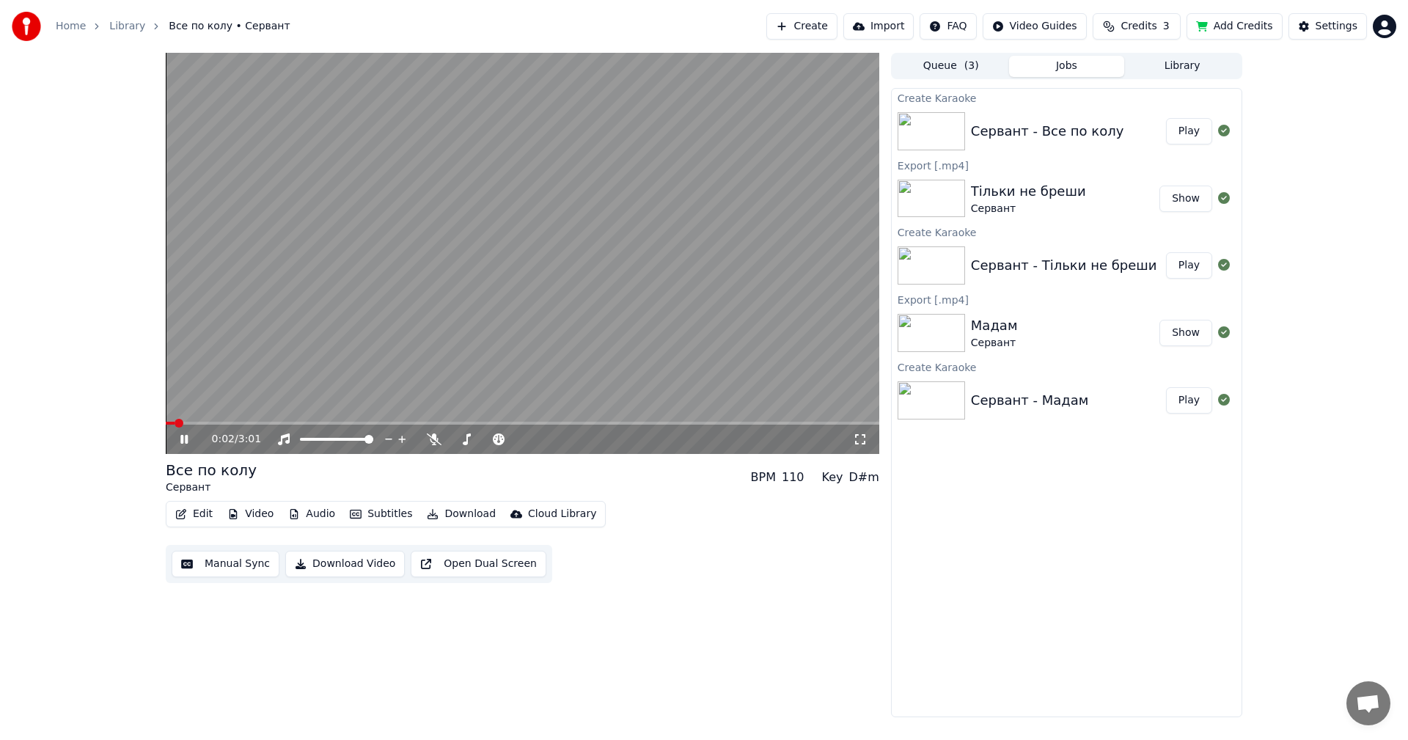
click at [853, 441] on div "0:02 / 3:01" at bounding box center [523, 439] width 702 height 15
click at [855, 441] on icon at bounding box center [860, 439] width 15 height 12
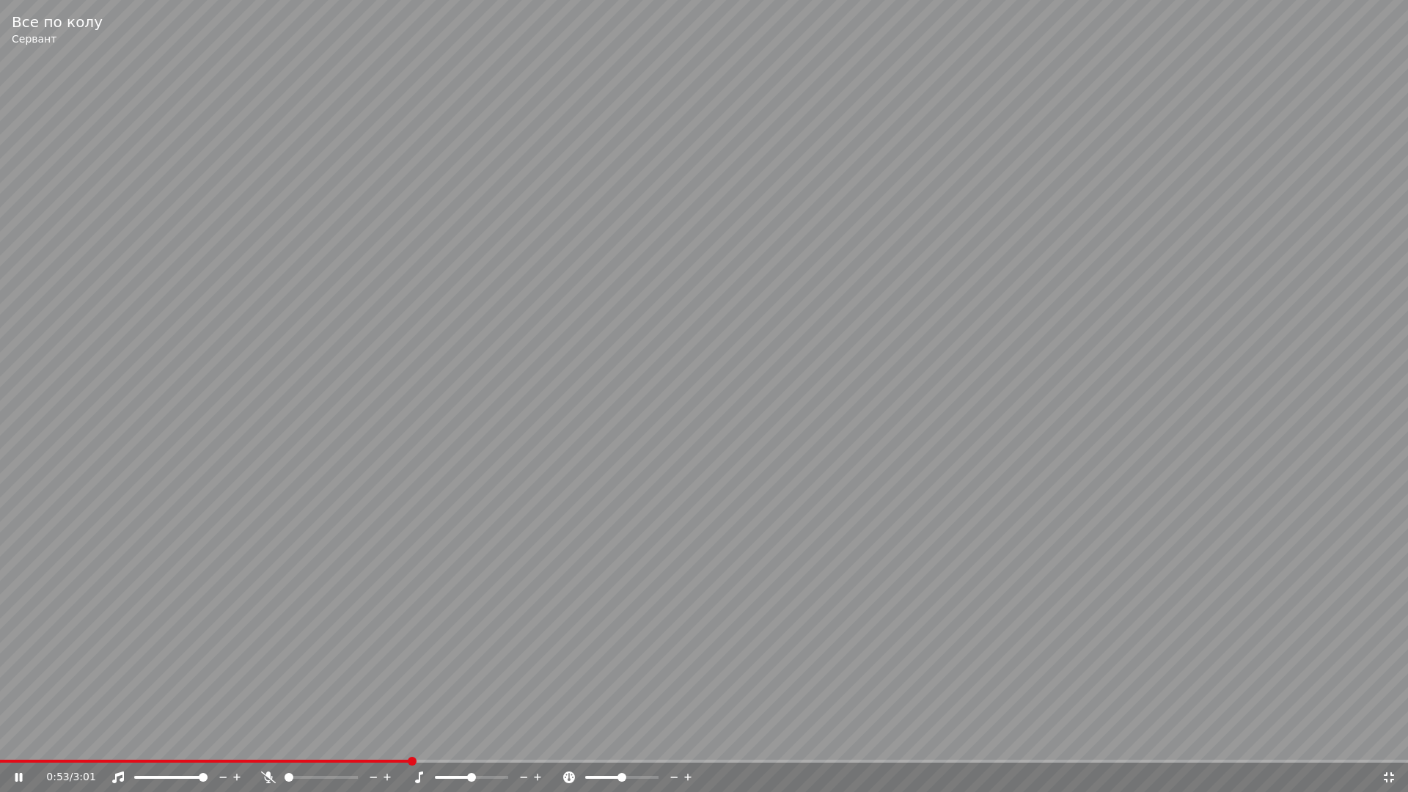
click at [408, 739] on span at bounding box center [205, 761] width 411 height 3
click at [358, 739] on video at bounding box center [704, 396] width 1408 height 792
click at [347, 739] on span at bounding box center [216, 761] width 433 height 3
click at [539, 463] on video at bounding box center [704, 396] width 1408 height 792
click at [1386, 739] on div "2:56 / 3:01" at bounding box center [704, 777] width 1408 height 29
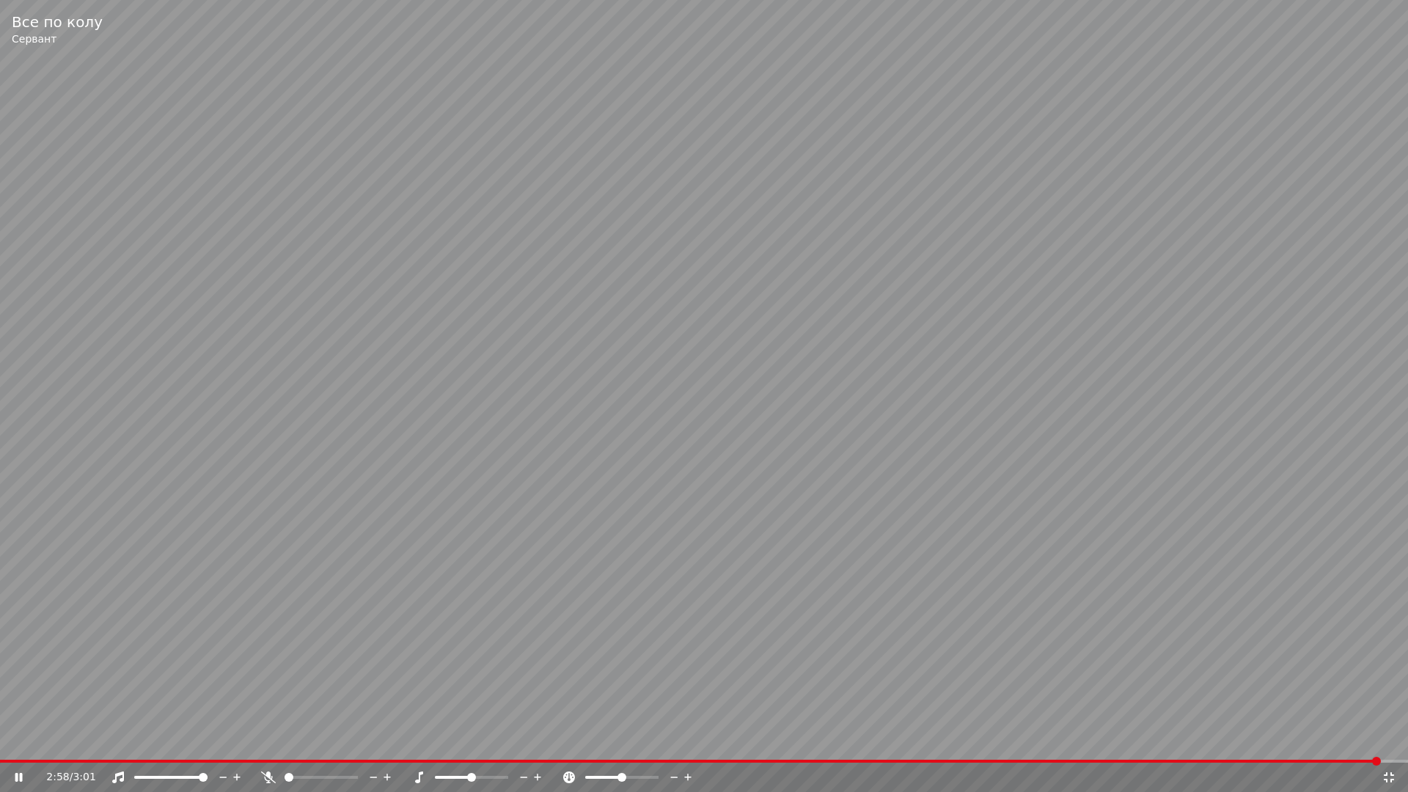
click at [1391, 739] on div "2:58 / 3:01" at bounding box center [704, 777] width 1396 height 15
click at [1387, 739] on icon at bounding box center [1388, 777] width 15 height 12
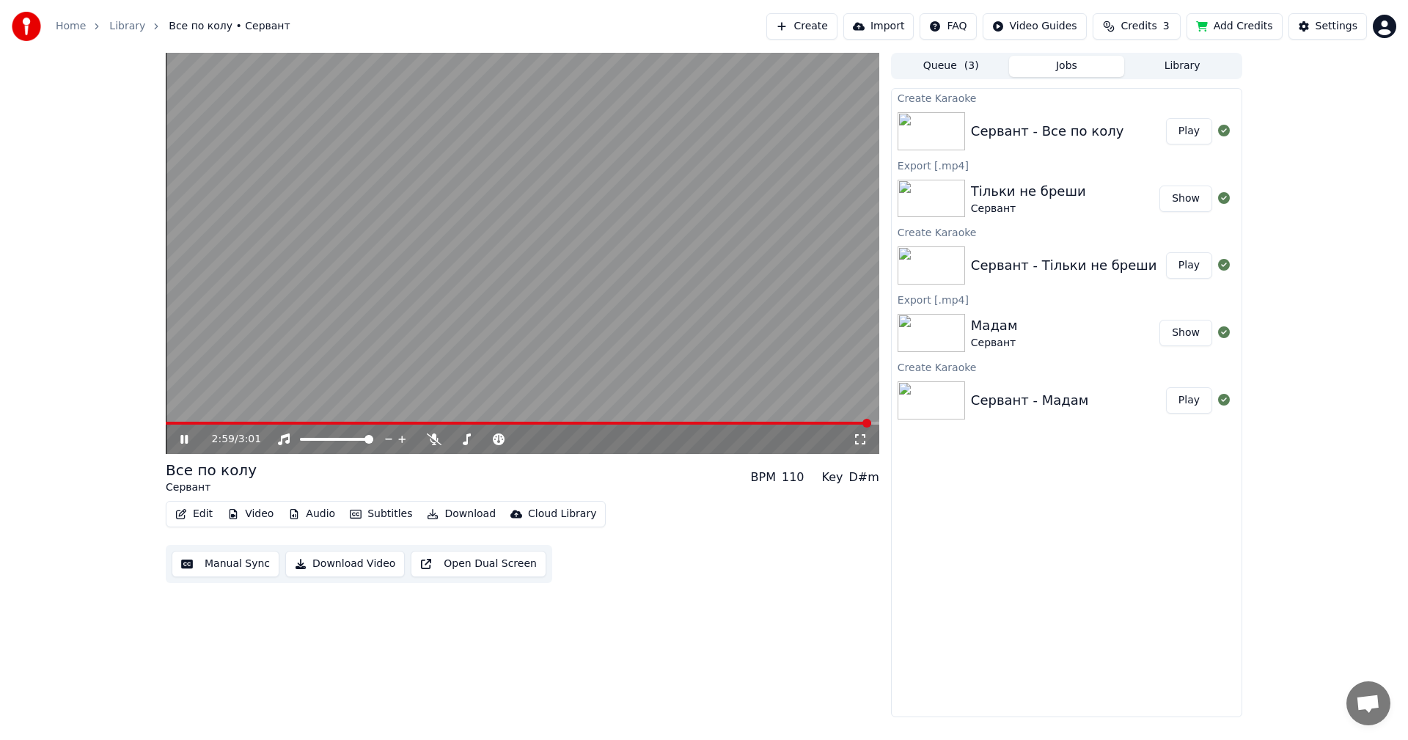
click at [568, 322] on video at bounding box center [522, 253] width 713 height 401
click at [466, 511] on button "Download" at bounding box center [461, 514] width 81 height 21
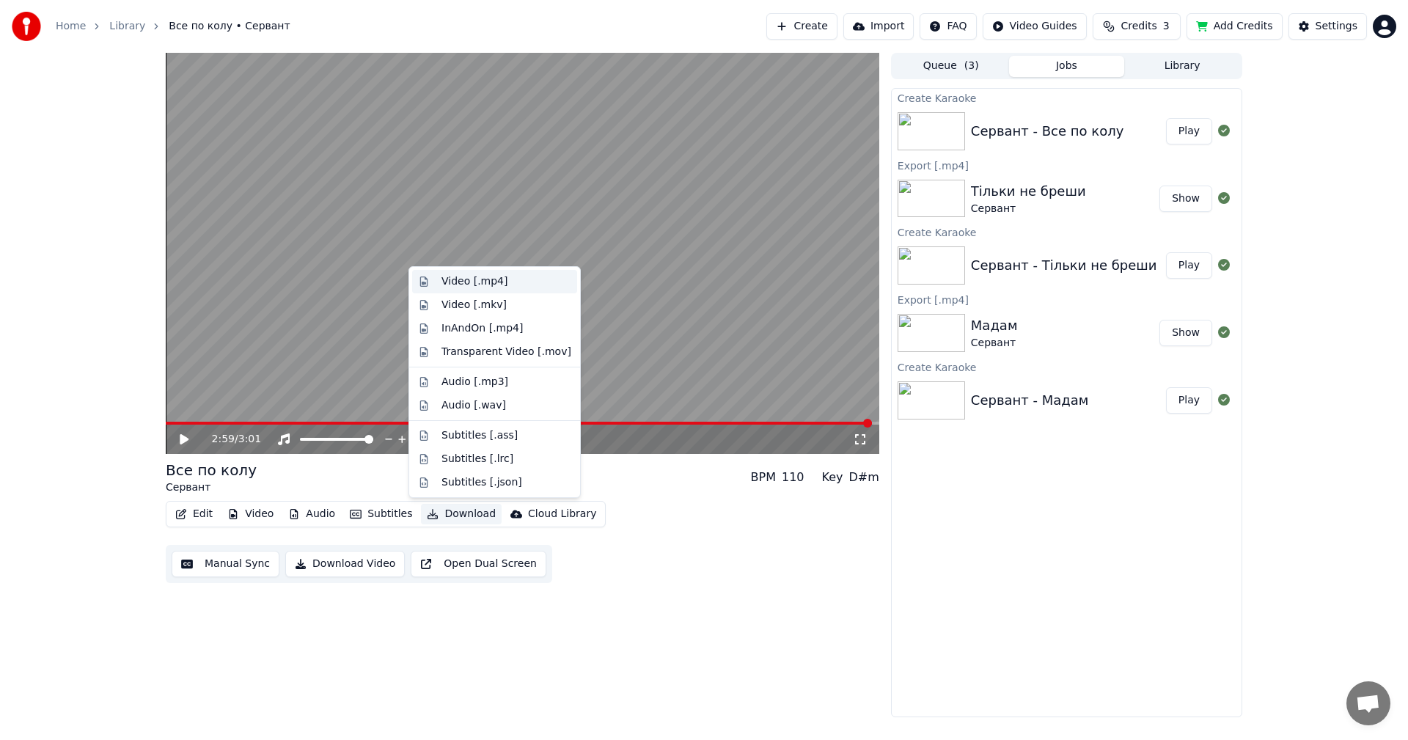
click at [467, 282] on div "Video [.mp4]" at bounding box center [474, 281] width 66 height 15
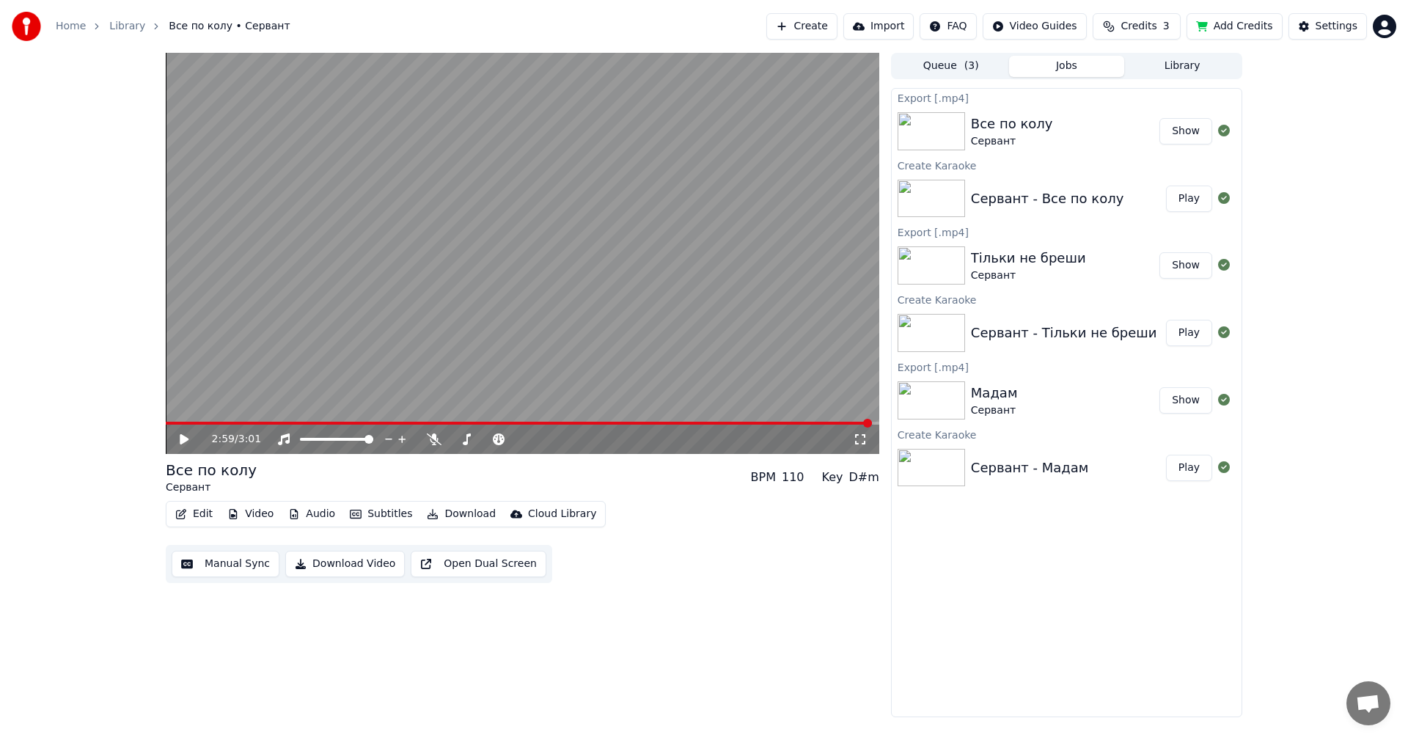
click at [1380, 34] on html "Home Library Все по колу • Сервант Create Import FAQ Video Guides Credits 3 Add…" at bounding box center [704, 370] width 1408 height 740
click at [1300, 147] on span "Sign Out" at bounding box center [1287, 154] width 44 height 15
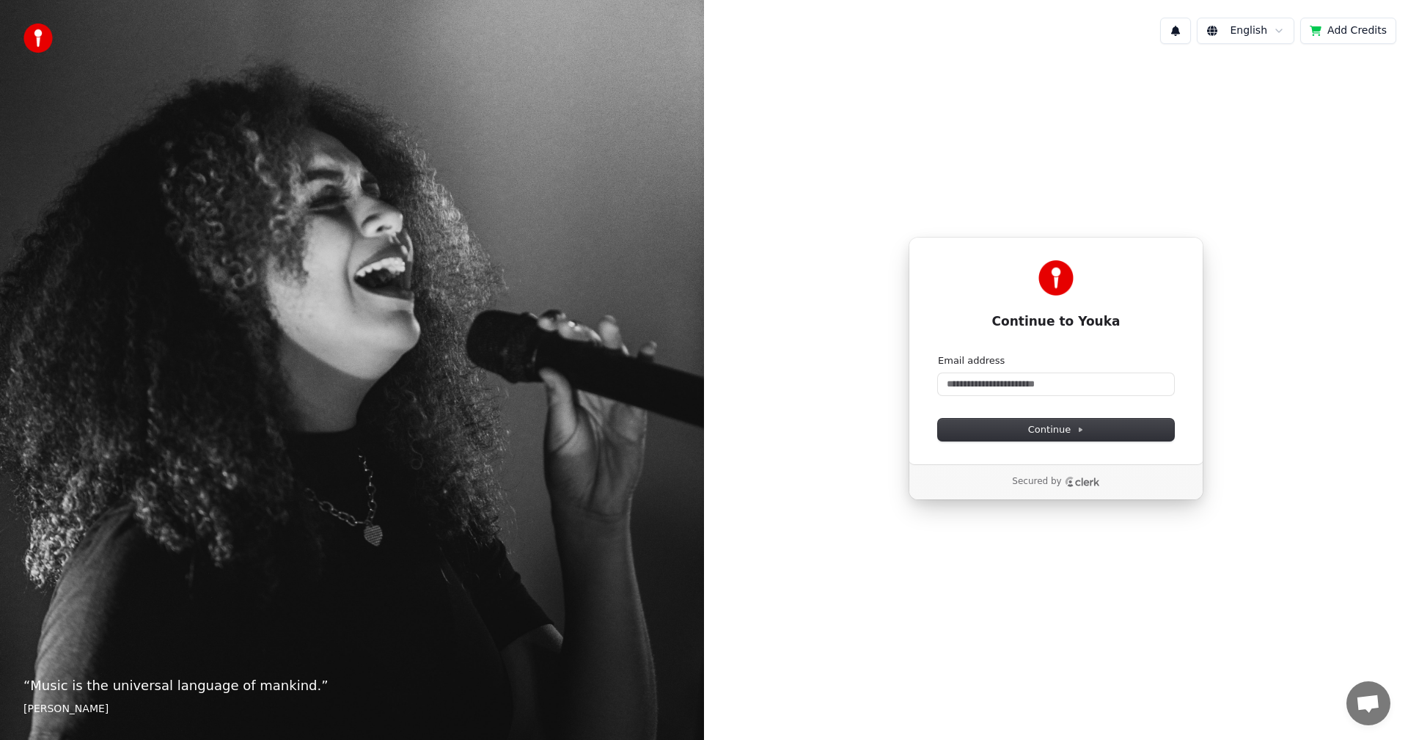
click at [1076, 372] on div "Email address" at bounding box center [1056, 374] width 236 height 41
click at [1076, 375] on div "Email address" at bounding box center [1056, 374] width 236 height 41
click at [1076, 379] on input "Email address" at bounding box center [1056, 384] width 236 height 22
paste input "**********"
click at [1082, 426] on button "Continue" at bounding box center [1056, 430] width 236 height 22
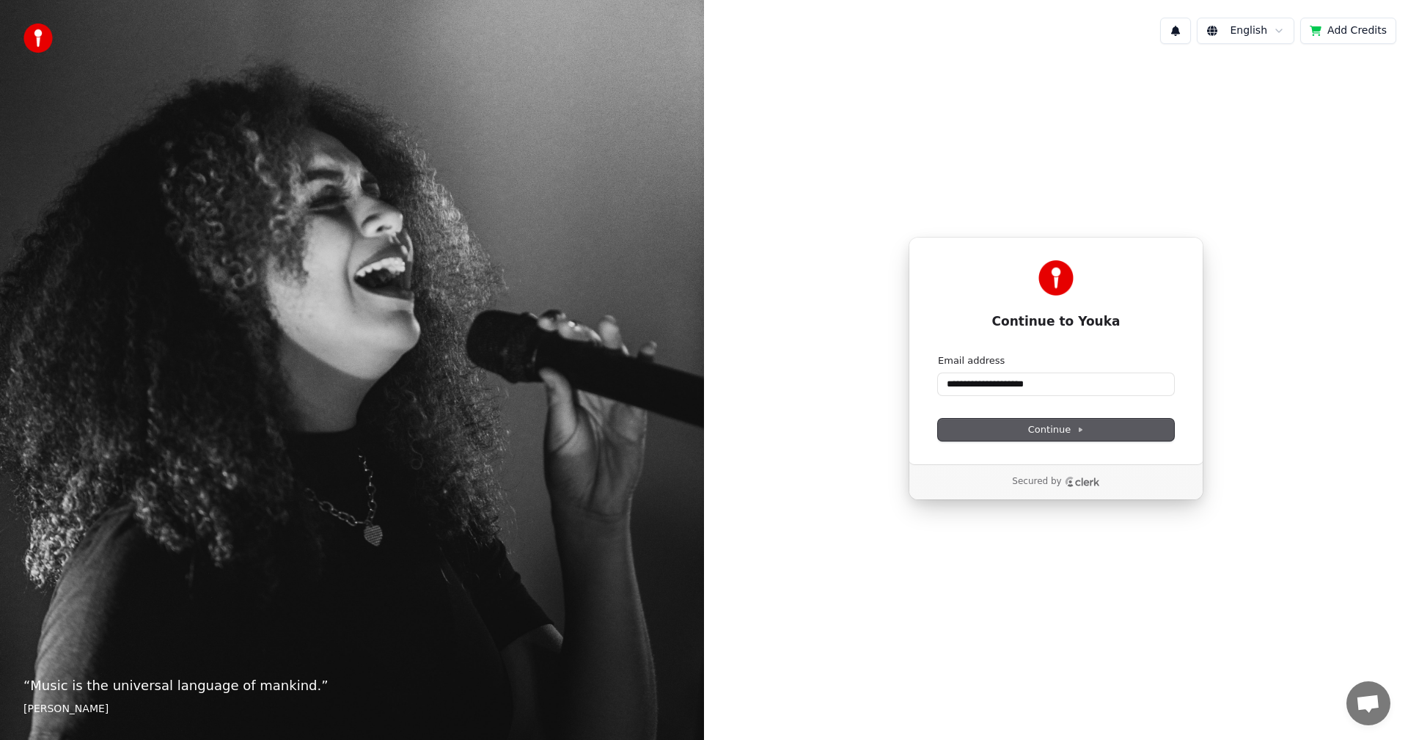
type input "**********"
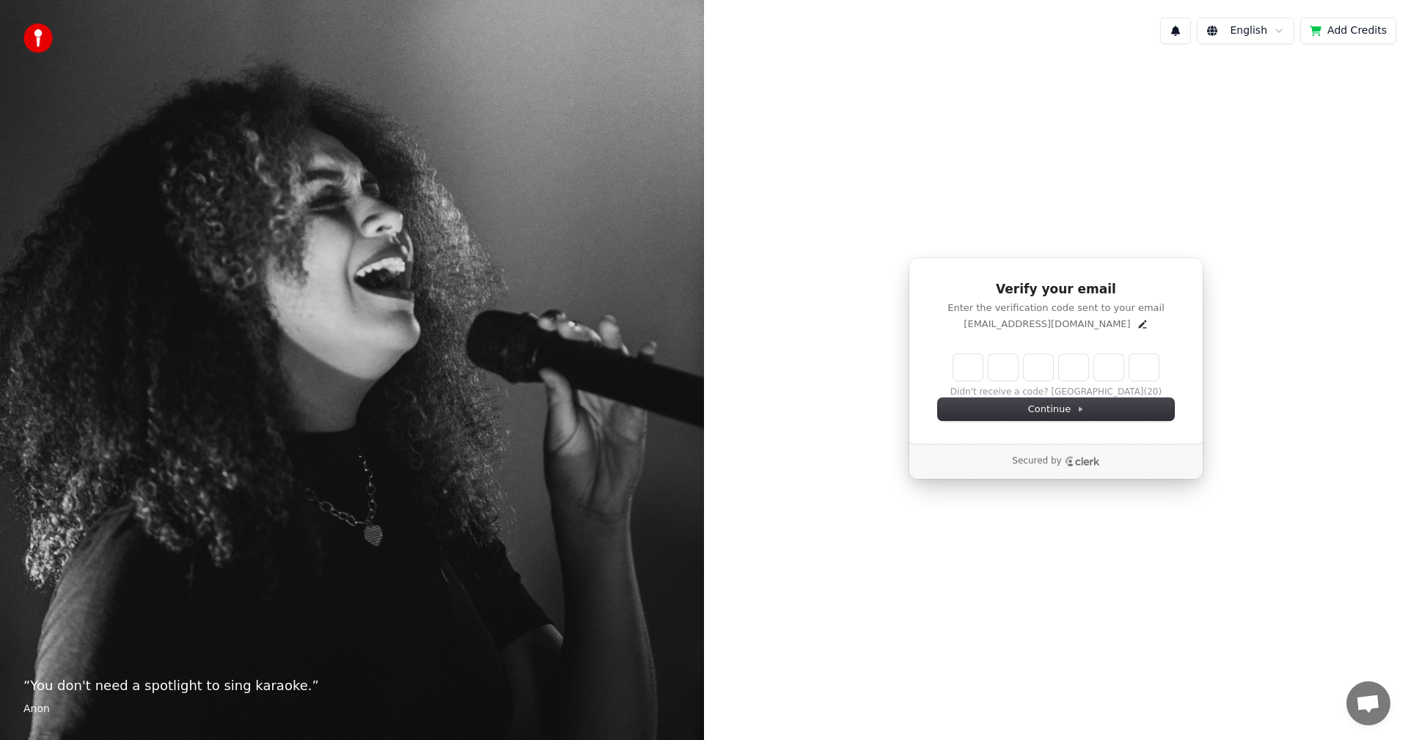
click at [979, 366] on input "Enter verification code" at bounding box center [1055, 367] width 205 height 26
paste input "******"
type input "******"
